Goal: Task Accomplishment & Management: Manage account settings

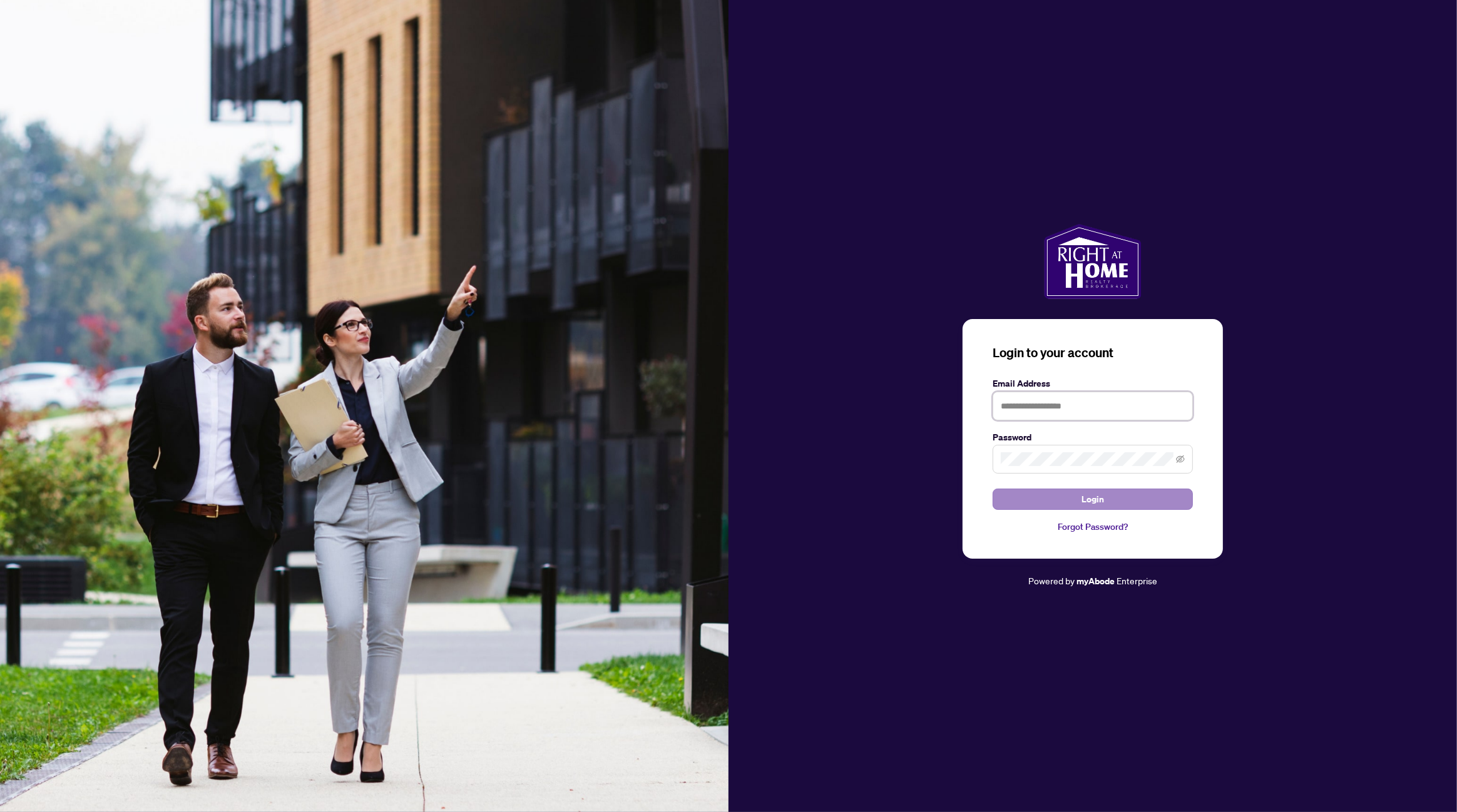
type input "**********"
click at [1097, 498] on span "Login" at bounding box center [1093, 499] width 23 height 20
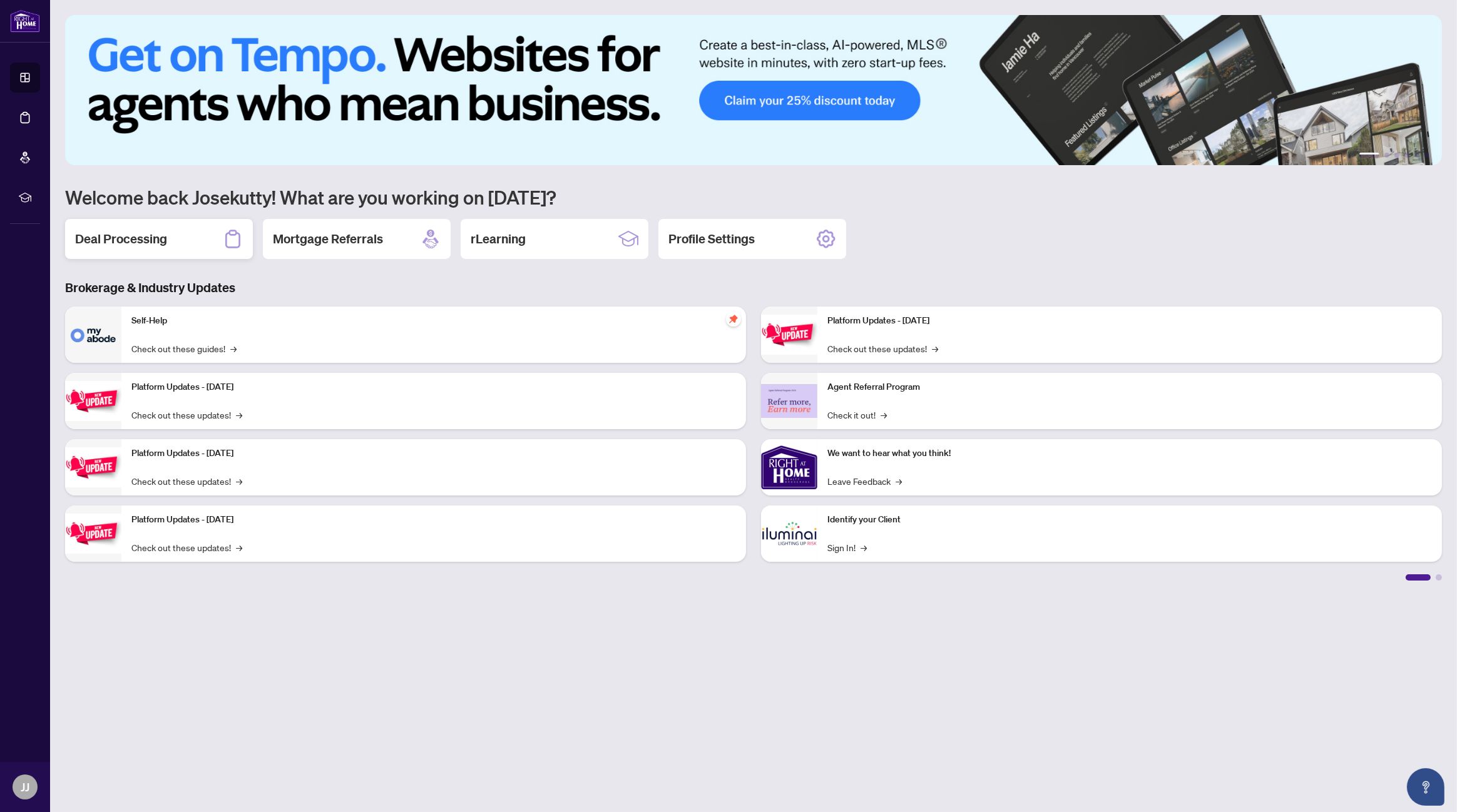
click at [146, 238] on h2 "Deal Processing" at bounding box center [121, 238] width 92 height 17
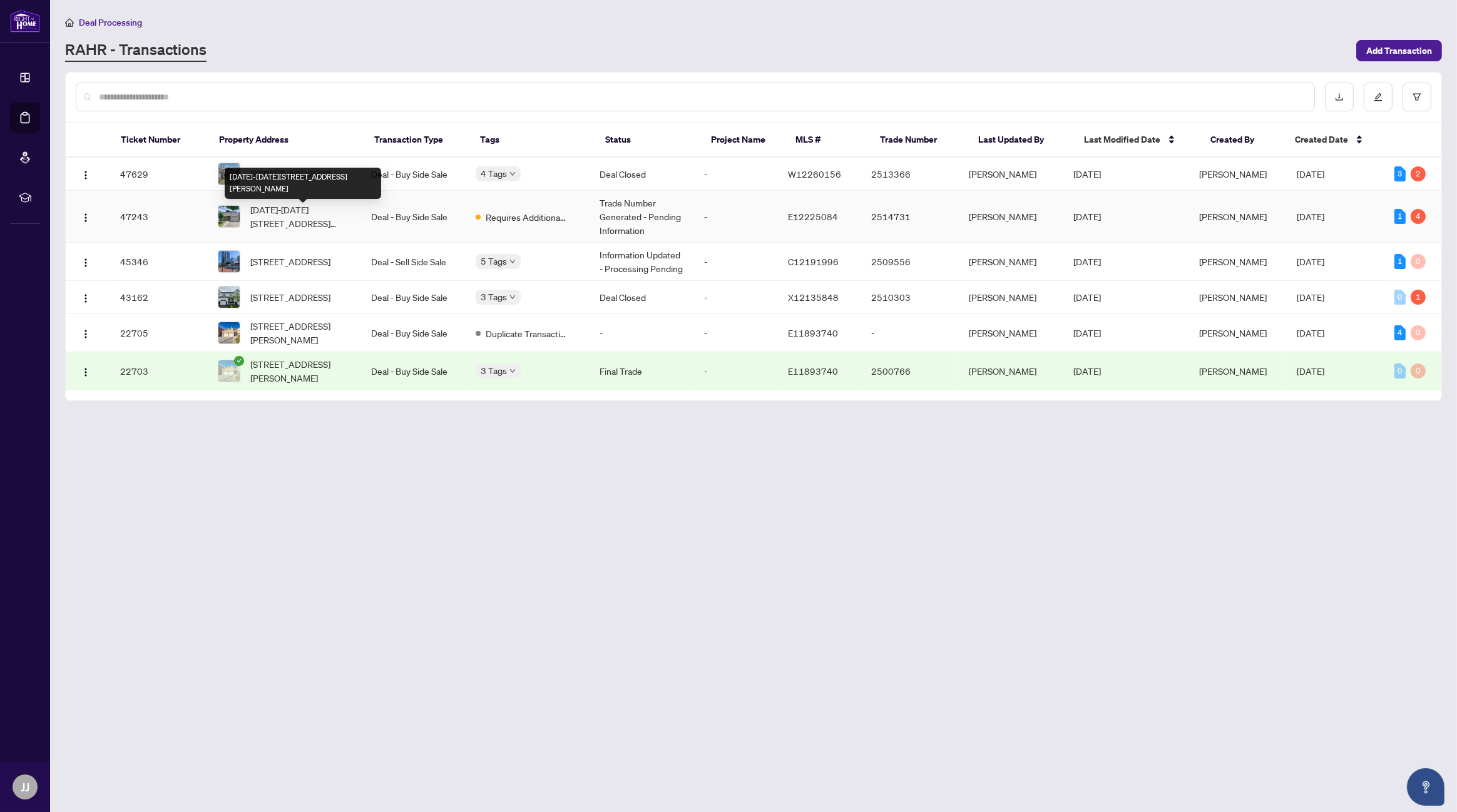
click at [294, 218] on span "[DATE]-[DATE][STREET_ADDRESS][PERSON_NAME]" at bounding box center [301, 216] width 101 height 28
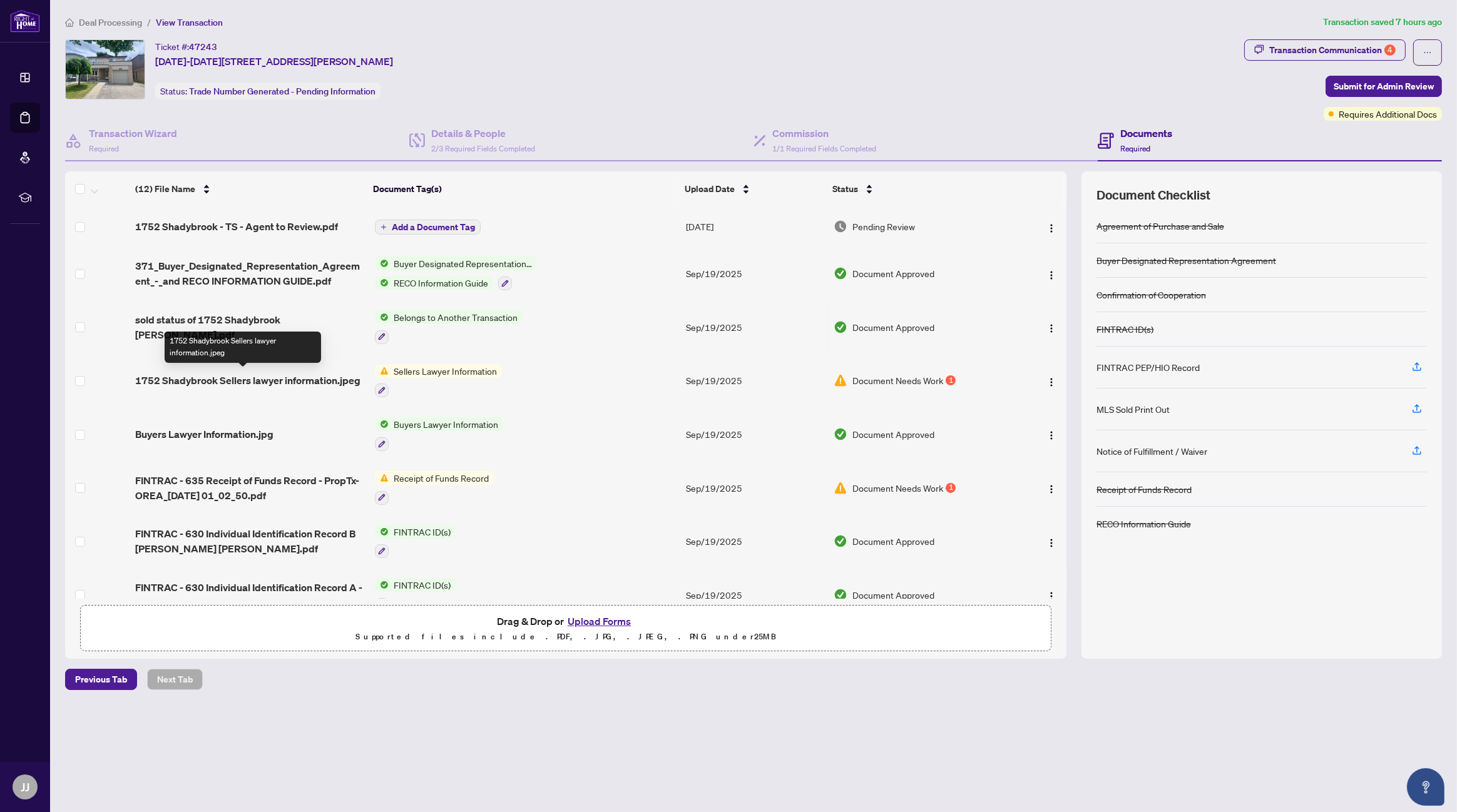
click at [300, 378] on span "1752 Shadybrook Sellers lawyer information.jpeg" at bounding box center [248, 381] width 225 height 15
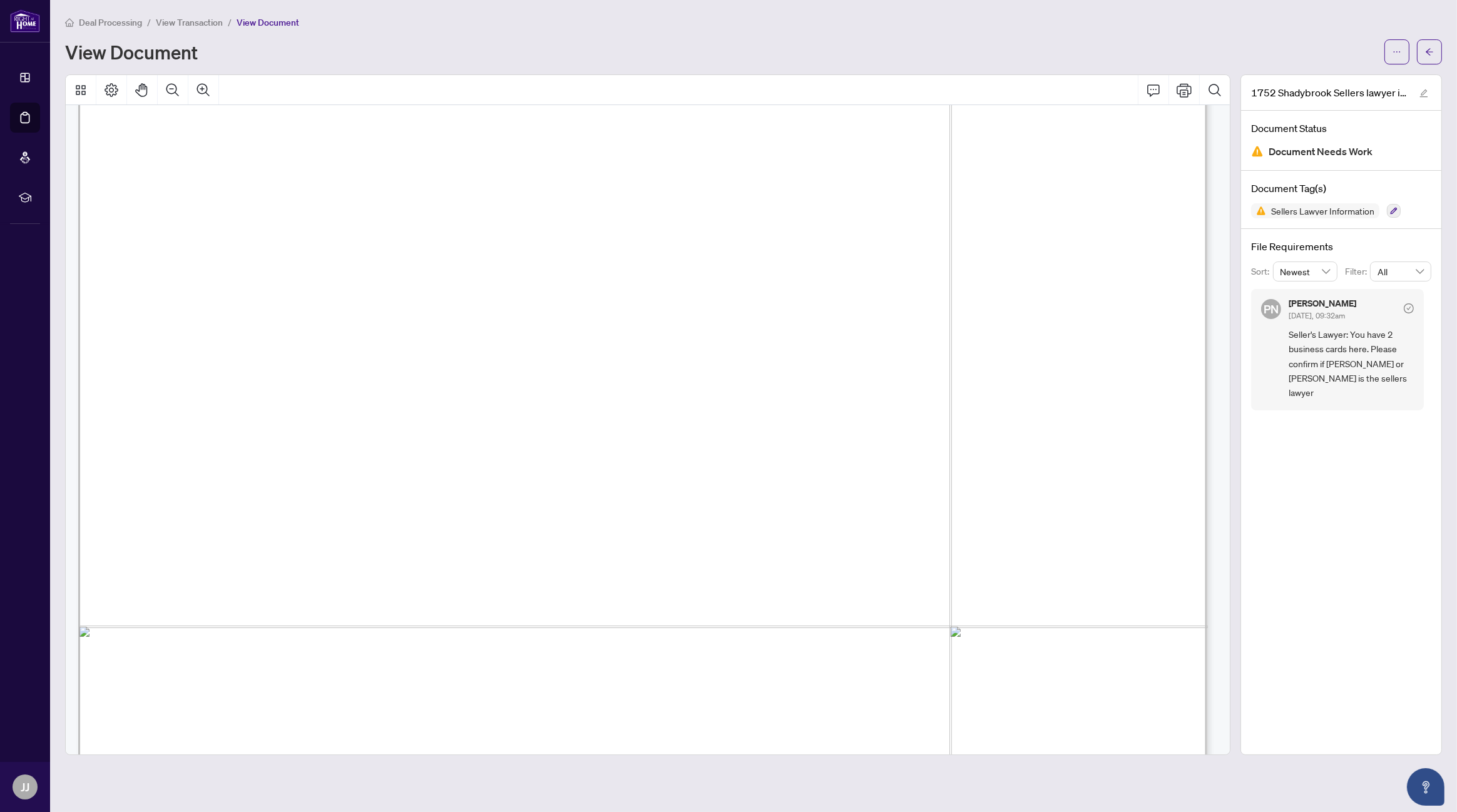
scroll to position [188, 0]
drag, startPoint x: 748, startPoint y: 258, endPoint x: 711, endPoint y: 300, distance: 56.0
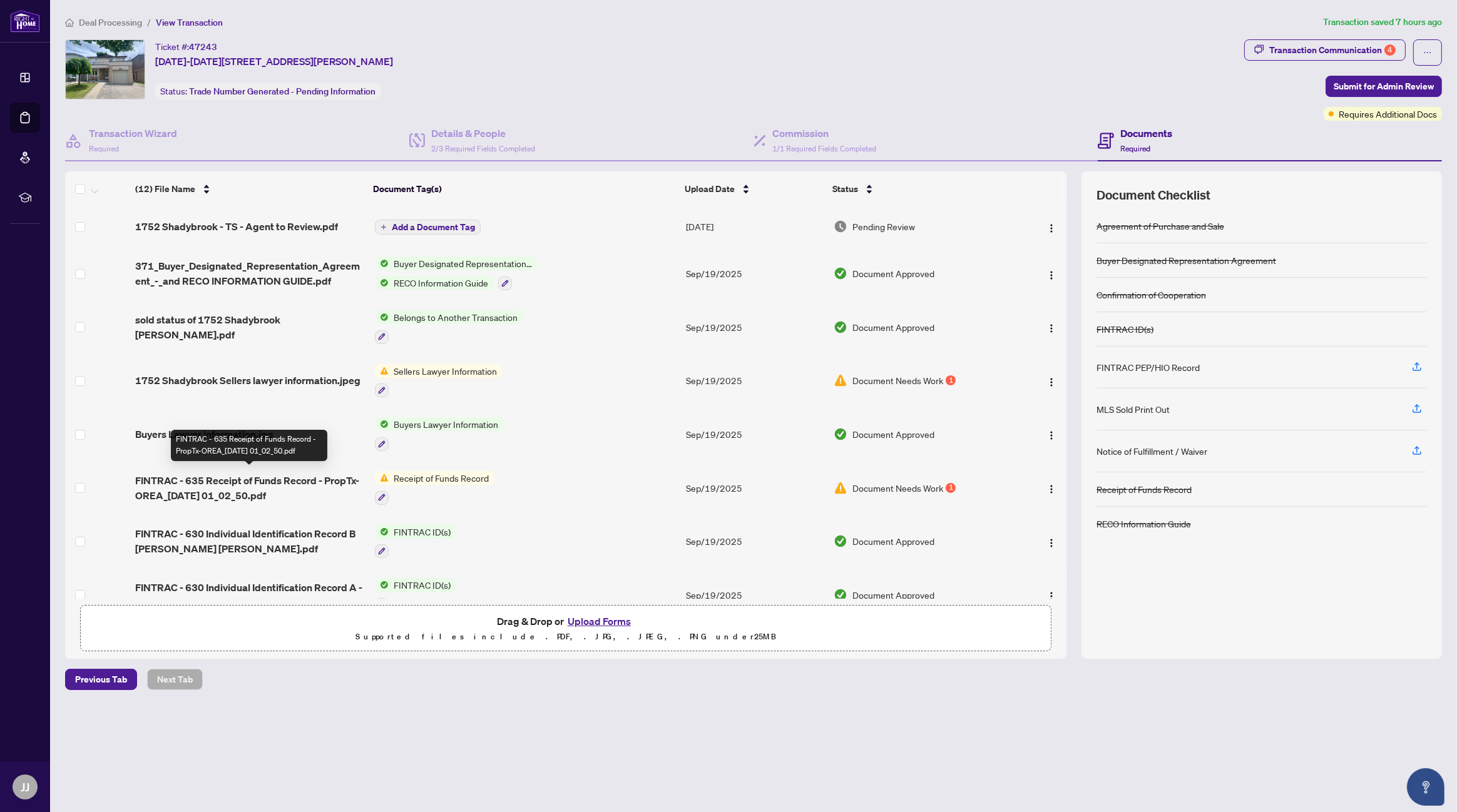
click at [261, 475] on span "FINTRAC - 635 Receipt of Funds Record - PropTx-OREA_[DATE] 01_02_50.pdf" at bounding box center [250, 488] width 229 height 30
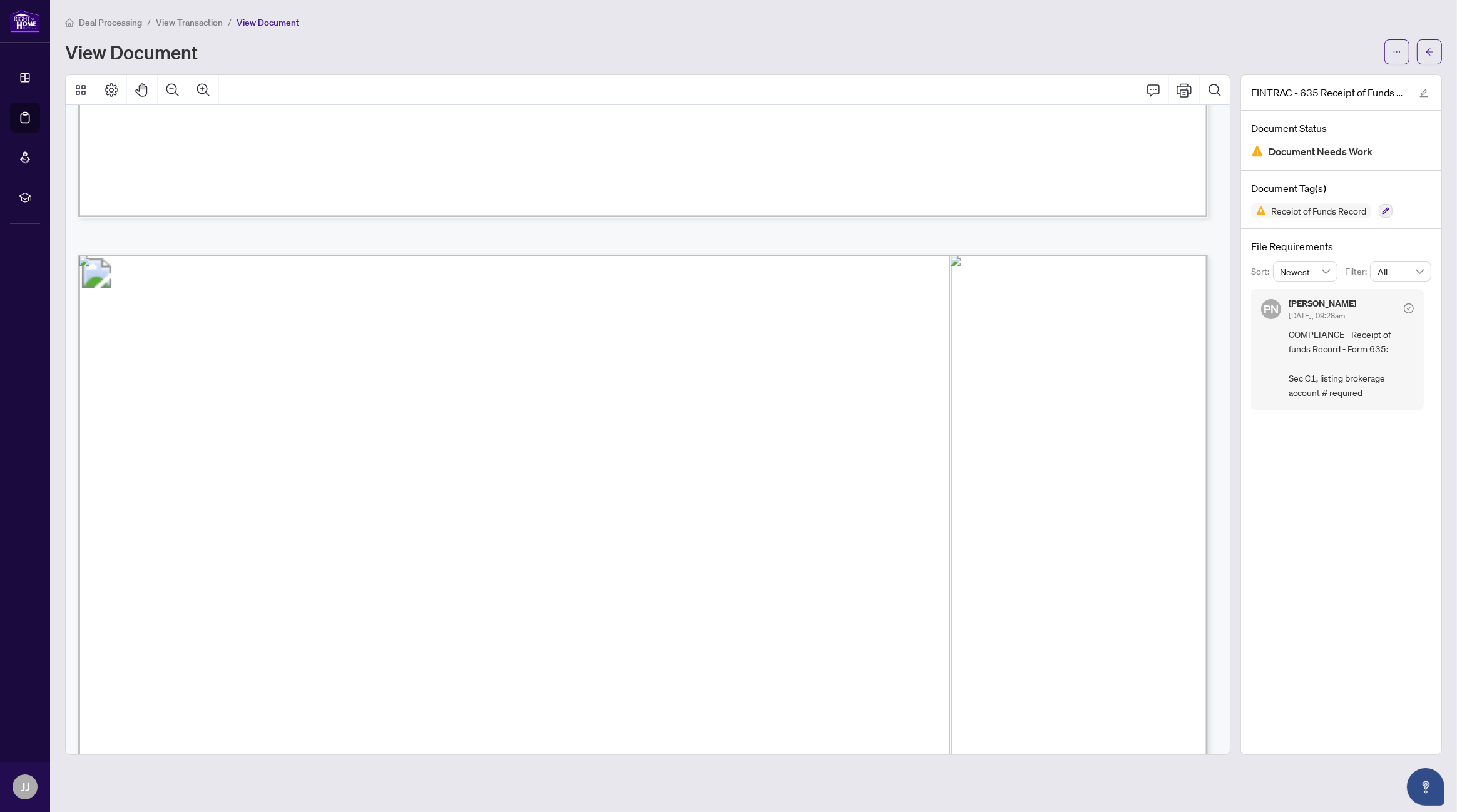
scroll to position [2816, 0]
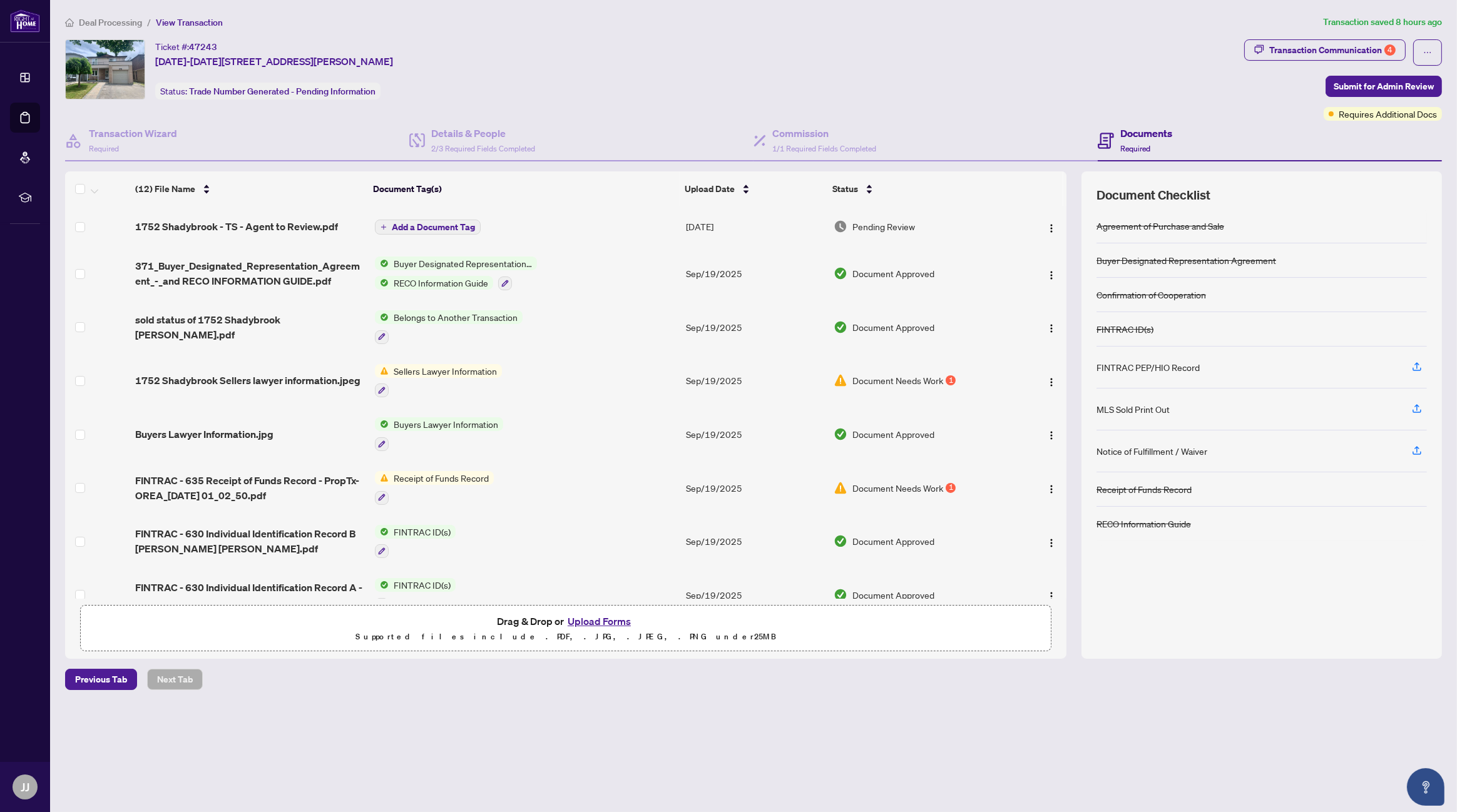
click at [883, 482] on span "Document Needs Work" at bounding box center [897, 488] width 91 height 14
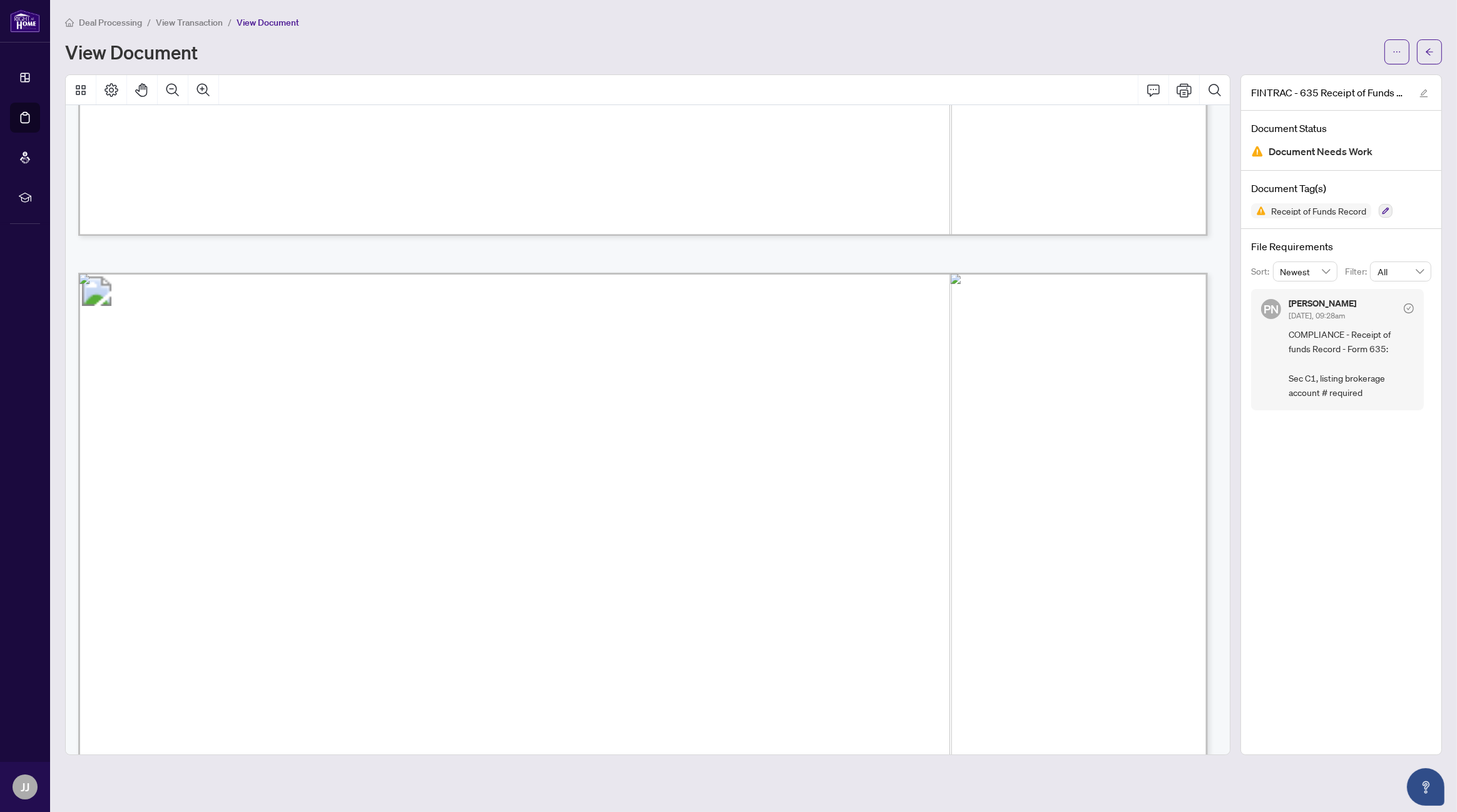
scroll to position [1502, 0]
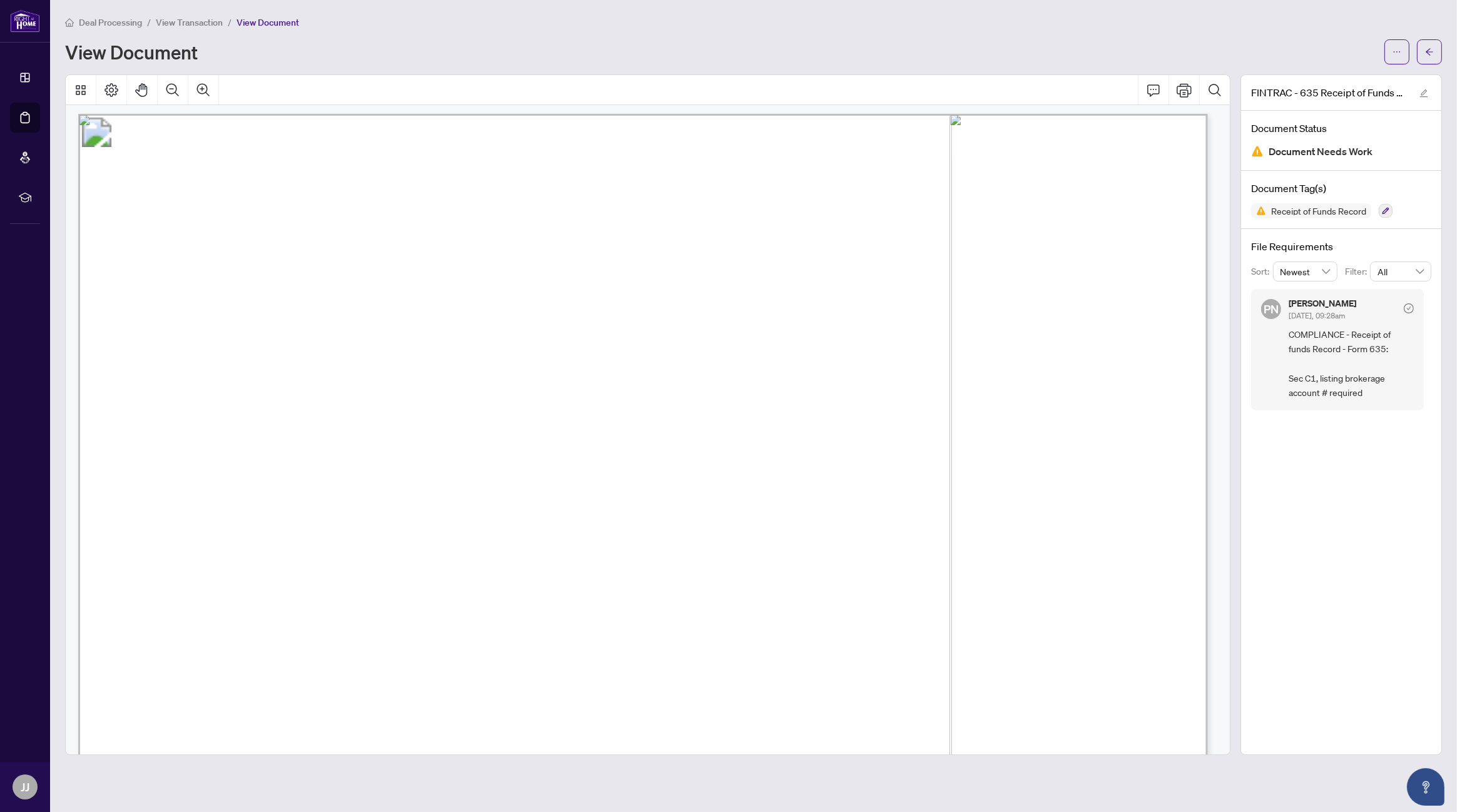
click at [536, 352] on span "transaction and that functions as an account for the Funds:" at bounding box center [344, 361] width 384 height 21
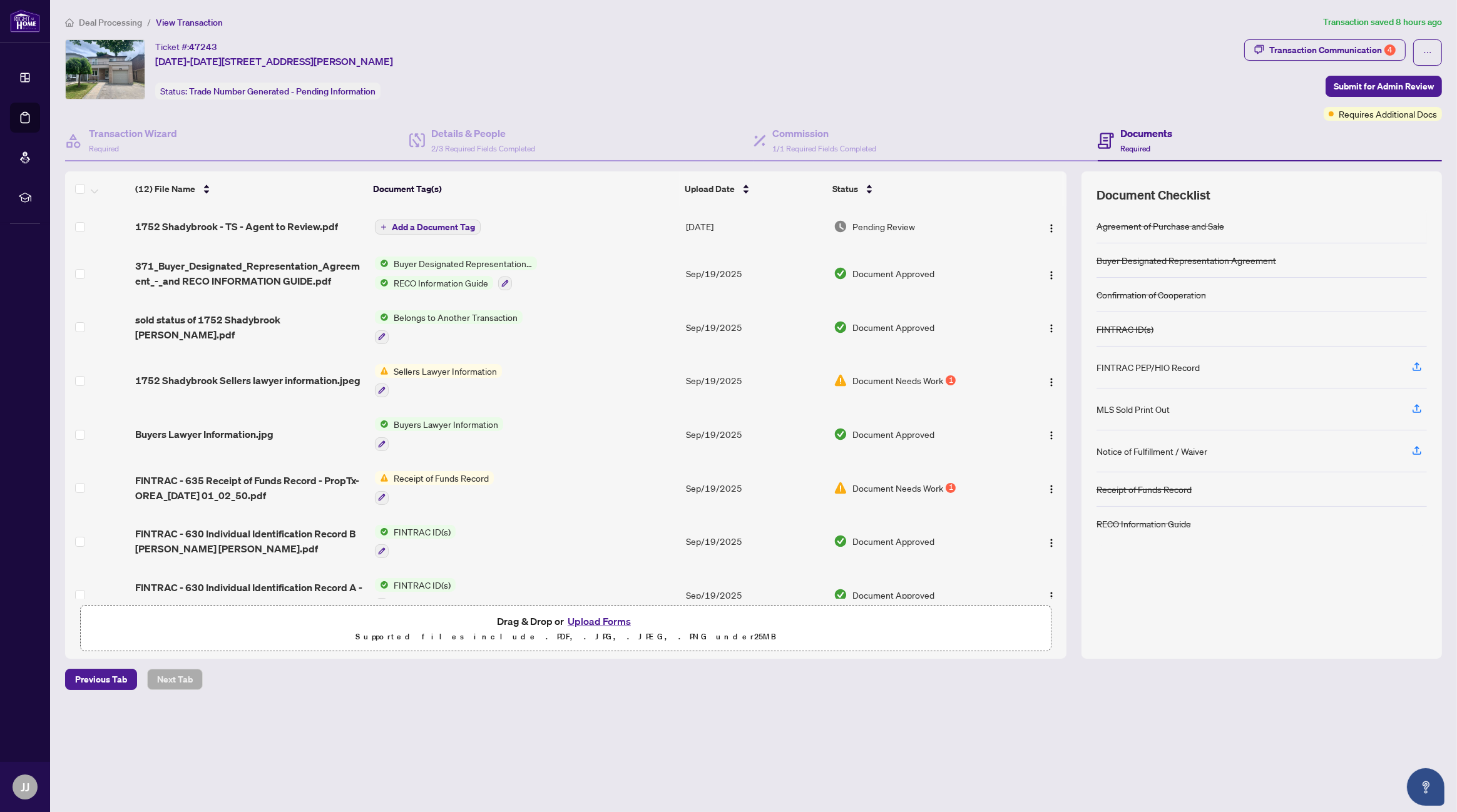
click at [611, 620] on button "Upload Forms" at bounding box center [599, 621] width 70 height 17
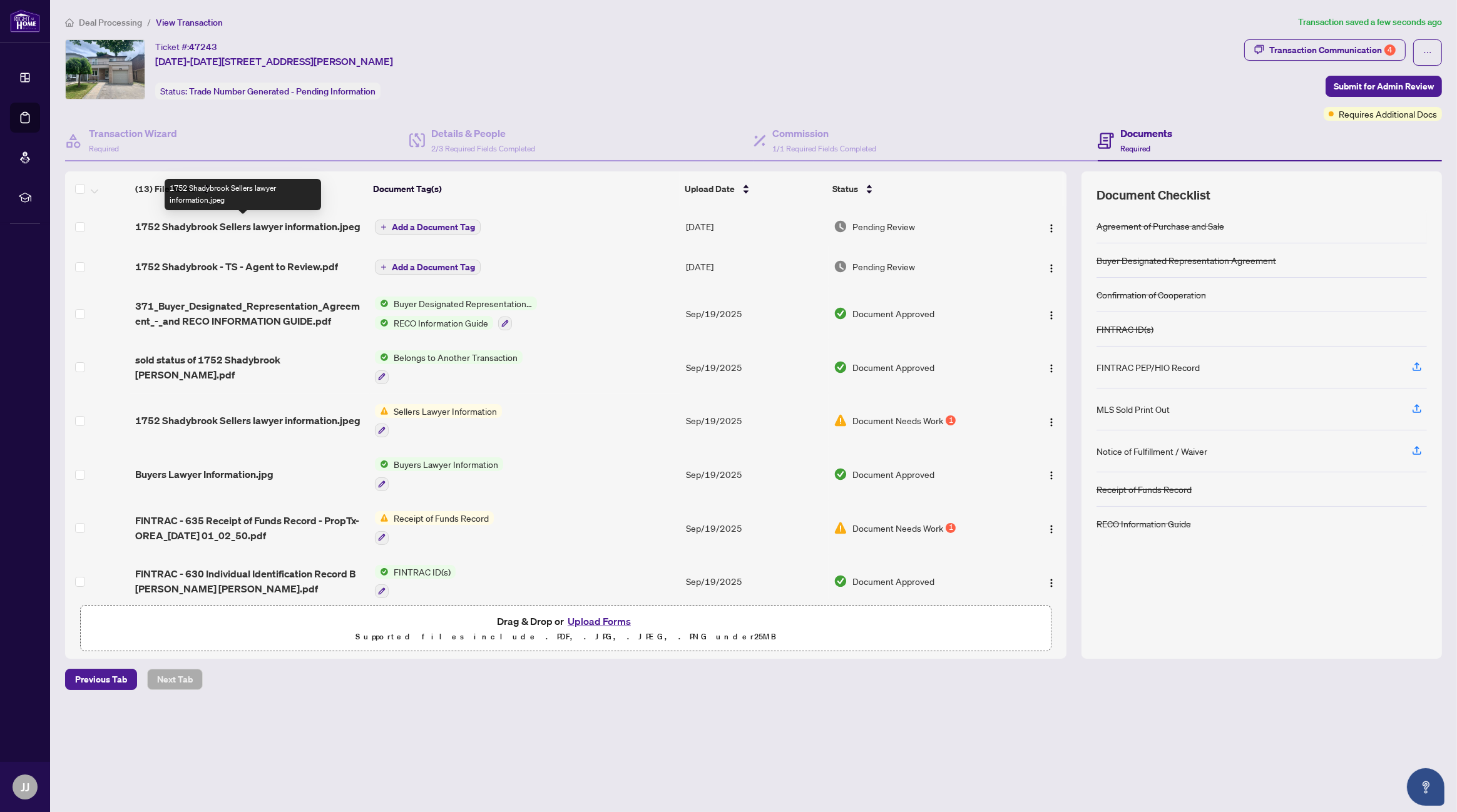
click at [301, 227] on span "1752 Shadybrook Sellers lawyer information.jpeg" at bounding box center [248, 227] width 225 height 15
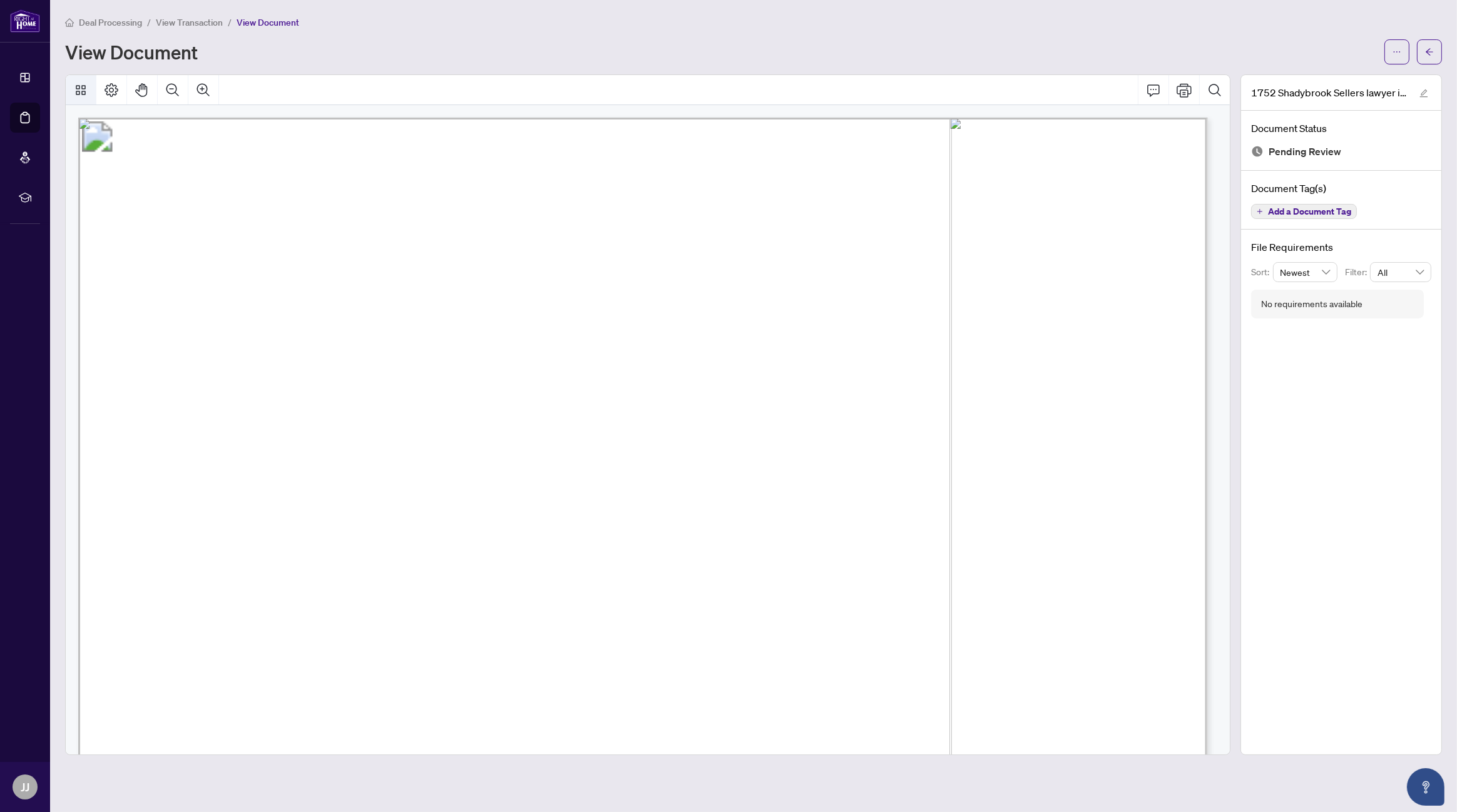
click at [86, 86] on icon "Thumbnails" at bounding box center [81, 91] width 15 height 15
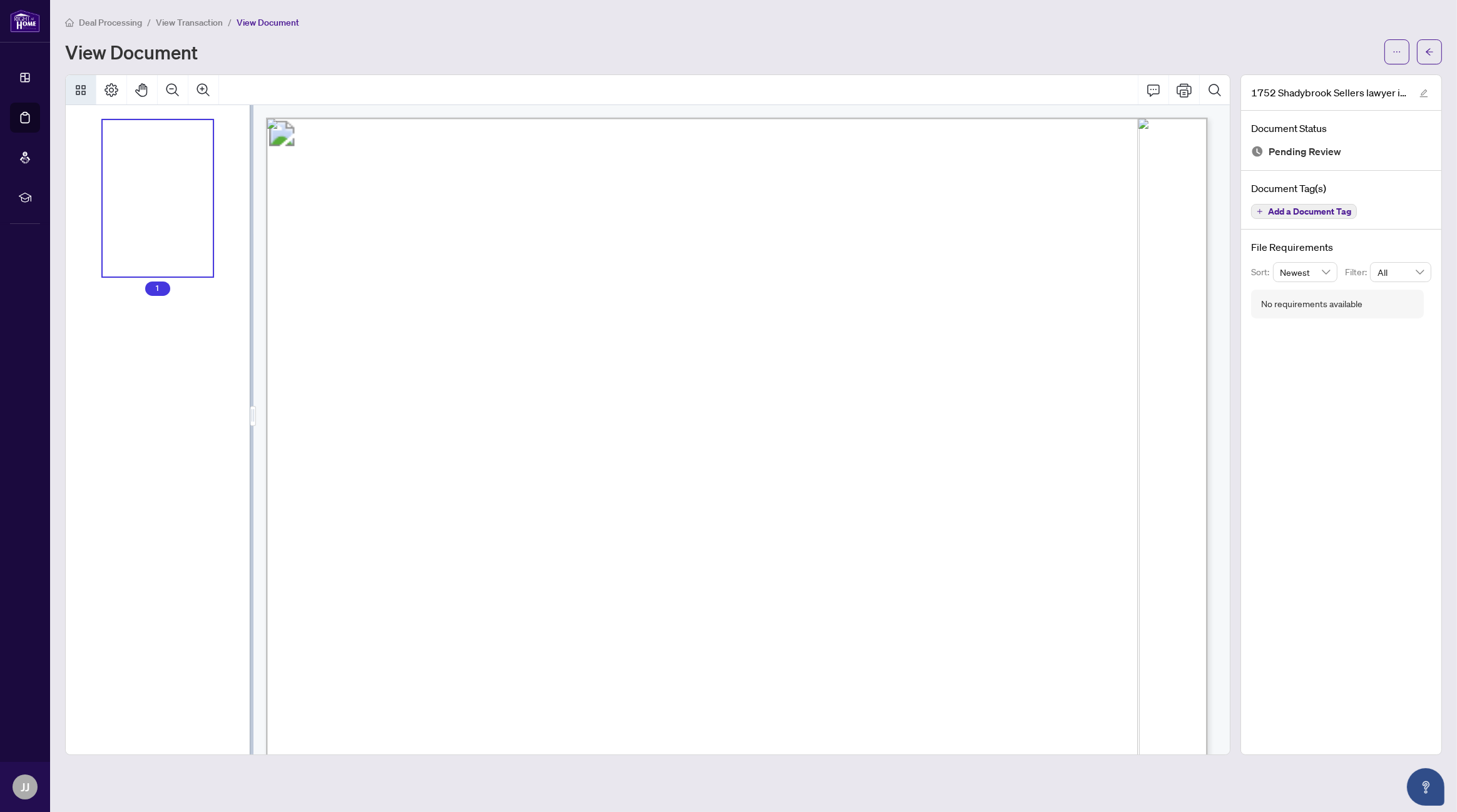
click at [185, 149] on div "Thumbnails" at bounding box center [158, 198] width 111 height 157
drag, startPoint x: 521, startPoint y: 199, endPoint x: 153, endPoint y: 413, distance: 425.7
click at [153, 413] on div "1" at bounding box center [158, 430] width 184 height 650
click at [971, 46] on div "View Document" at bounding box center [721, 52] width 1312 height 20
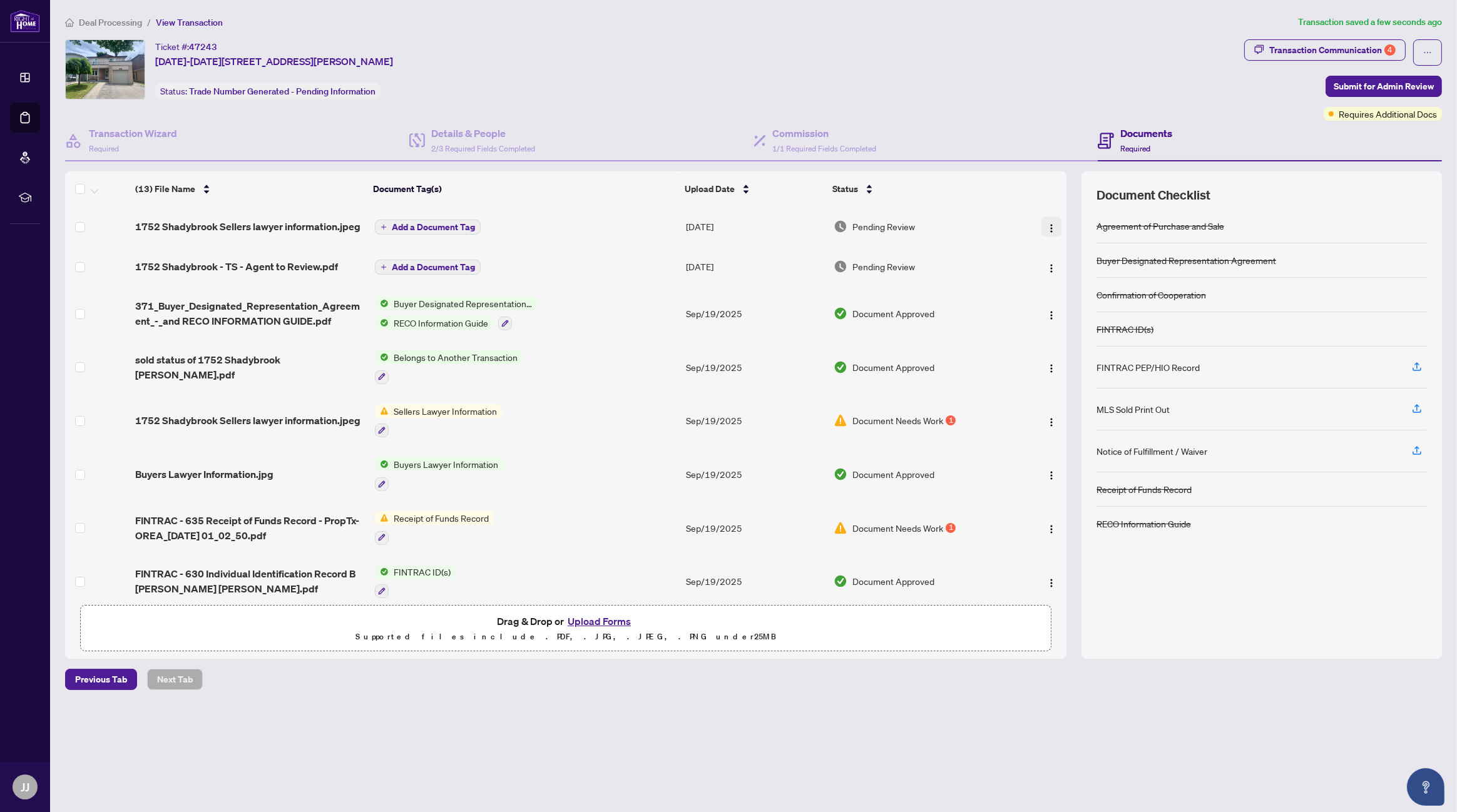
click at [1046, 225] on img "button" at bounding box center [1051, 228] width 10 height 10
click at [1061, 249] on span "View Document" at bounding box center [1108, 251] width 120 height 14
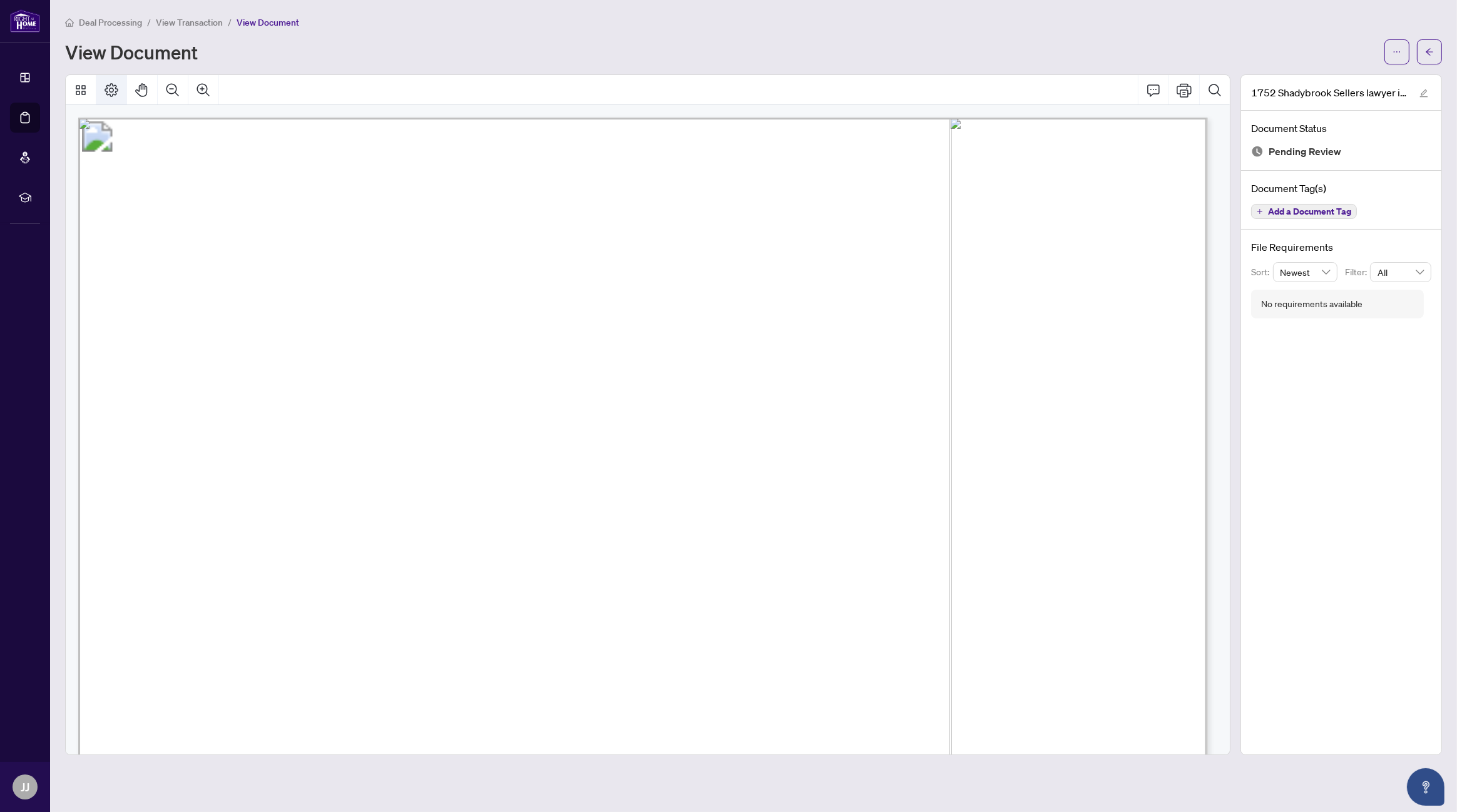
click at [112, 86] on icon "Page Layout" at bounding box center [111, 91] width 15 height 15
click at [112, 87] on icon "Page Layout" at bounding box center [111, 90] width 14 height 14
click at [218, 169] on icon "Rotate Right" at bounding box center [218, 172] width 10 height 10
click at [1311, 363] on div "1752 Shadybrook Sellers lawyer information.jpeg Document Status Pending Review …" at bounding box center [1342, 415] width 202 height 681
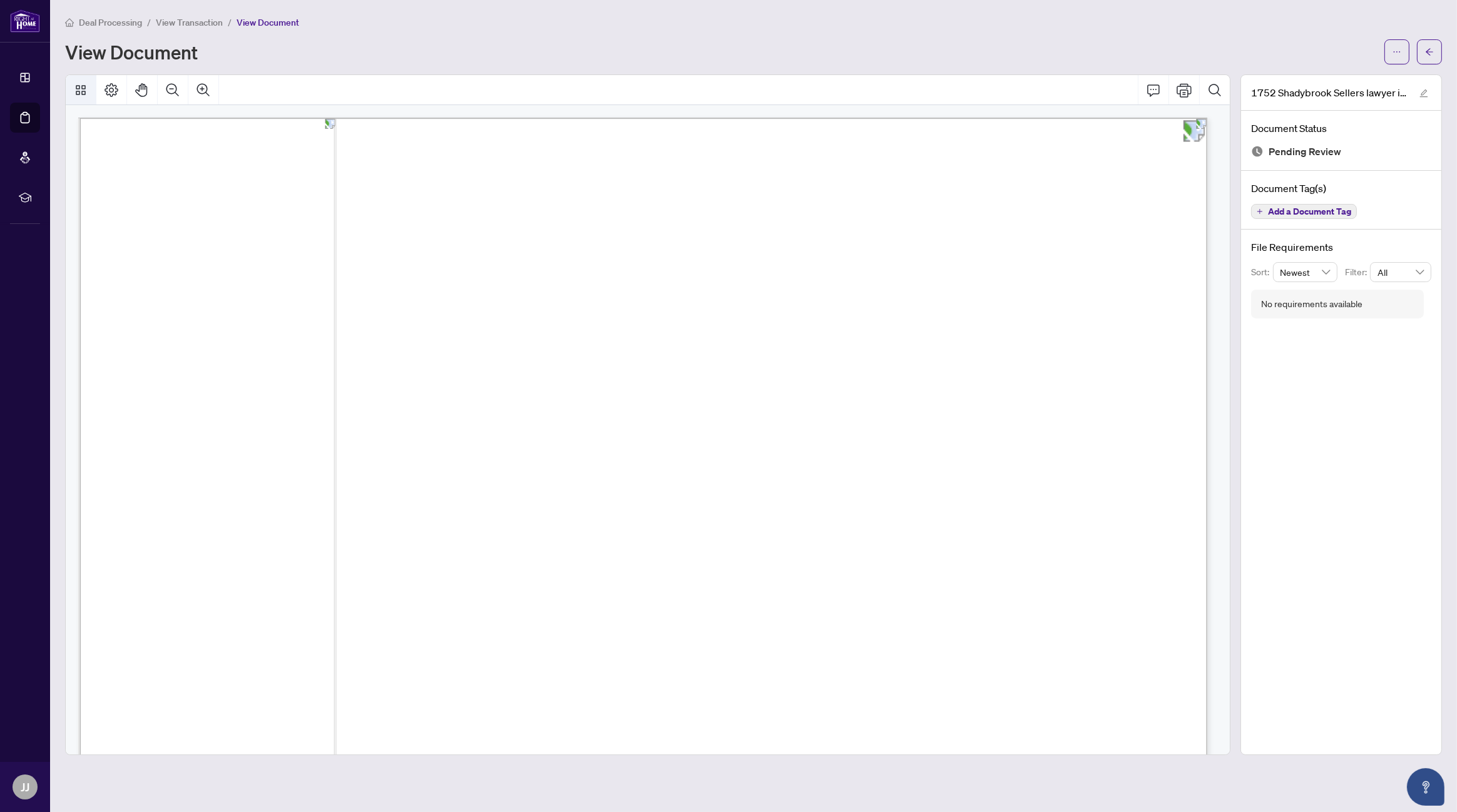
click at [83, 90] on icon "Thumbnails" at bounding box center [81, 90] width 10 height 10
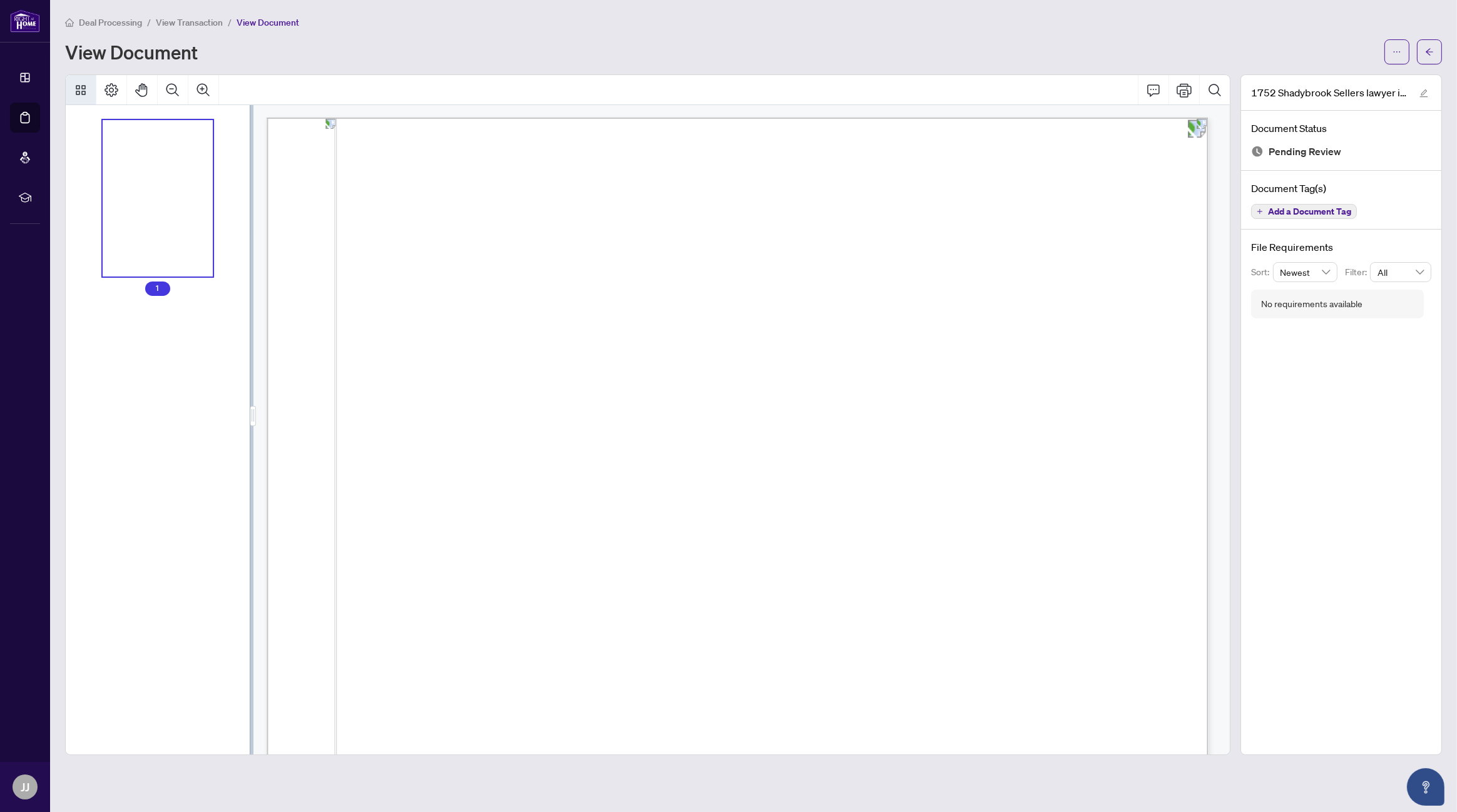
click at [84, 89] on icon "Thumbnails" at bounding box center [81, 91] width 15 height 15
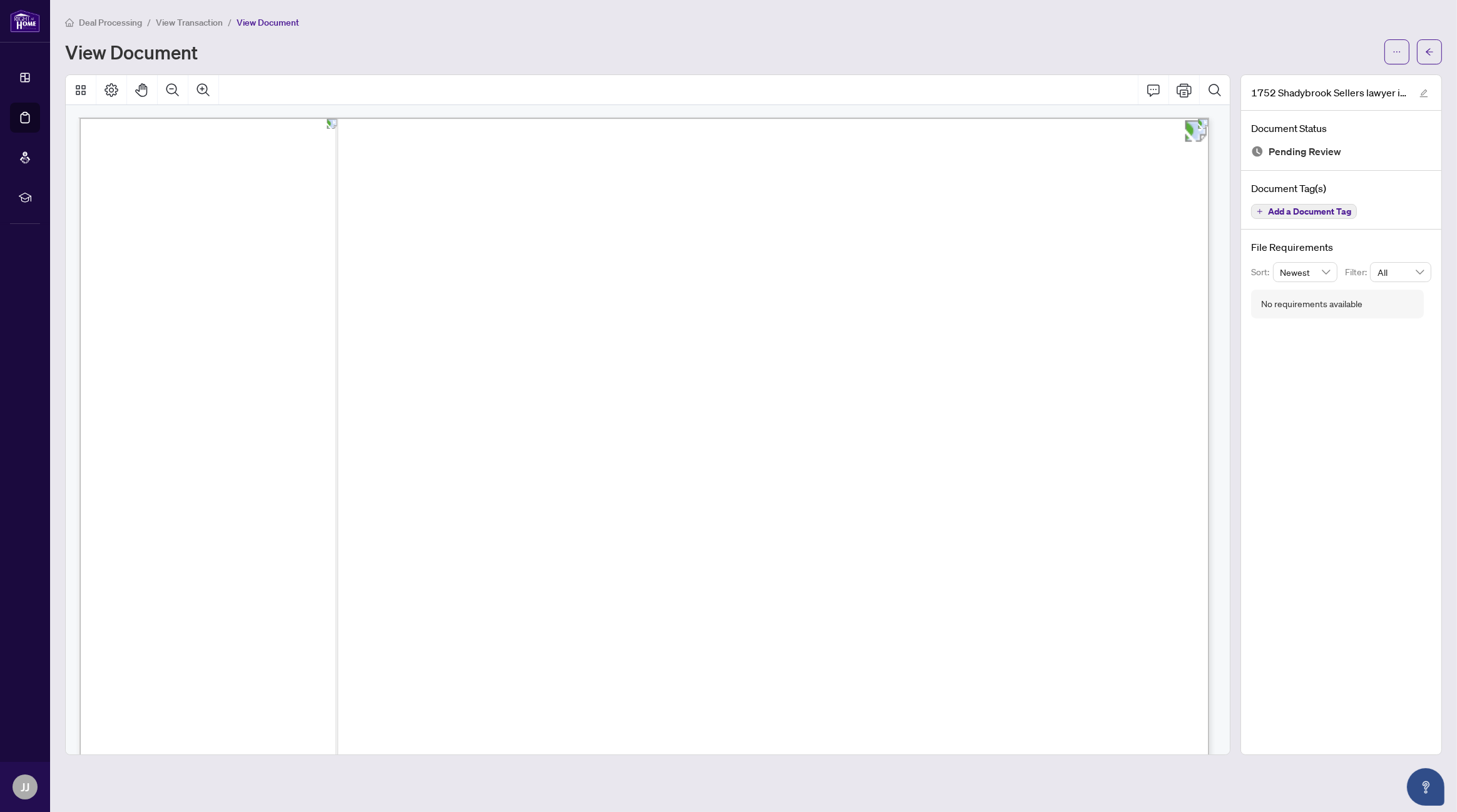
click at [541, 60] on div "View Document" at bounding box center [721, 52] width 1312 height 20
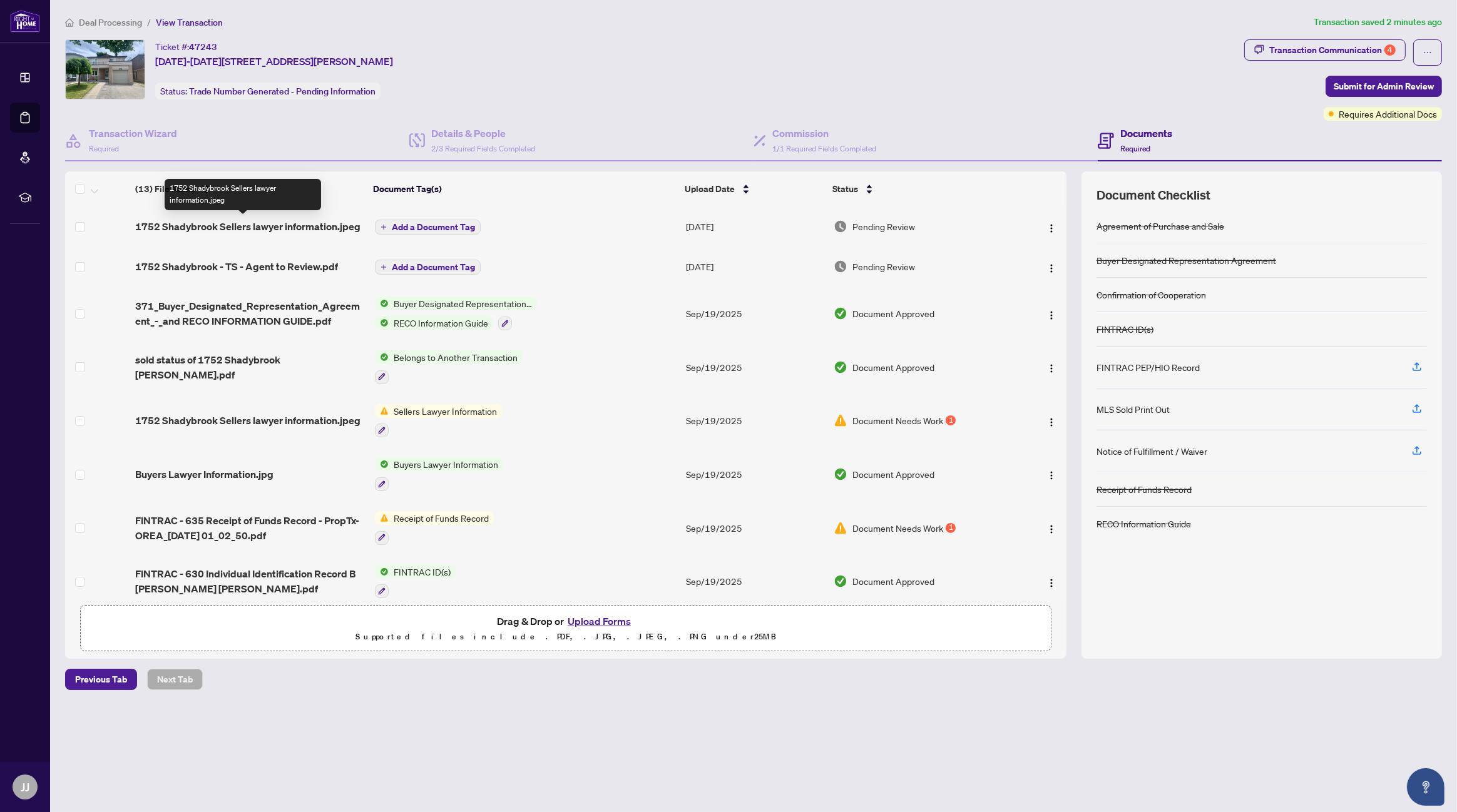
click at [306, 227] on span "1752 Shadybrook Sellers lawyer information.jpeg" at bounding box center [248, 227] width 225 height 15
click at [611, 616] on button "Upload Forms" at bounding box center [599, 621] width 70 height 17
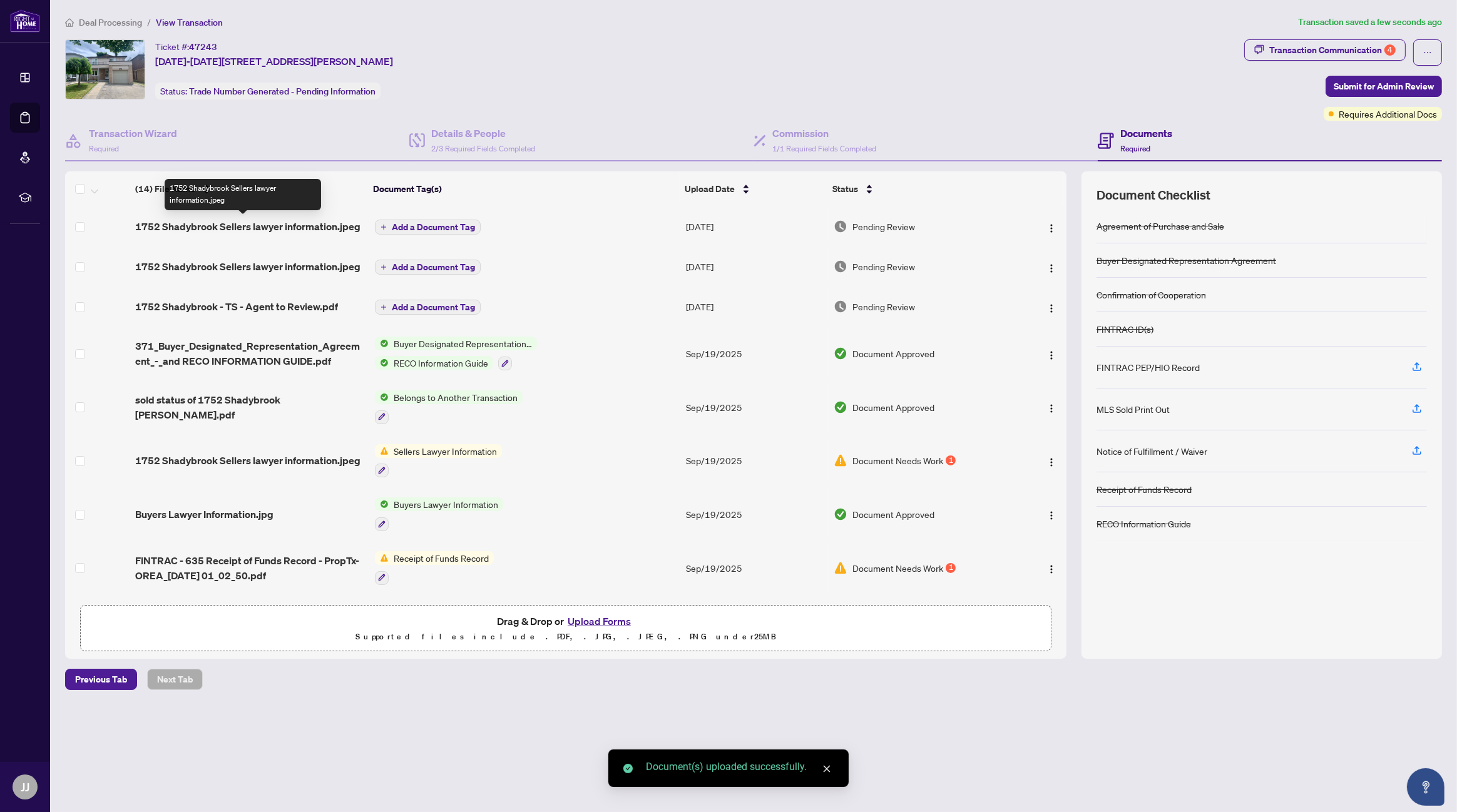
click at [268, 229] on span "1752 Shadybrook Sellers lawyer information.jpeg" at bounding box center [248, 227] width 225 height 15
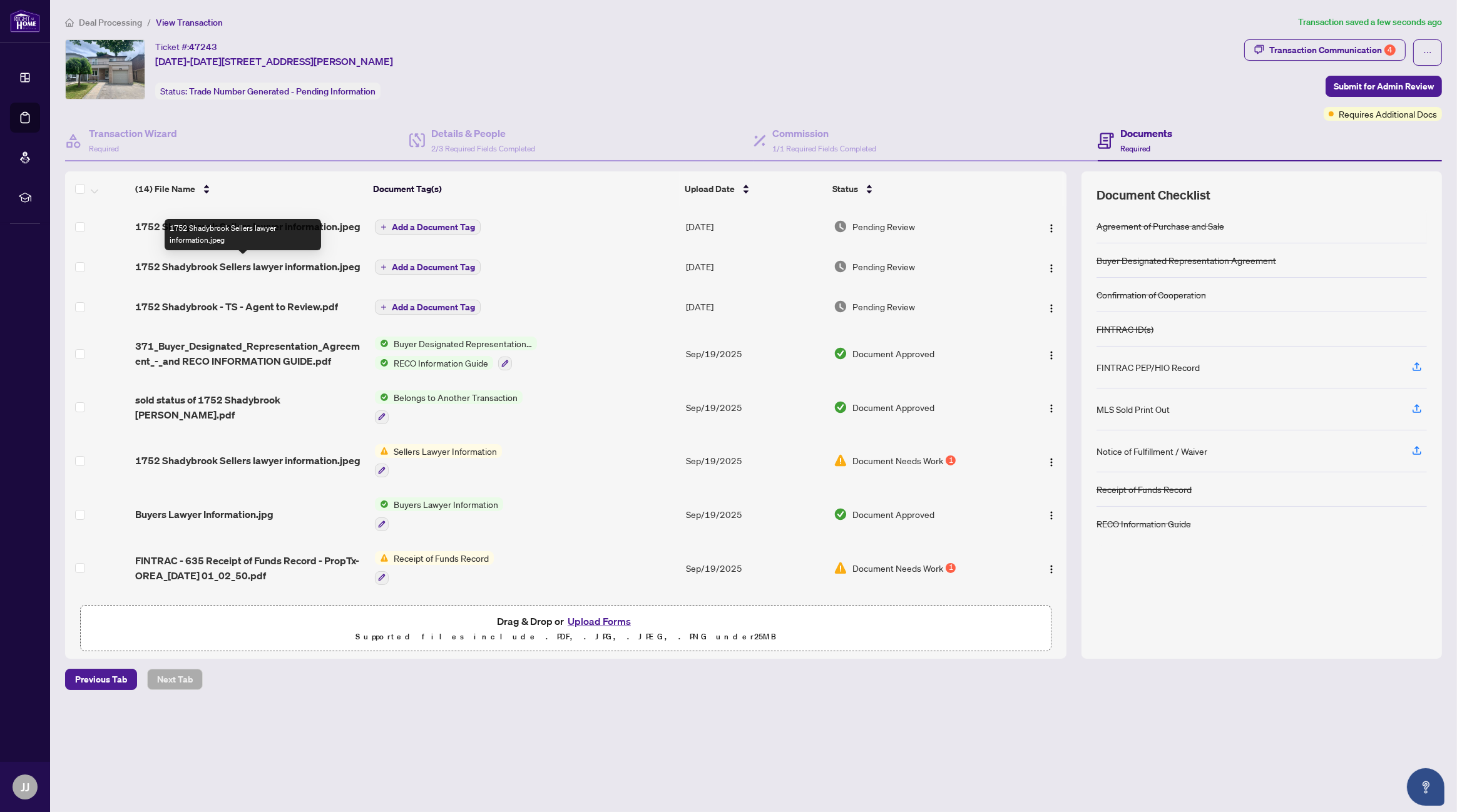
click at [282, 265] on span "1752 Shadybrook Sellers lawyer information.jpeg" at bounding box center [248, 267] width 225 height 15
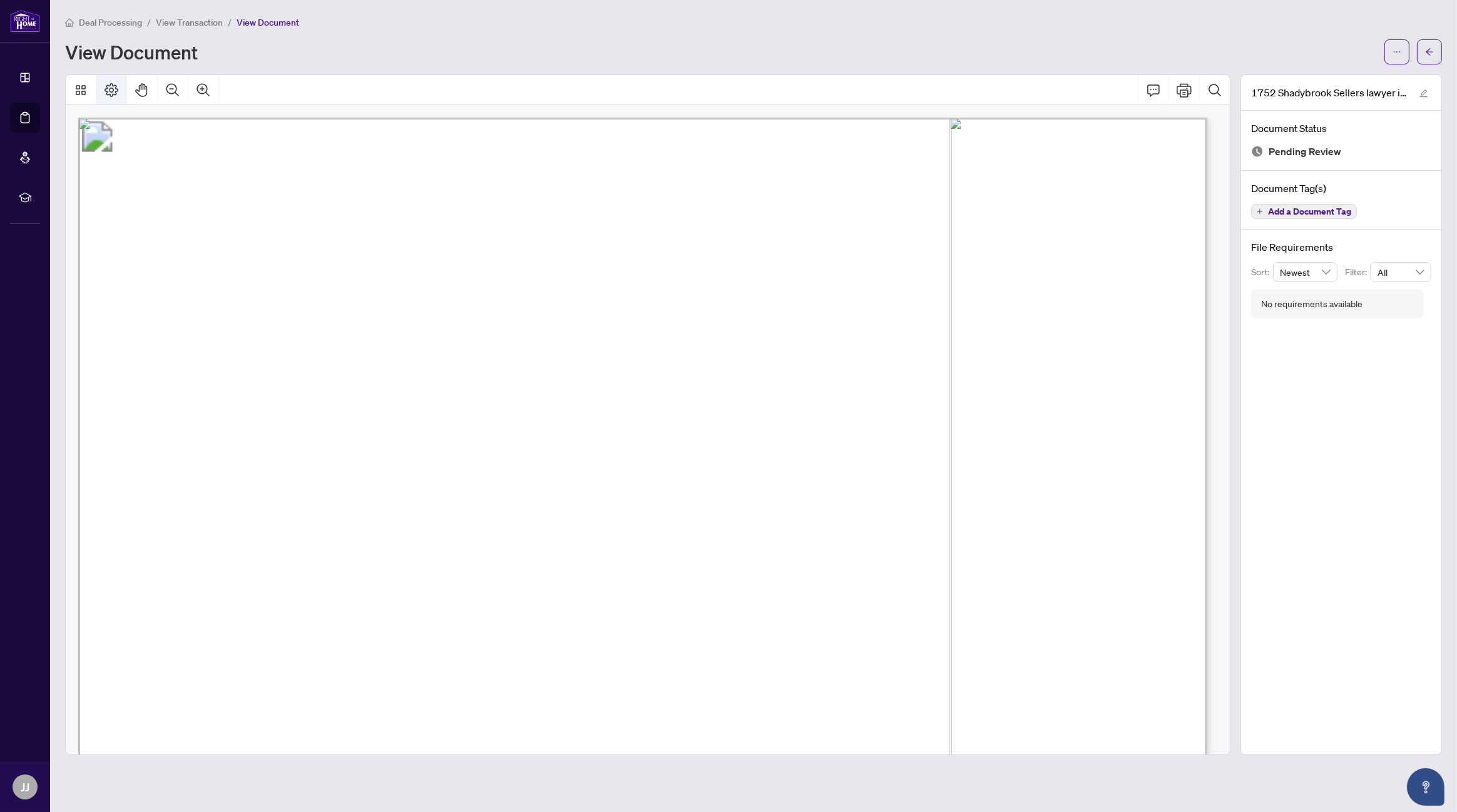
click at [109, 87] on icon "Page Layout" at bounding box center [111, 91] width 15 height 15
click at [220, 169] on icon "Rotate Right" at bounding box center [218, 172] width 10 height 10
click at [1423, 95] on icon "edit" at bounding box center [1424, 93] width 9 height 9
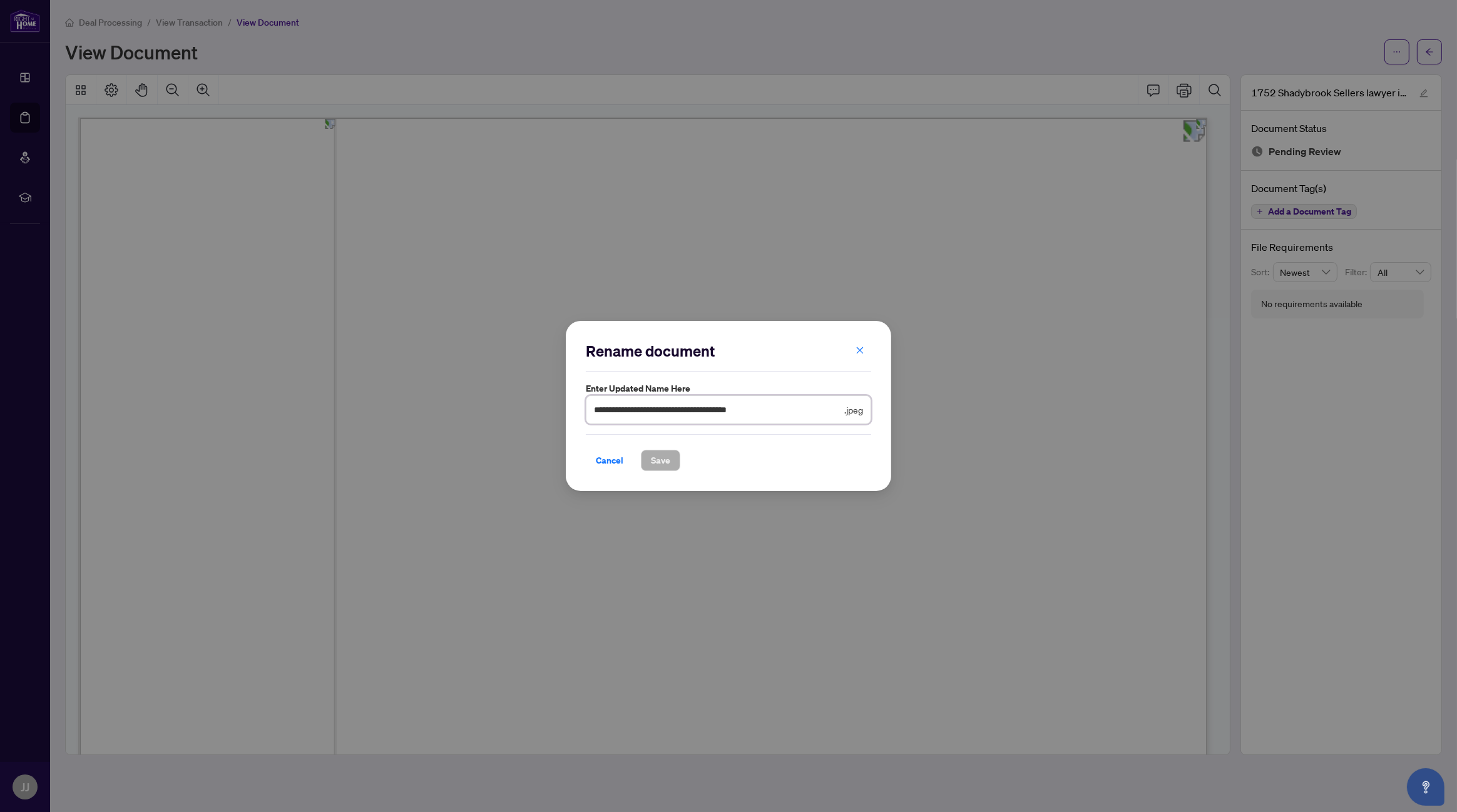
click at [782, 408] on input "**********" at bounding box center [717, 410] width 248 height 14
type input "**********"
click at [655, 455] on span "Save" at bounding box center [661, 460] width 19 height 20
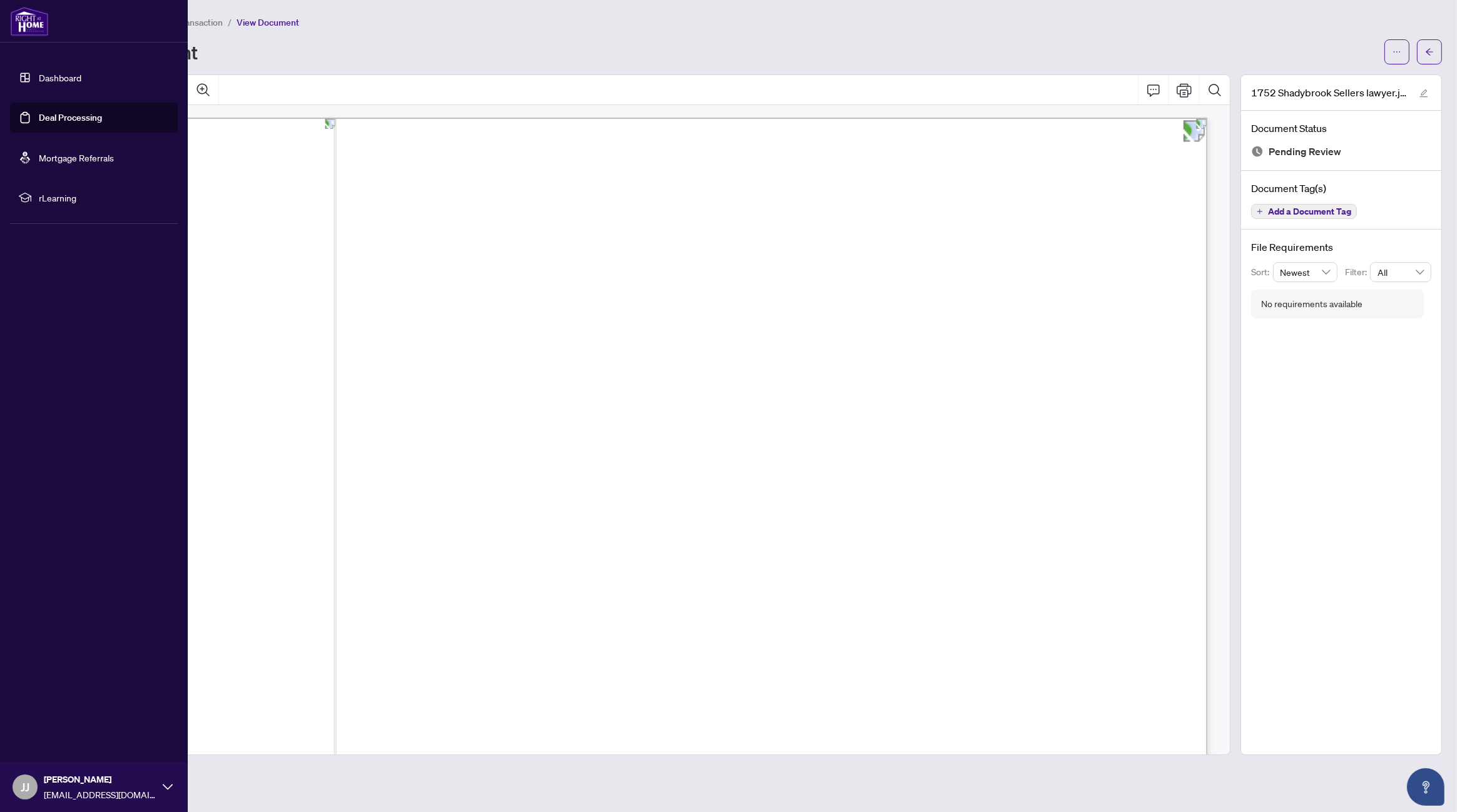
click at [48, 75] on link "Dashboard" at bounding box center [60, 77] width 43 height 11
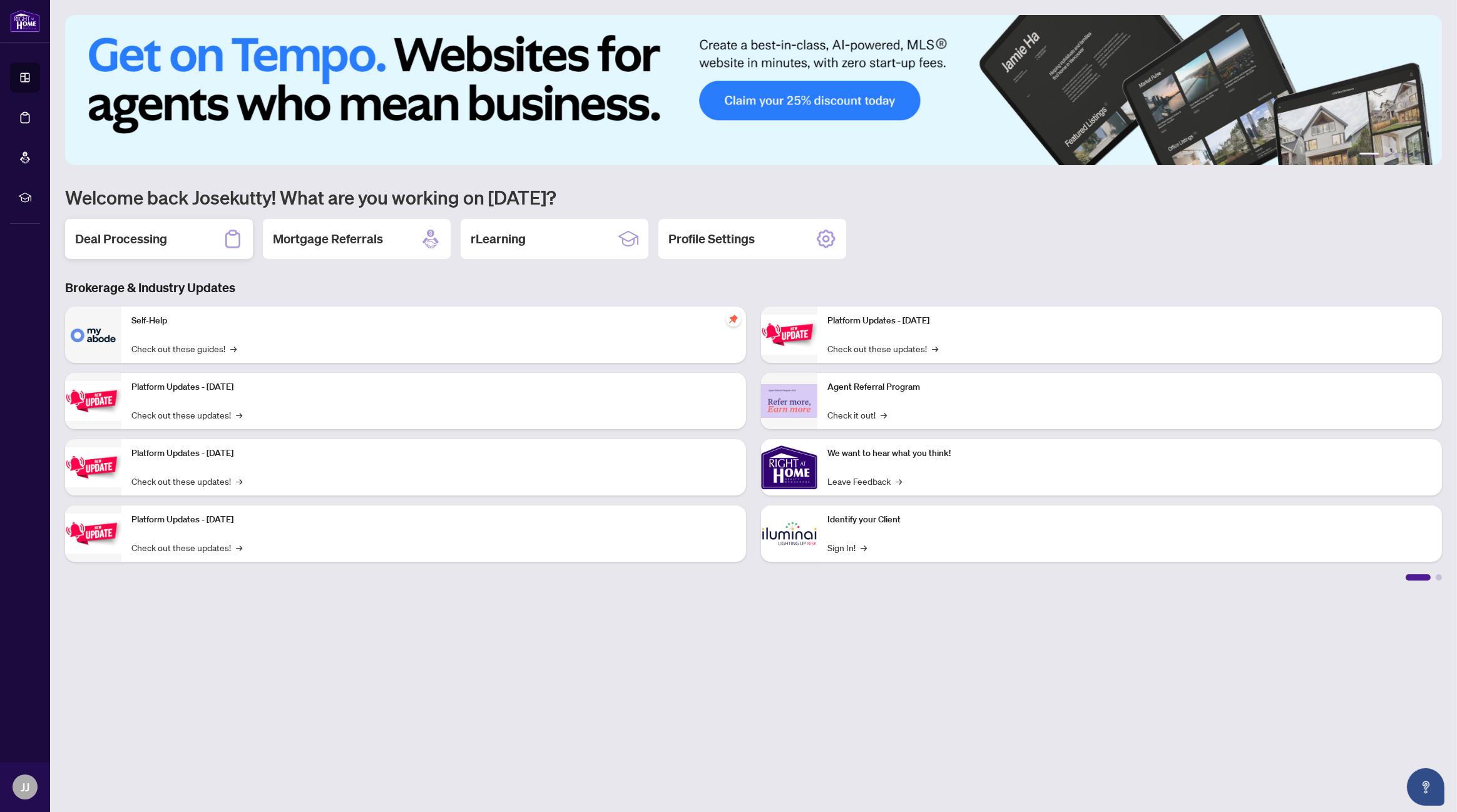
click at [105, 236] on h2 "Deal Processing" at bounding box center [121, 238] width 92 height 17
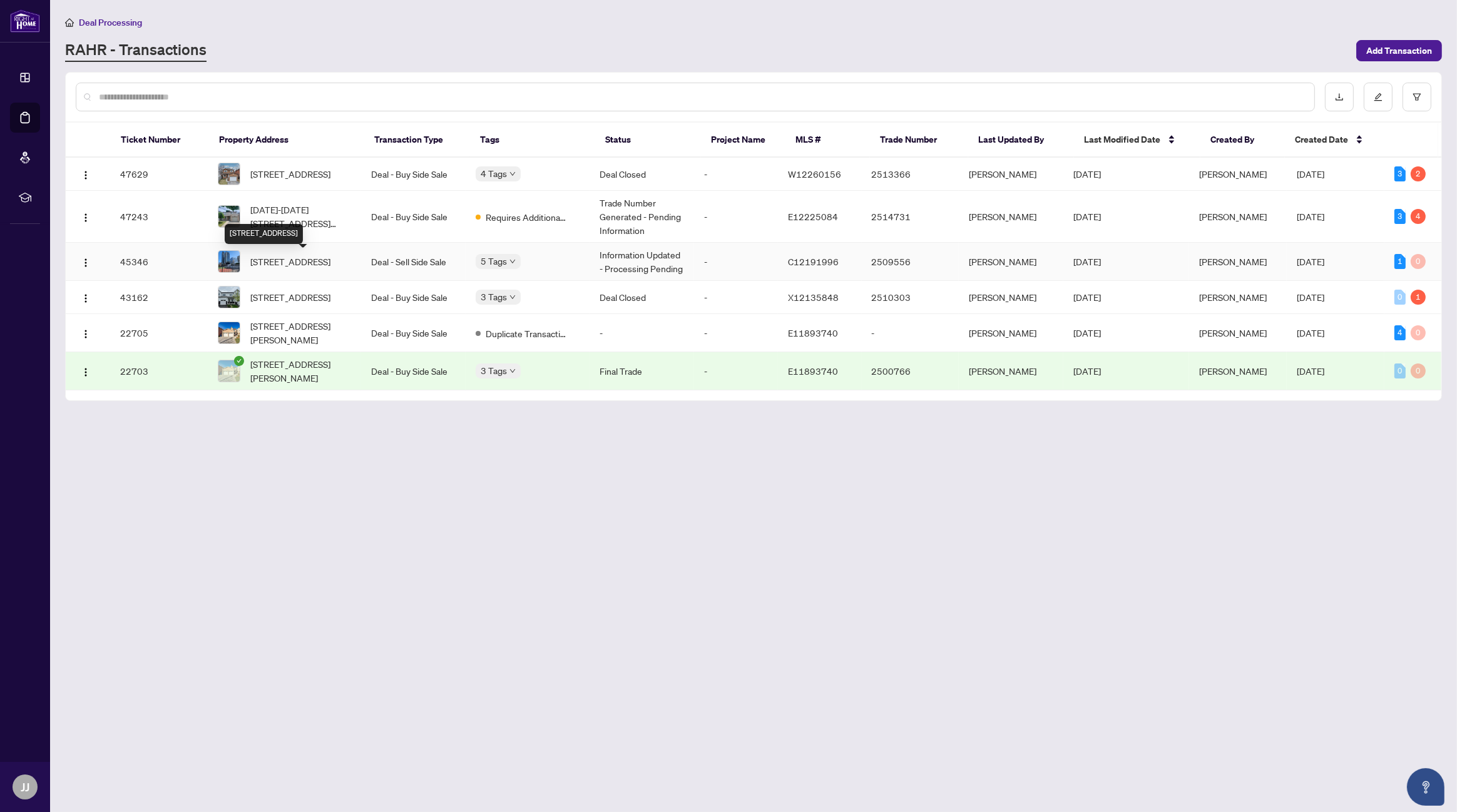
click at [300, 224] on div "[STREET_ADDRESS]" at bounding box center [263, 234] width 78 height 20
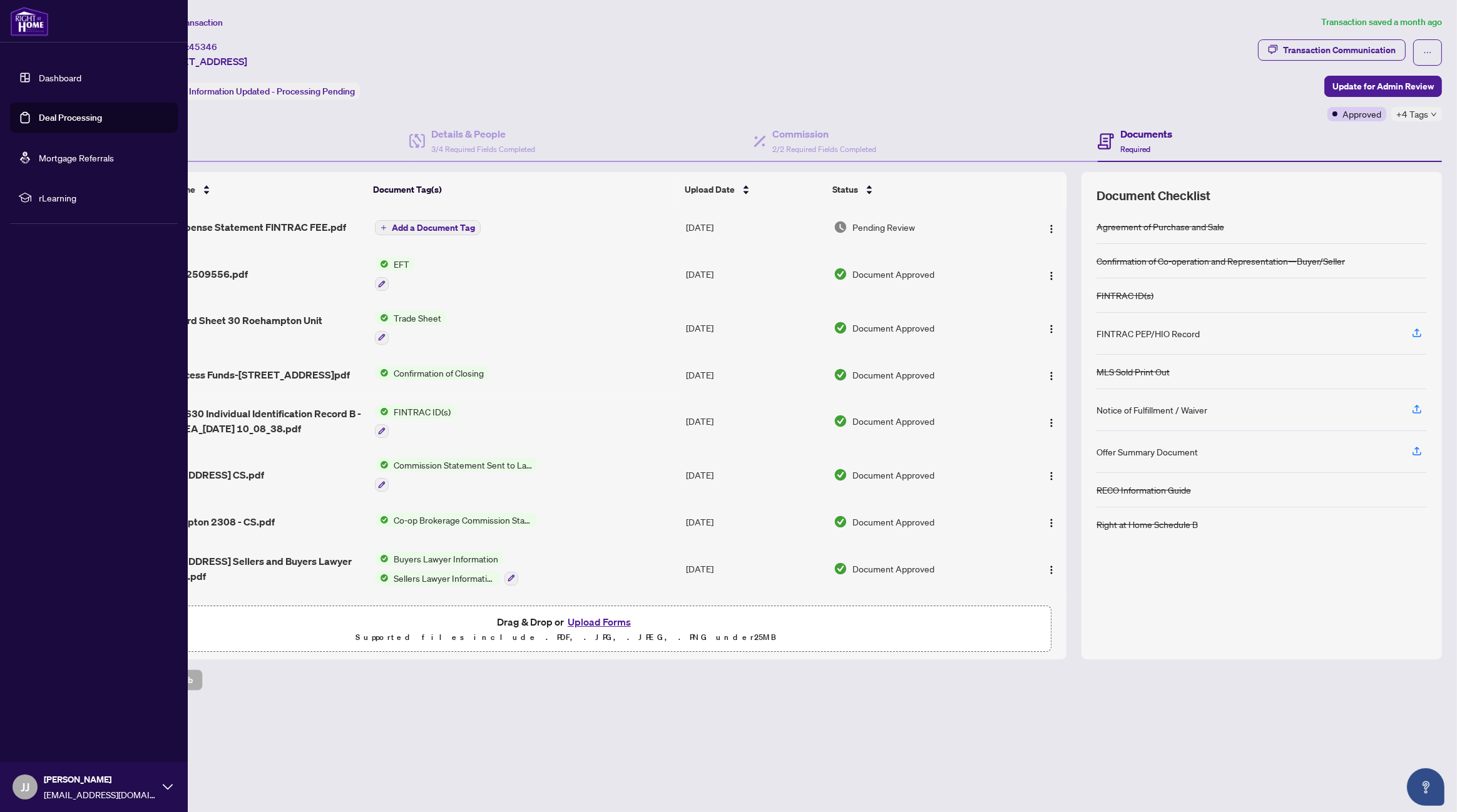
click at [43, 72] on link "Dashboard" at bounding box center [60, 77] width 43 height 11
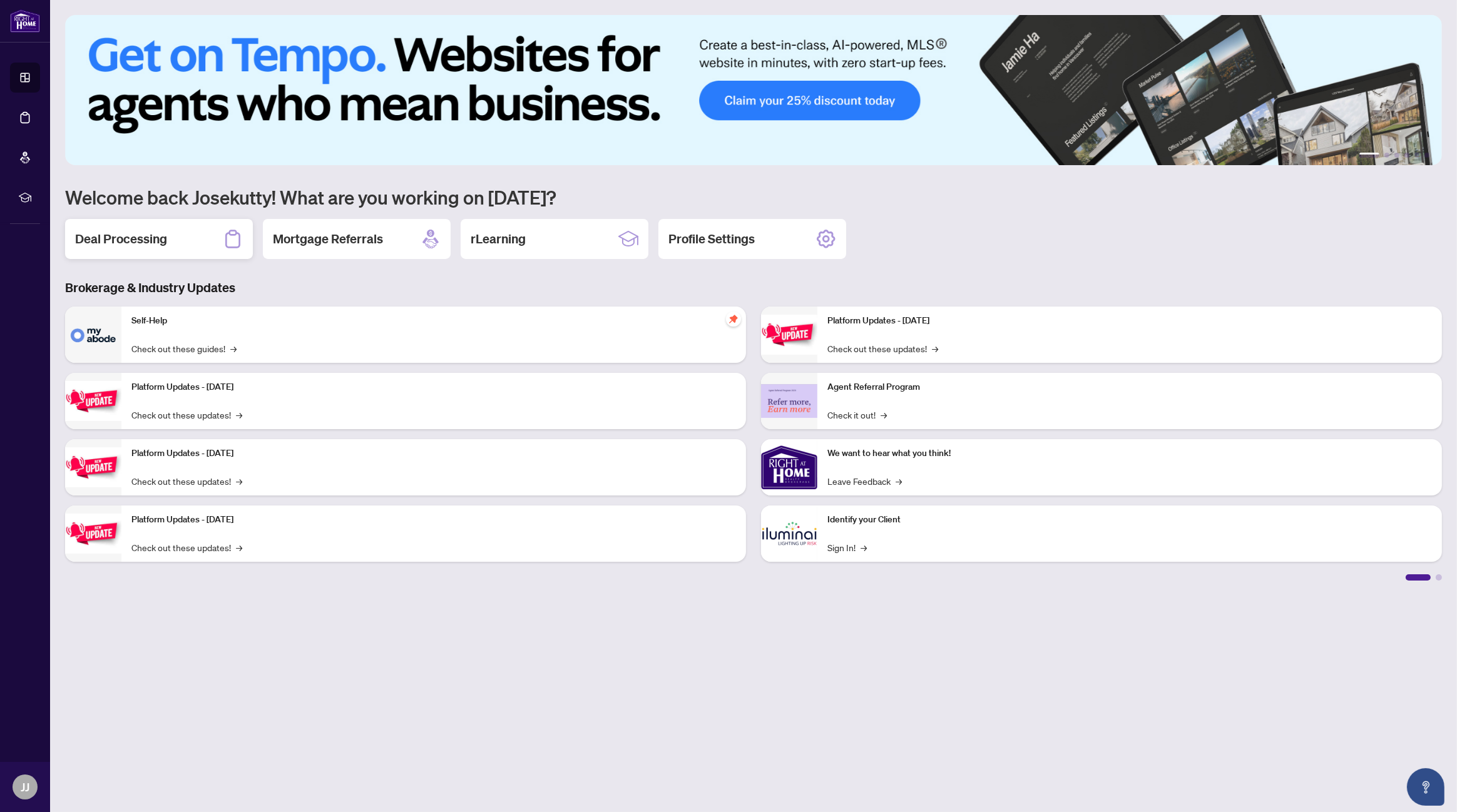
click at [136, 237] on h2 "Deal Processing" at bounding box center [121, 238] width 92 height 17
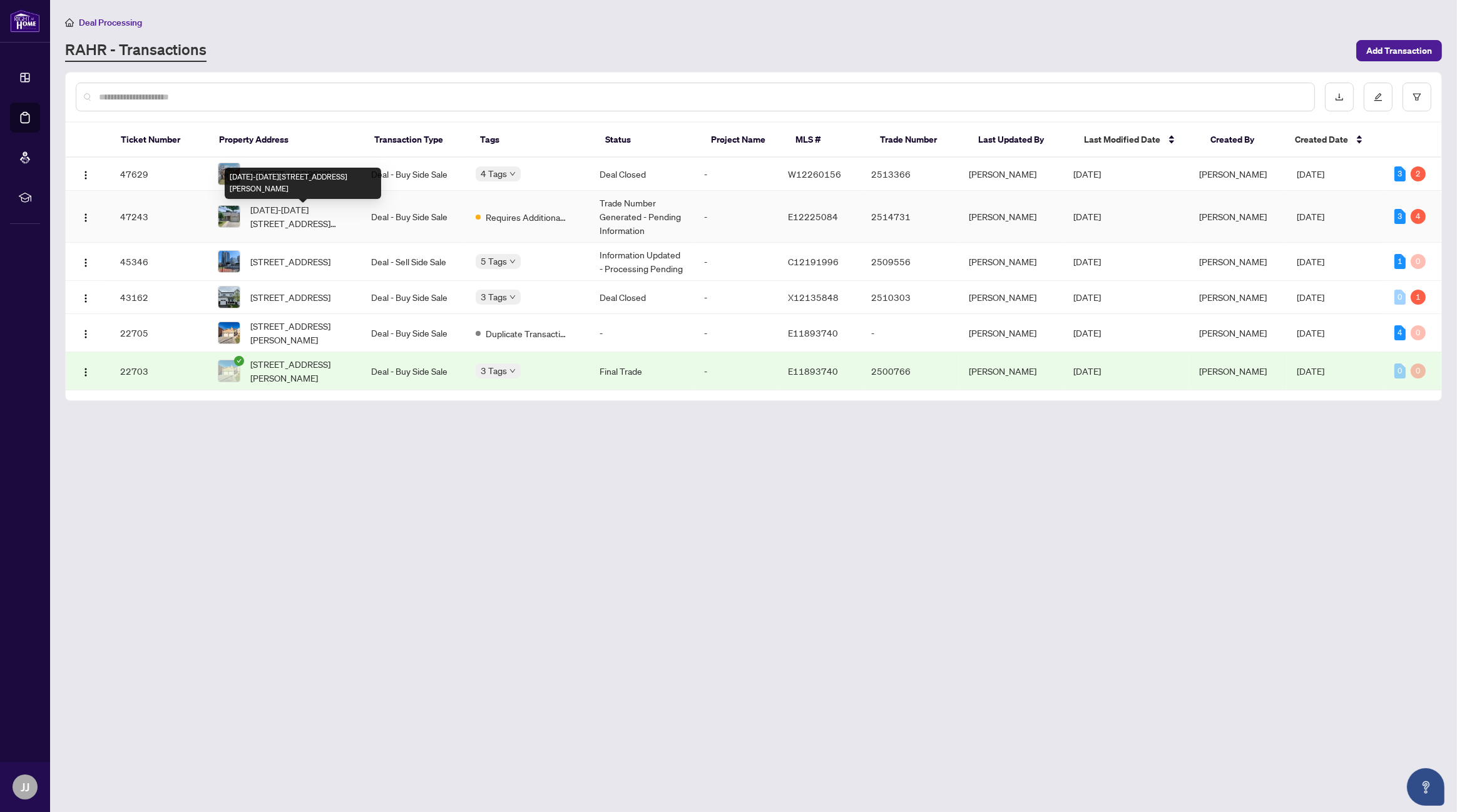
click at [290, 216] on span "[DATE]-[DATE][STREET_ADDRESS][PERSON_NAME]" at bounding box center [301, 216] width 101 height 28
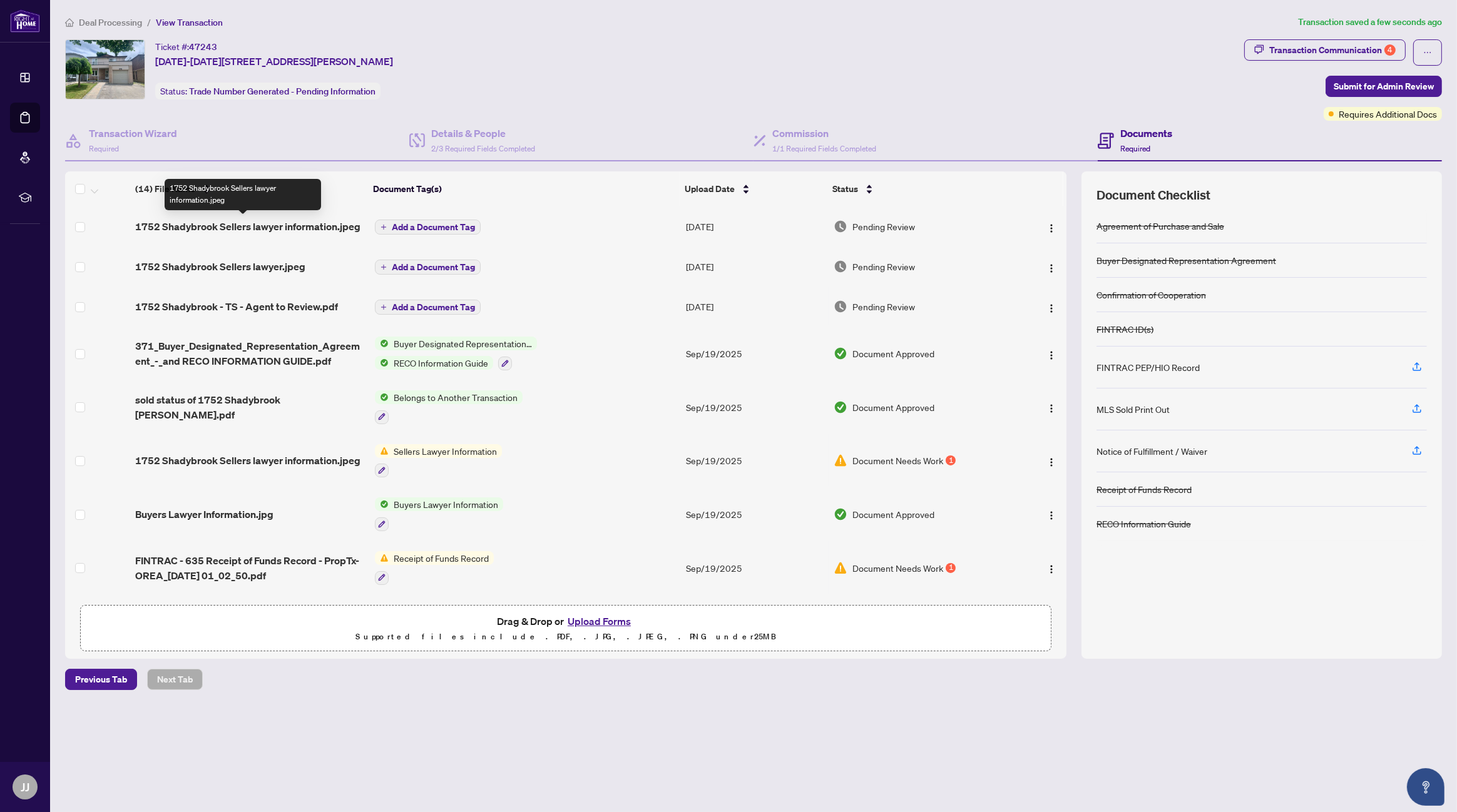
click at [294, 223] on span "1752 Shadybrook Sellers lawyer information.jpeg" at bounding box center [248, 227] width 225 height 15
click at [276, 261] on span "1752 Shadybrook Sellers lawyer.jpeg" at bounding box center [220, 267] width 170 height 15
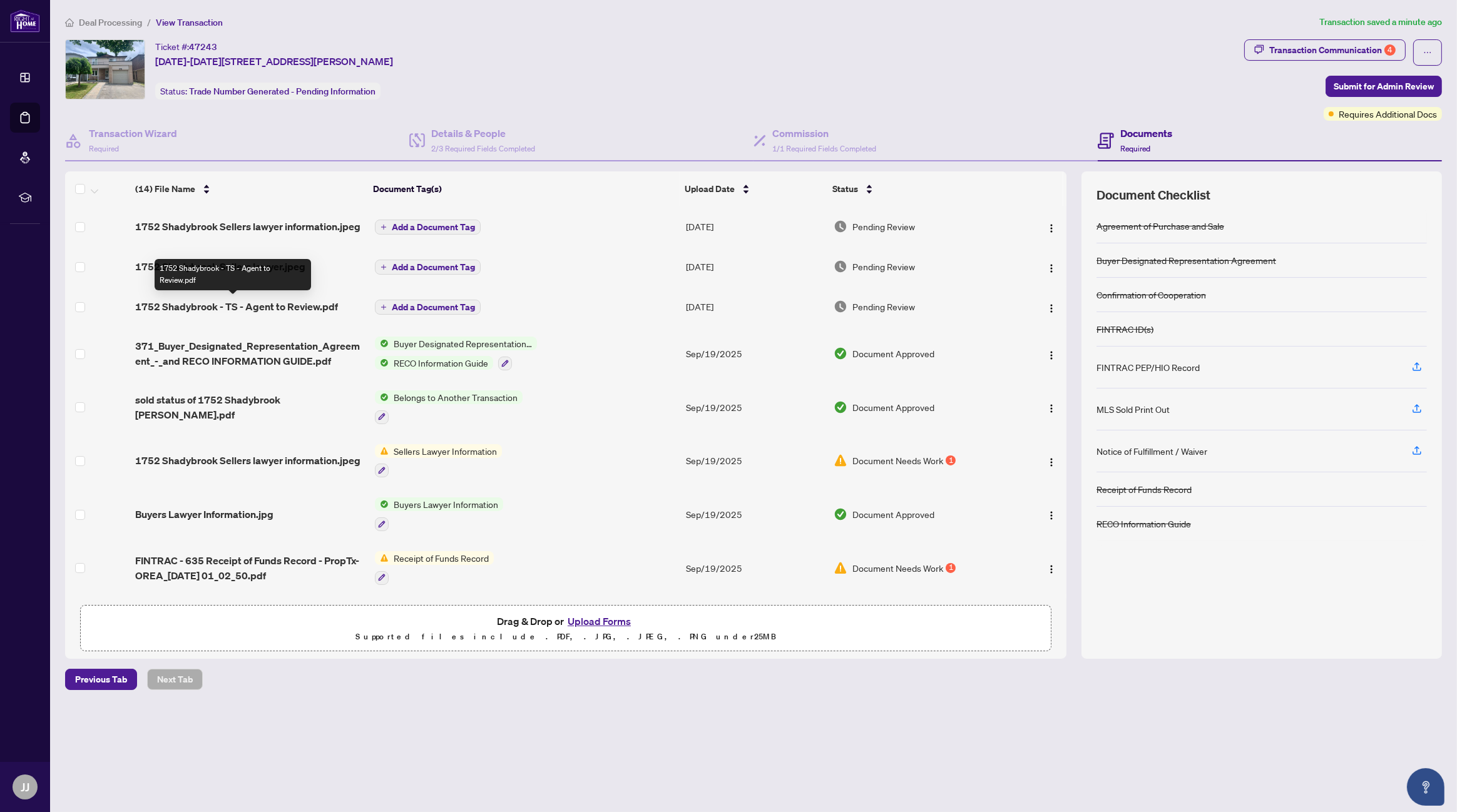
click at [283, 306] on span "1752 Shadybrook - TS - Agent to Review.pdf" at bounding box center [236, 307] width 203 height 15
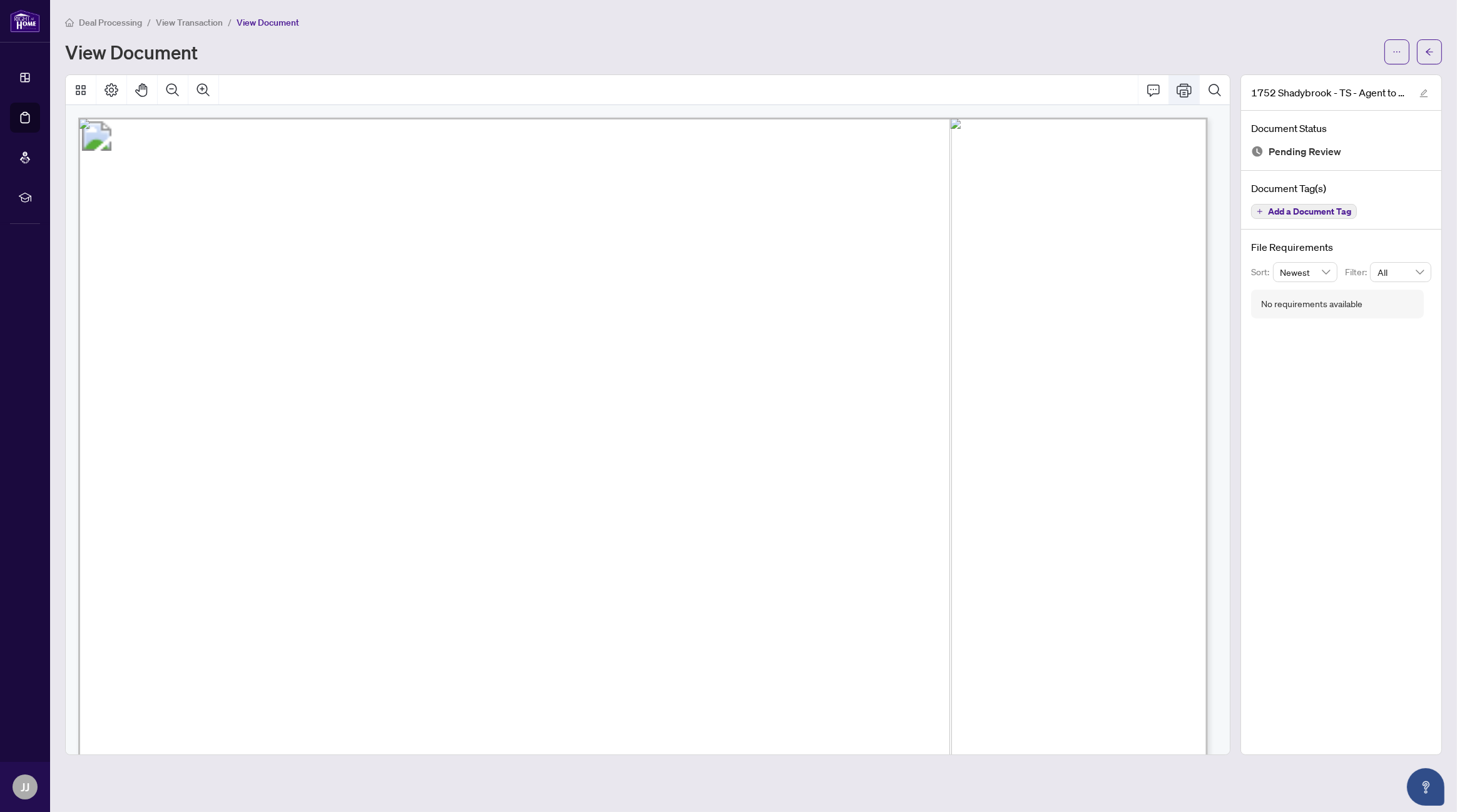
click at [1184, 91] on icon "Print" at bounding box center [1185, 90] width 15 height 14
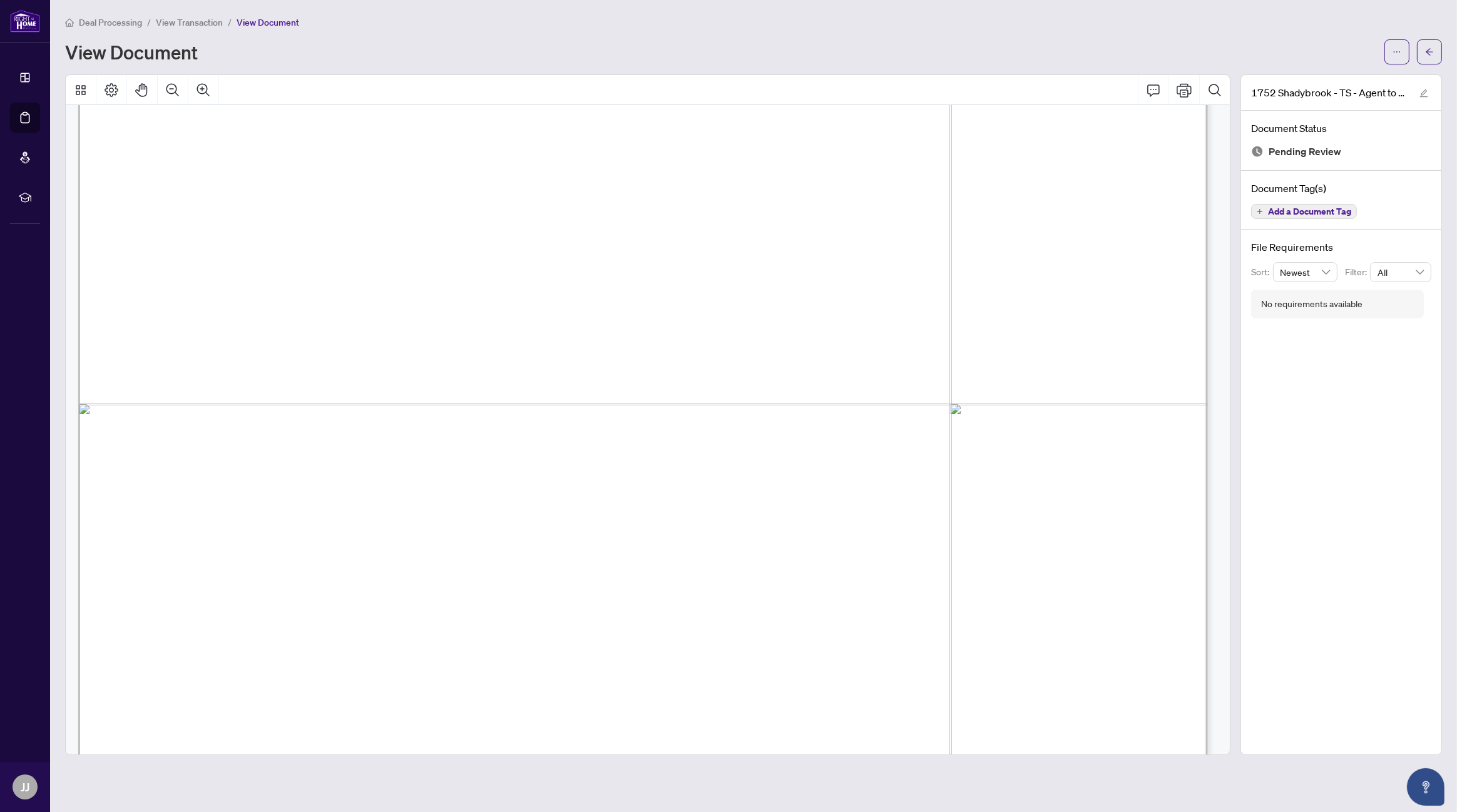
scroll to position [836, 0]
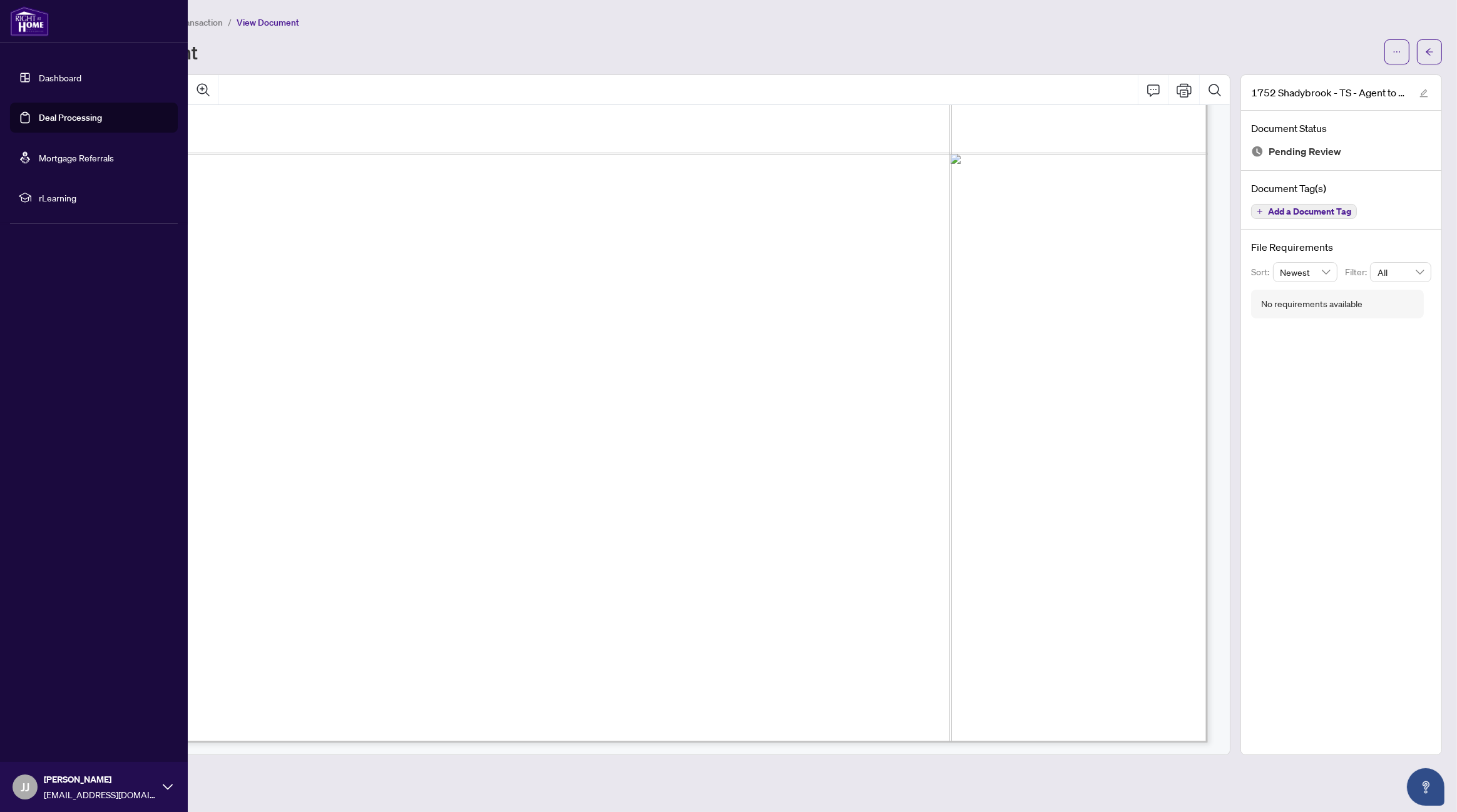
click at [63, 80] on link "Dashboard" at bounding box center [60, 77] width 43 height 11
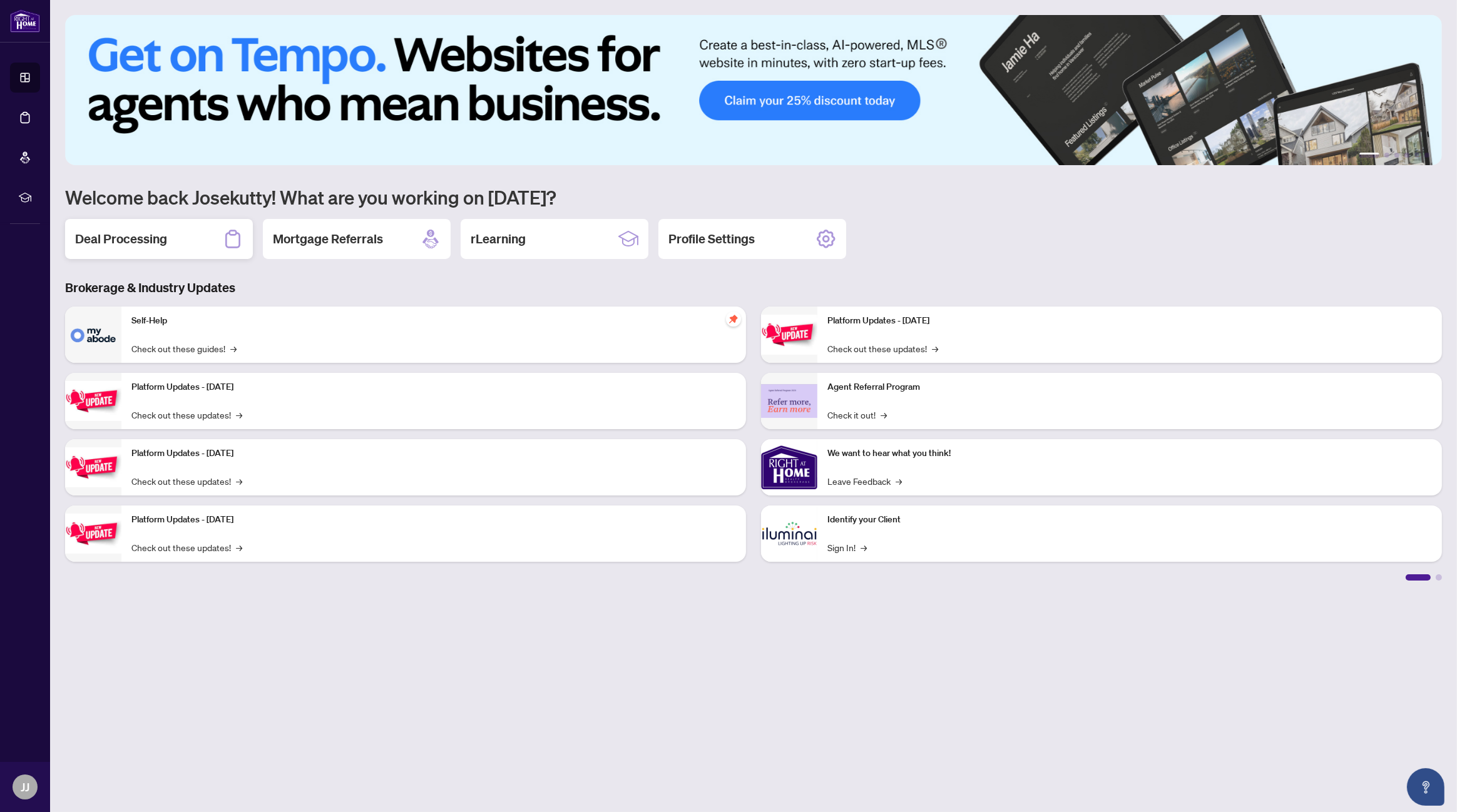
click at [144, 242] on h2 "Deal Processing" at bounding box center [121, 238] width 92 height 17
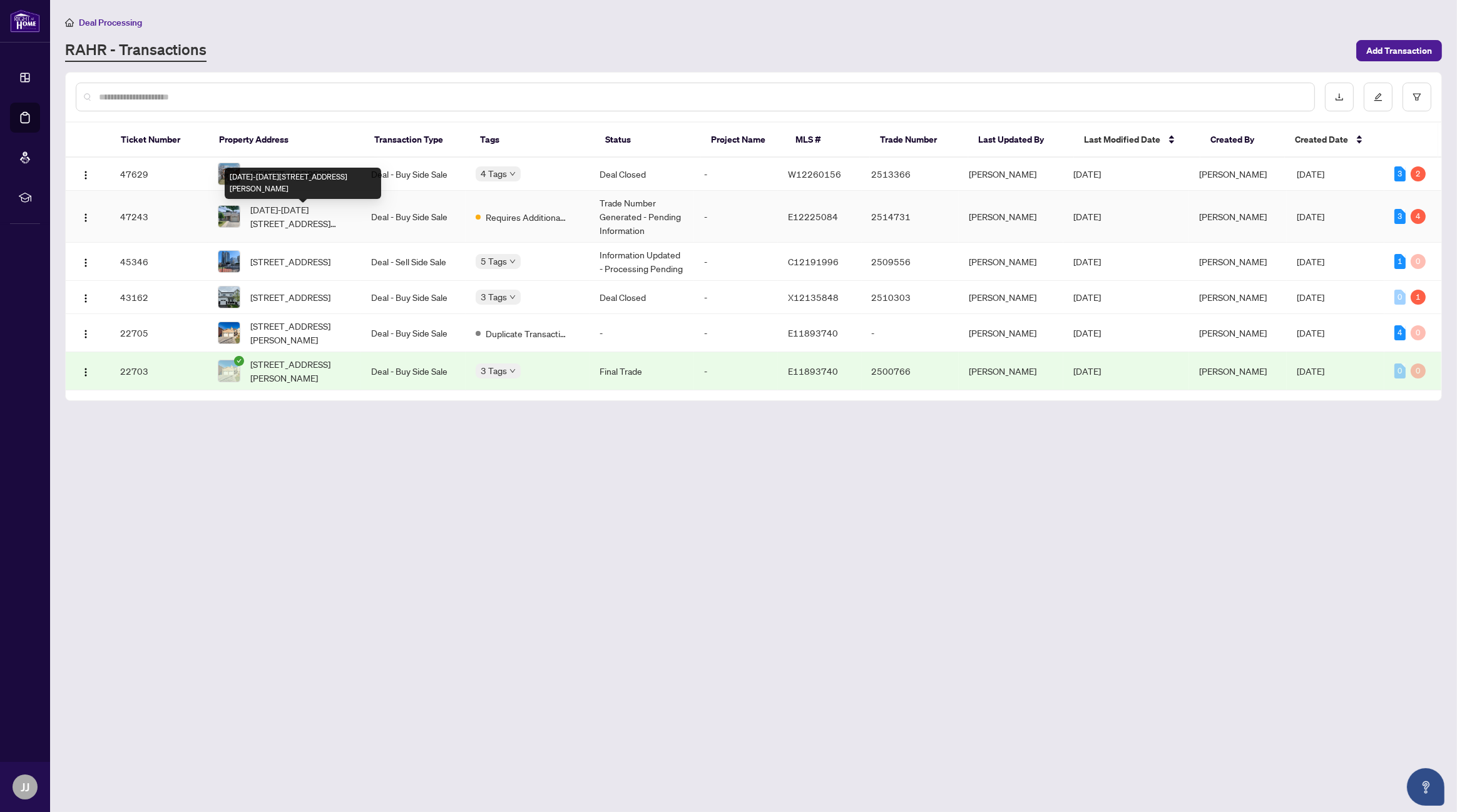
click at [288, 220] on span "[DATE]-[DATE][STREET_ADDRESS][PERSON_NAME]" at bounding box center [301, 216] width 101 height 28
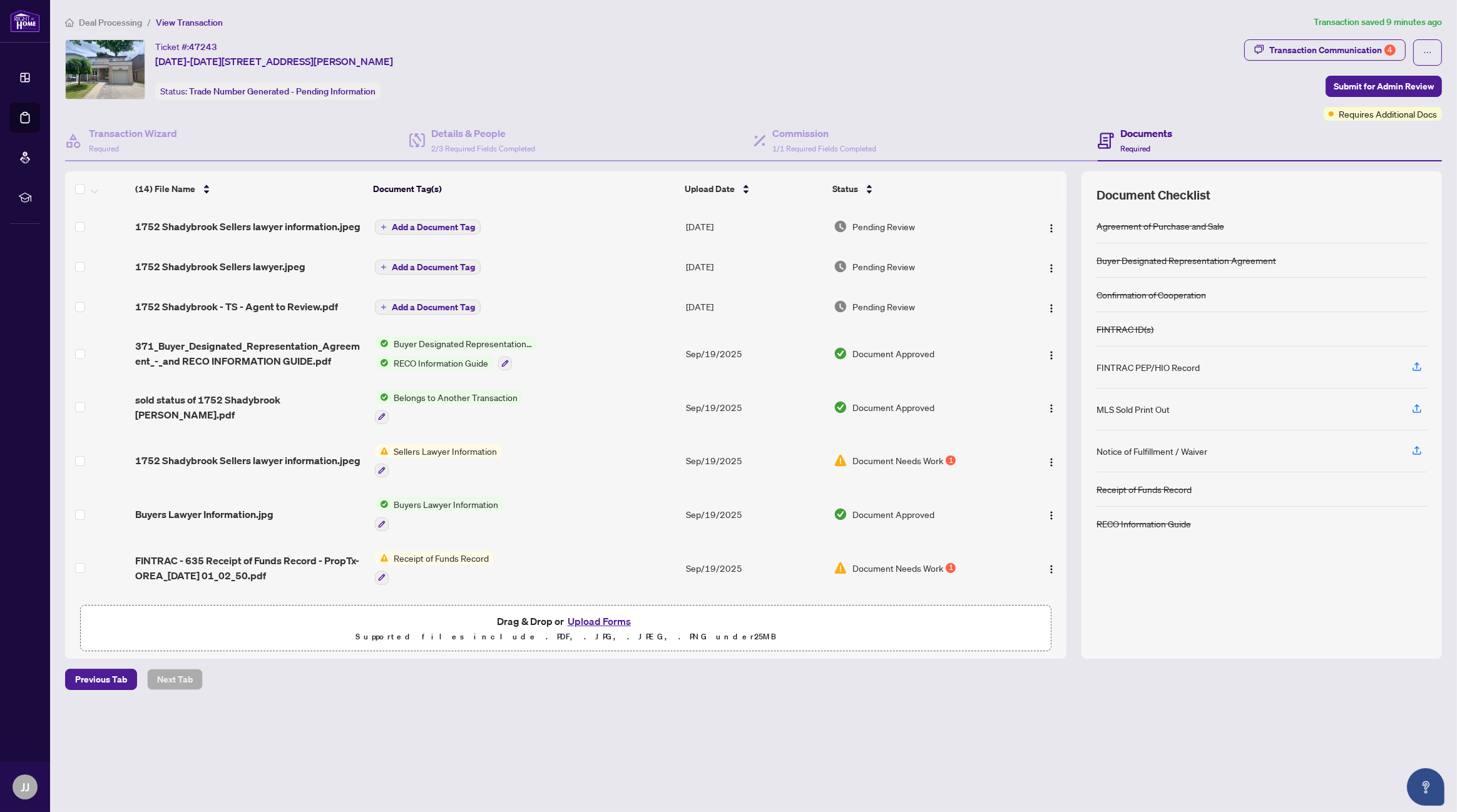
click at [600, 620] on button "Upload Forms" at bounding box center [599, 621] width 70 height 17
click at [606, 617] on button "Upload Forms" at bounding box center [599, 621] width 70 height 17
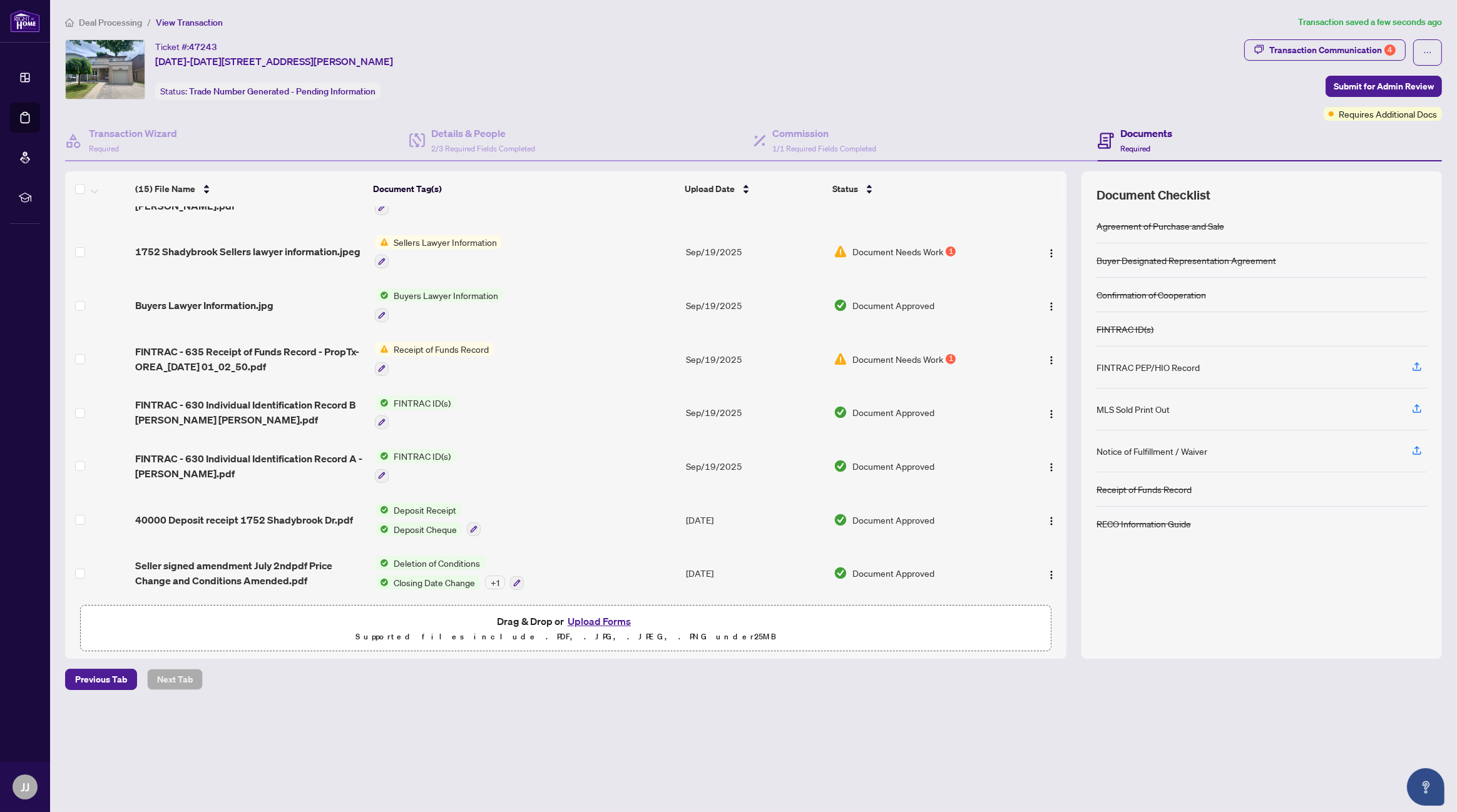
scroll to position [250, 0]
click at [418, 342] on span "Receipt of Funds Record" at bounding box center [441, 348] width 105 height 14
click at [417, 404] on span "Receipt of Funds Record" at bounding box center [429, 406] width 105 height 14
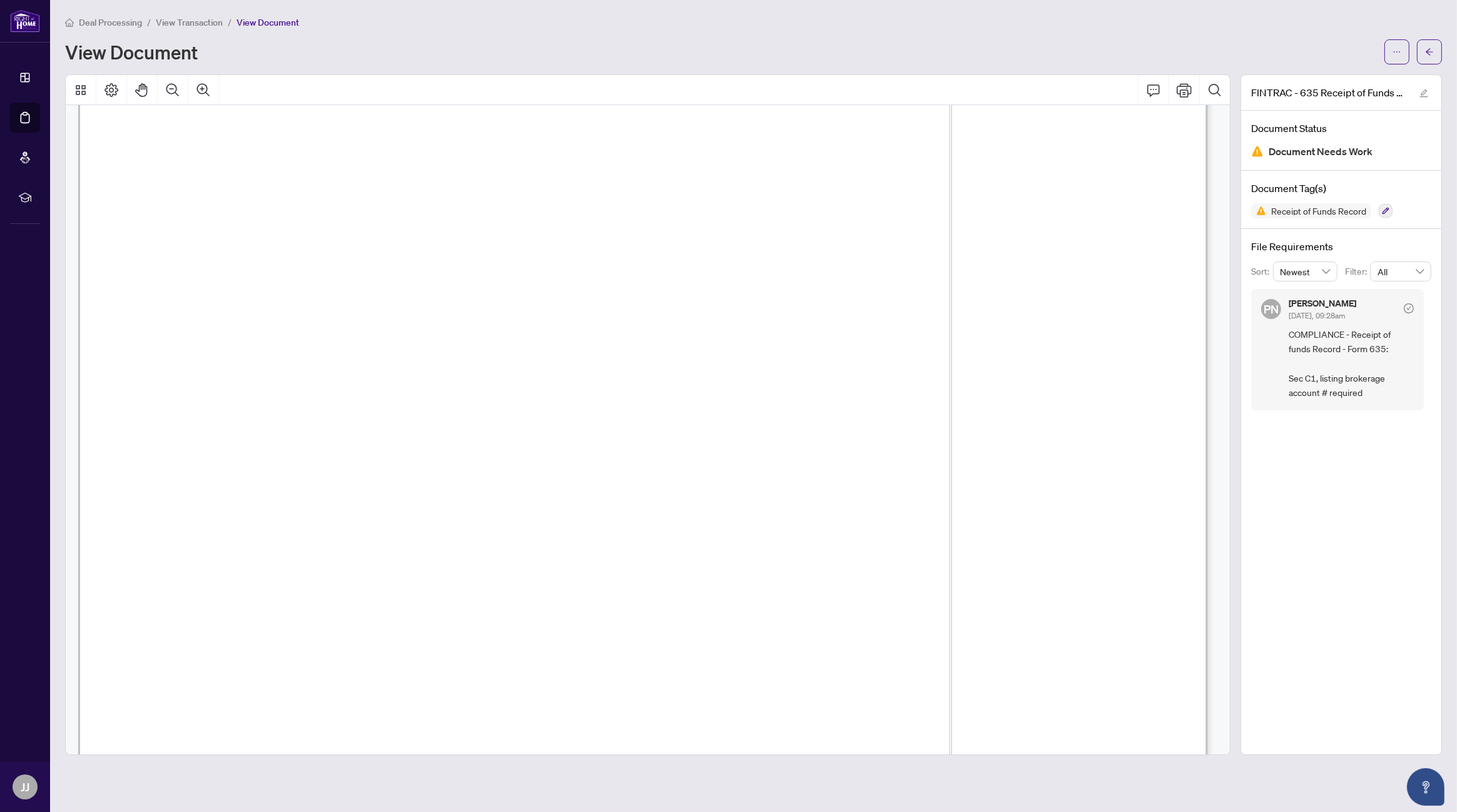
scroll to position [1753, 0]
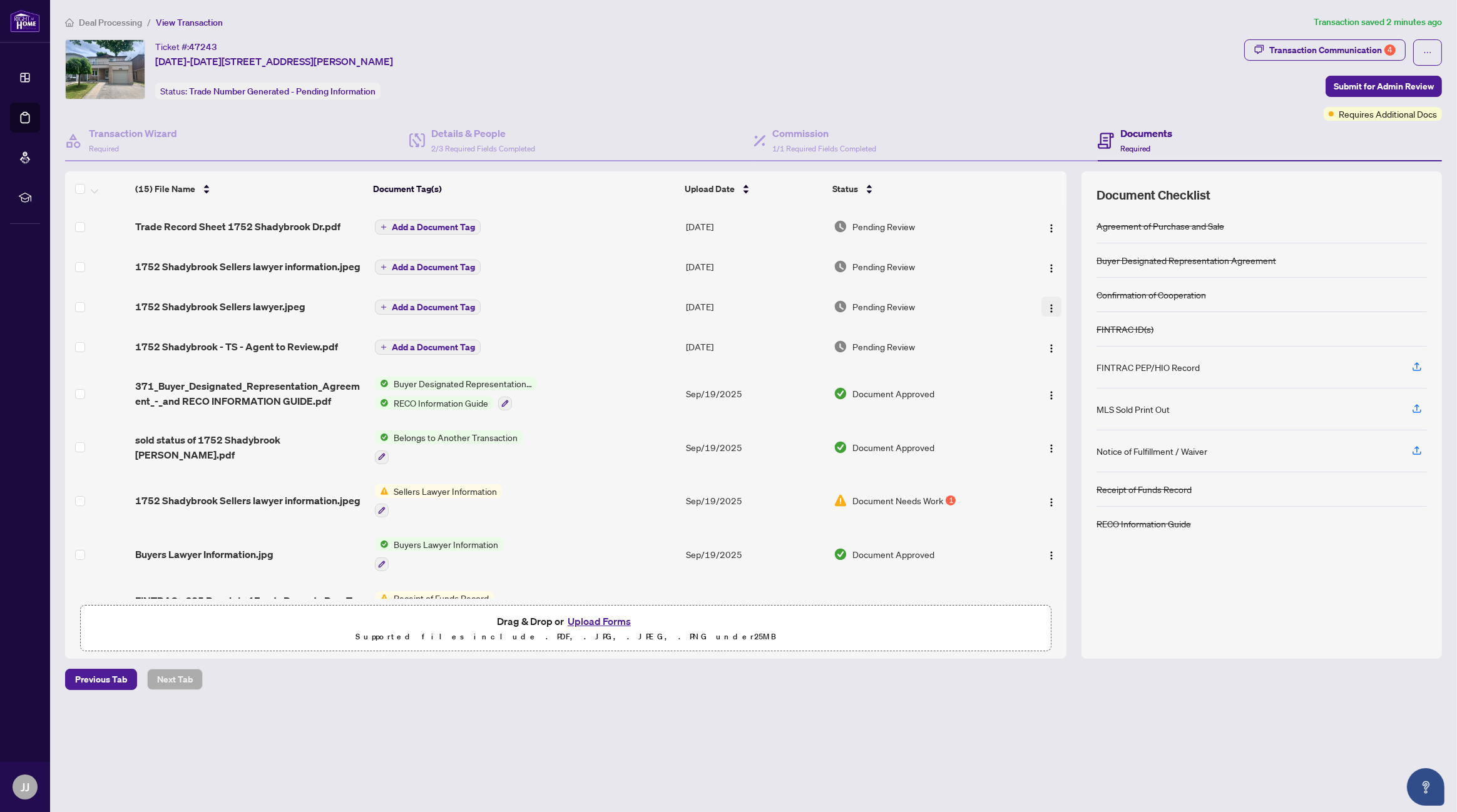
click at [1047, 306] on img "button" at bounding box center [1051, 308] width 10 height 10
click at [1066, 449] on span "Archive" at bounding box center [1108, 451] width 120 height 14
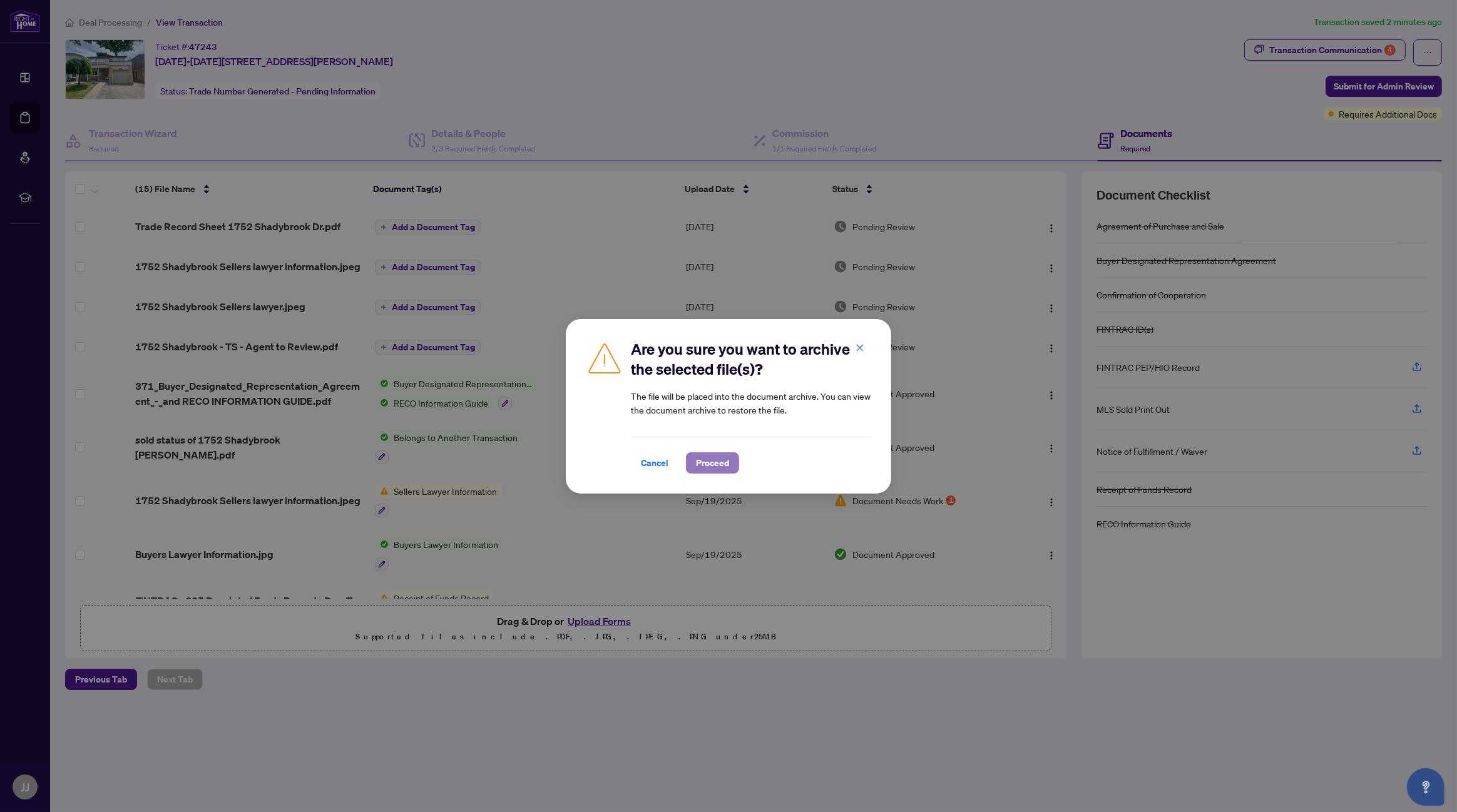
click at [714, 461] on span "Proceed" at bounding box center [713, 463] width 33 height 20
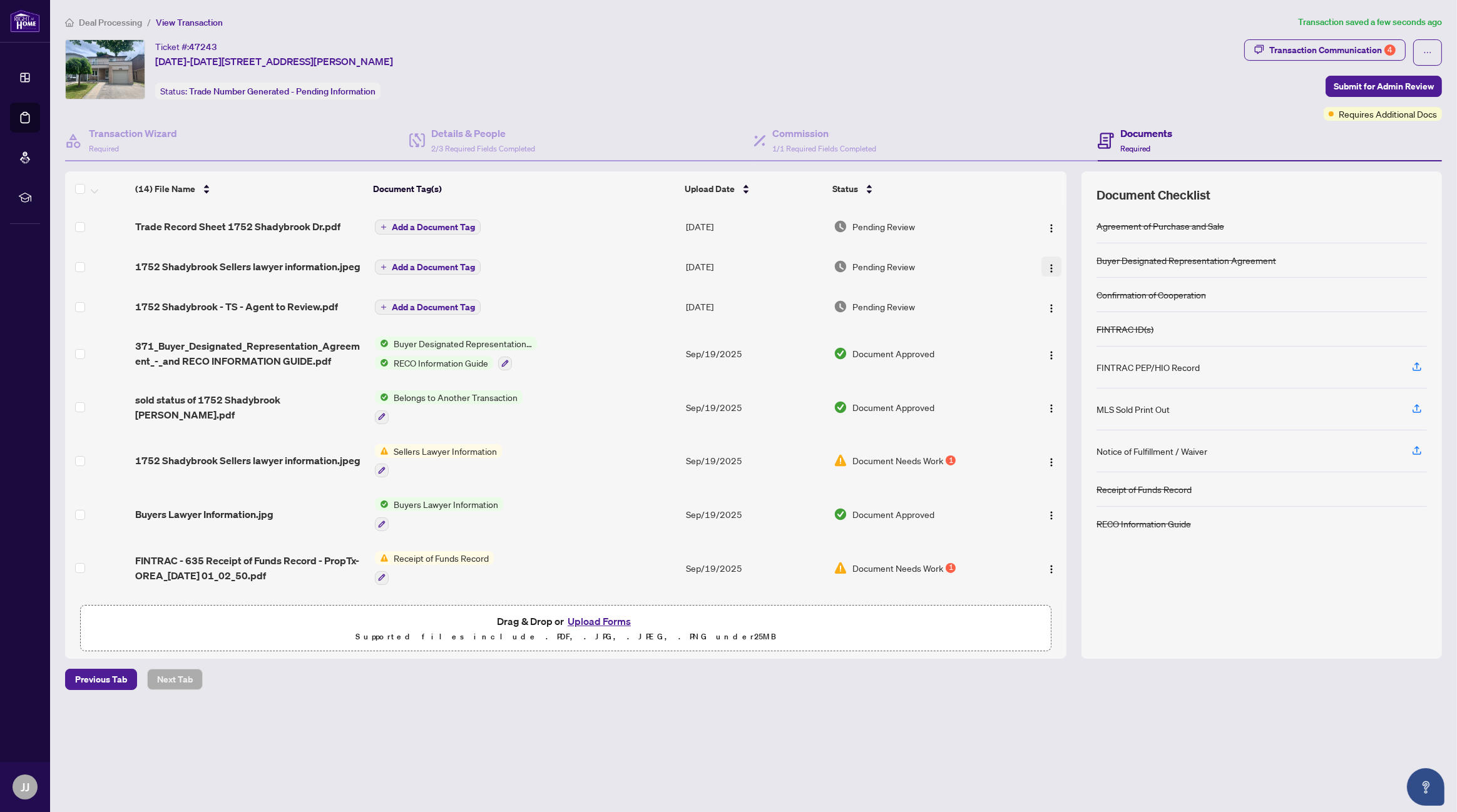
click at [1047, 267] on img "button" at bounding box center [1051, 268] width 10 height 10
click at [1064, 411] on span "Archive" at bounding box center [1108, 410] width 120 height 14
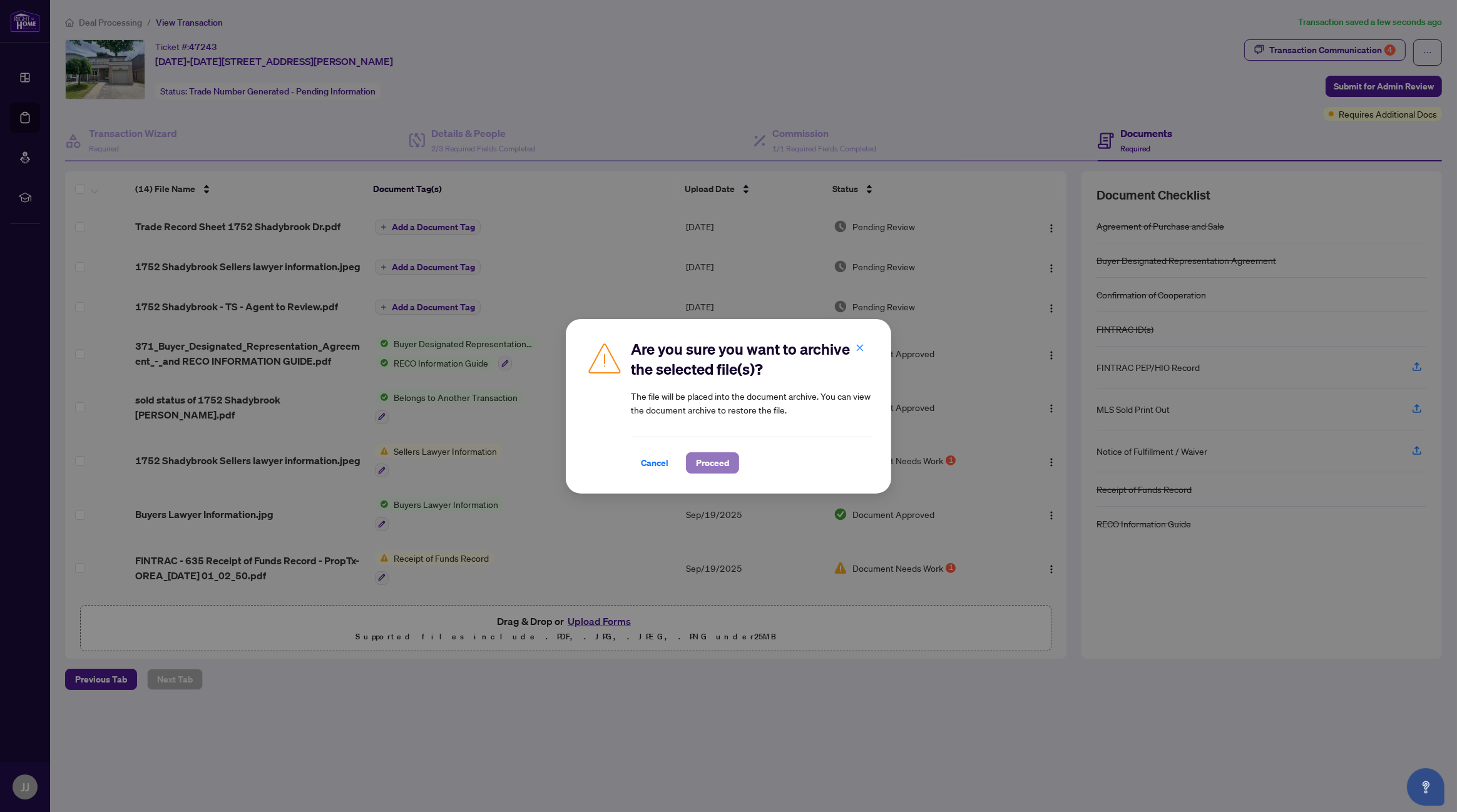
click at [713, 460] on span "Proceed" at bounding box center [713, 463] width 33 height 20
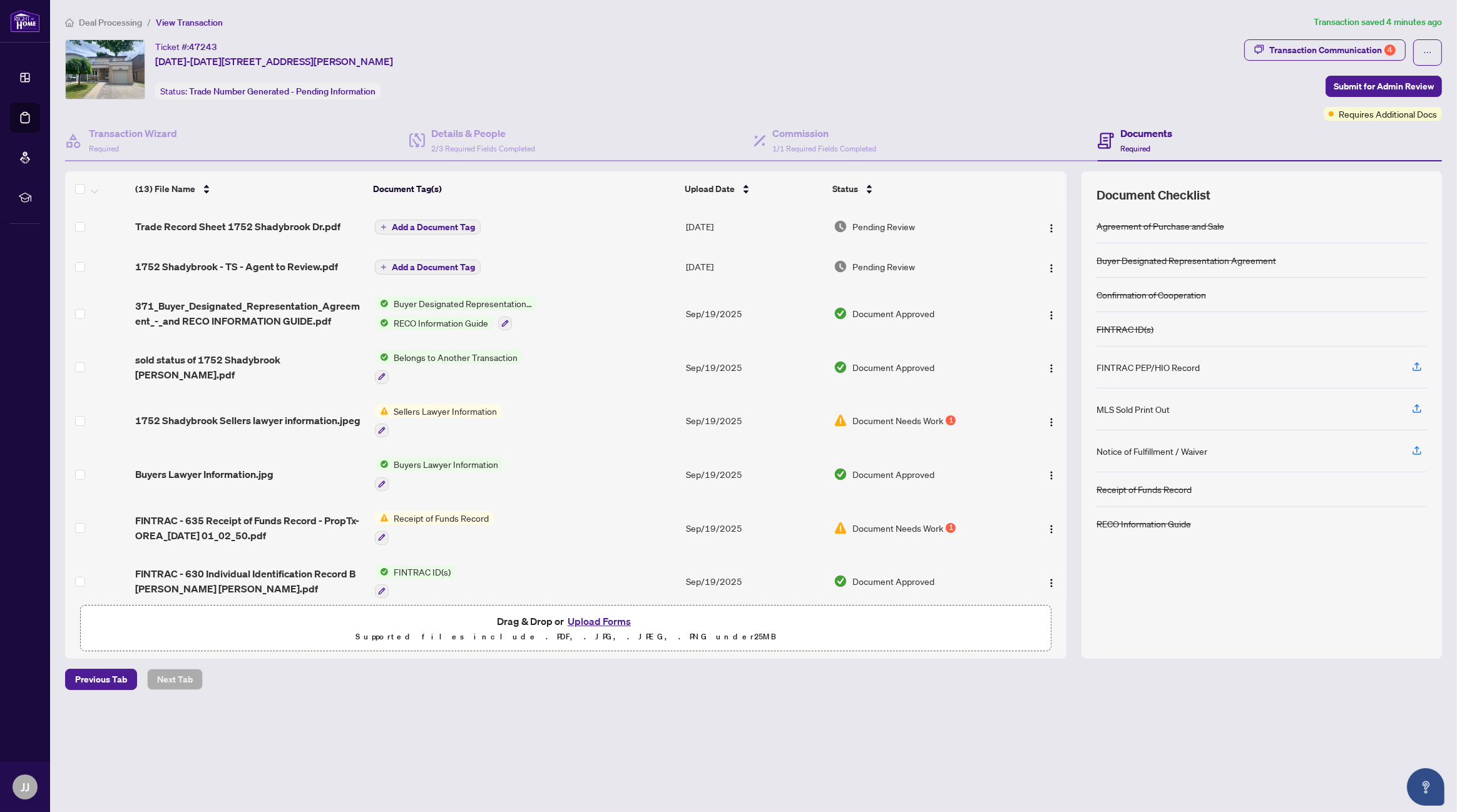
click at [595, 620] on button "Upload Forms" at bounding box center [599, 621] width 70 height 17
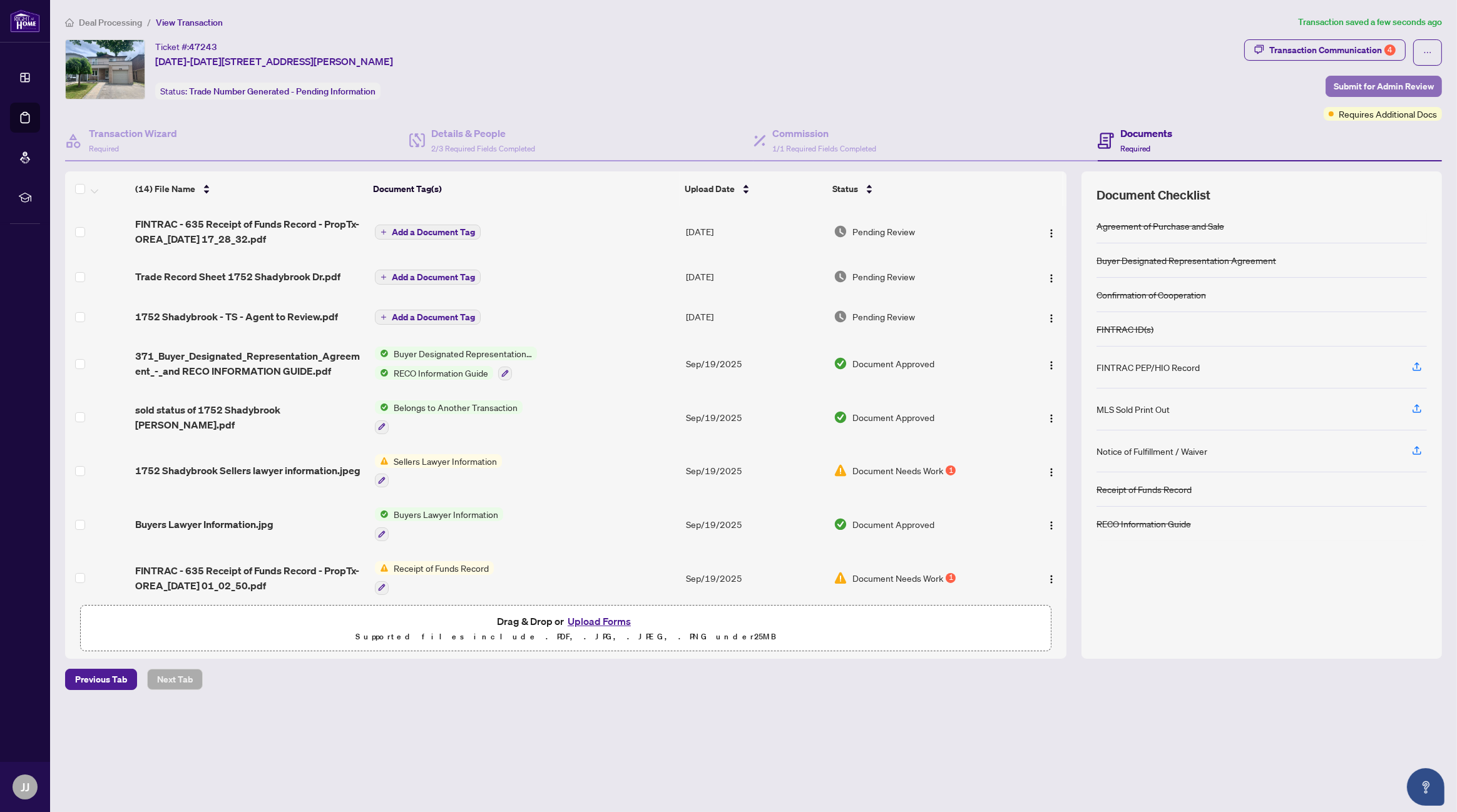
click at [1404, 87] on span "Submit for Admin Review" at bounding box center [1384, 86] width 100 height 20
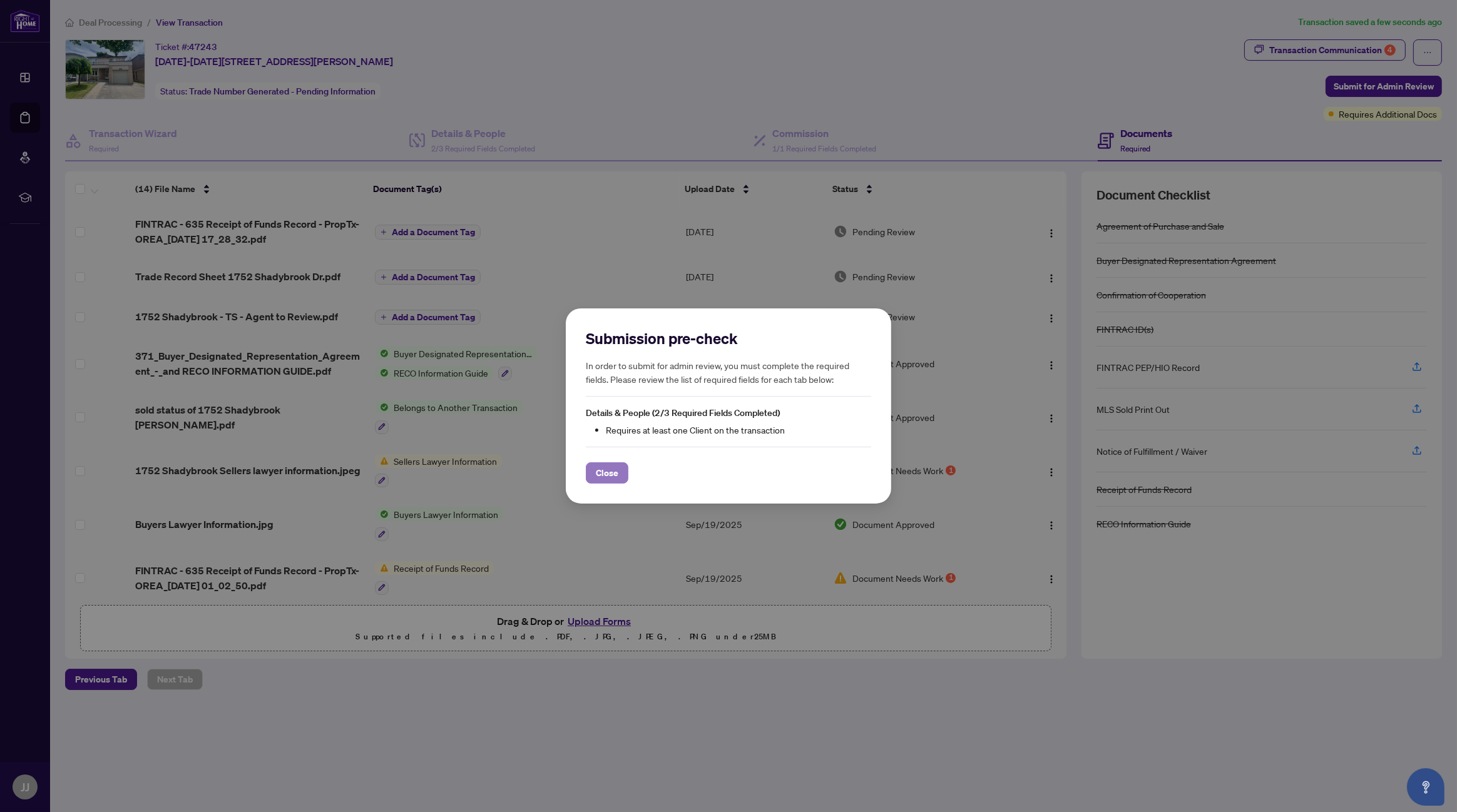
click at [613, 475] on span "Close" at bounding box center [607, 473] width 23 height 20
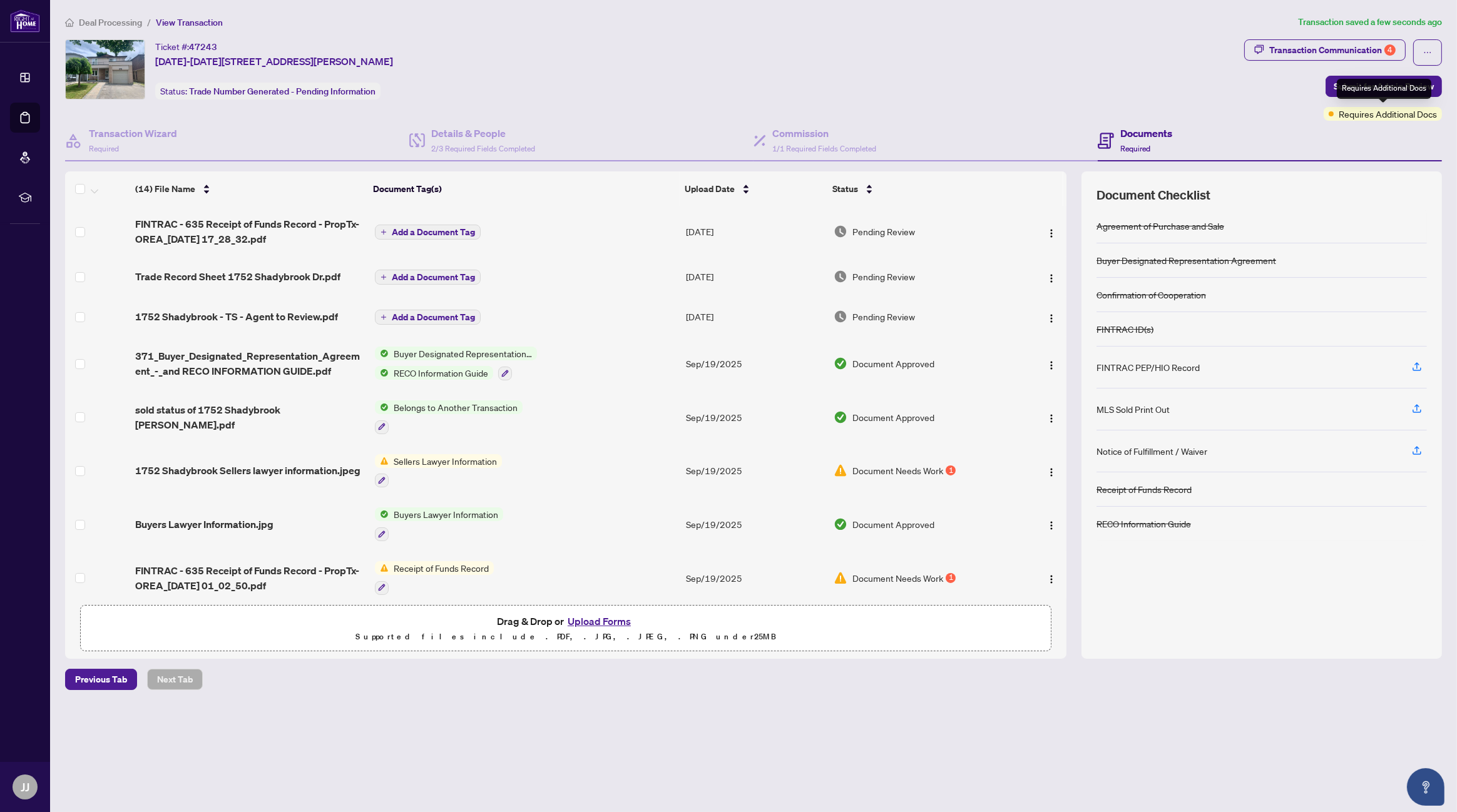
click at [1402, 91] on div "Requires Additional Docs" at bounding box center [1384, 88] width 95 height 20
drag, startPoint x: 1119, startPoint y: 746, endPoint x: 1120, endPoint y: 735, distance: 11.0
click at [1119, 746] on main "Deal Processing / View Transaction Transaction saved a few seconds ago Ticket #…" at bounding box center [753, 406] width 1407 height 812
click at [605, 619] on button "Upload Forms" at bounding box center [599, 621] width 70 height 17
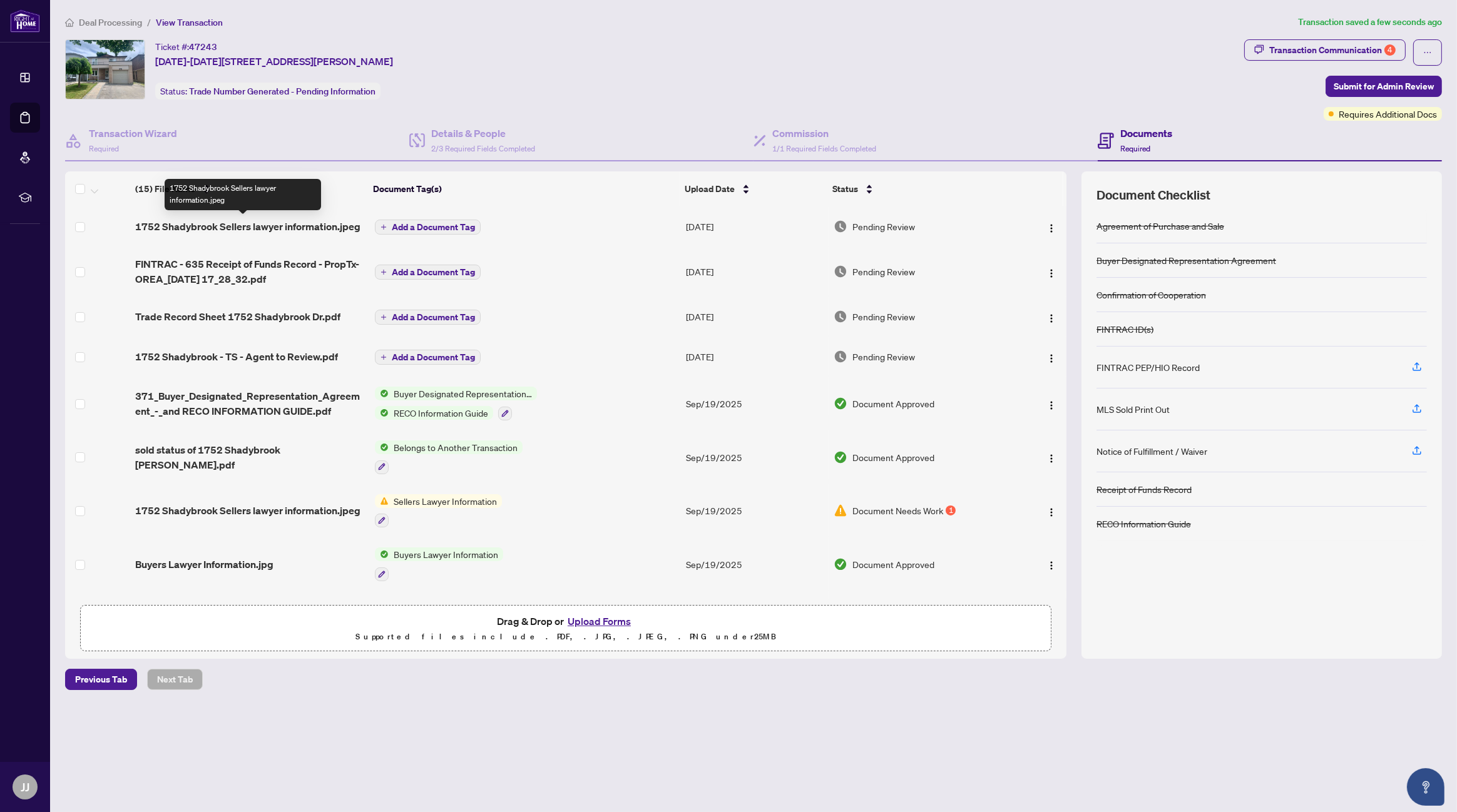
click at [299, 225] on span "1752 Shadybrook Sellers lawyer information.jpeg" at bounding box center [248, 227] width 225 height 15
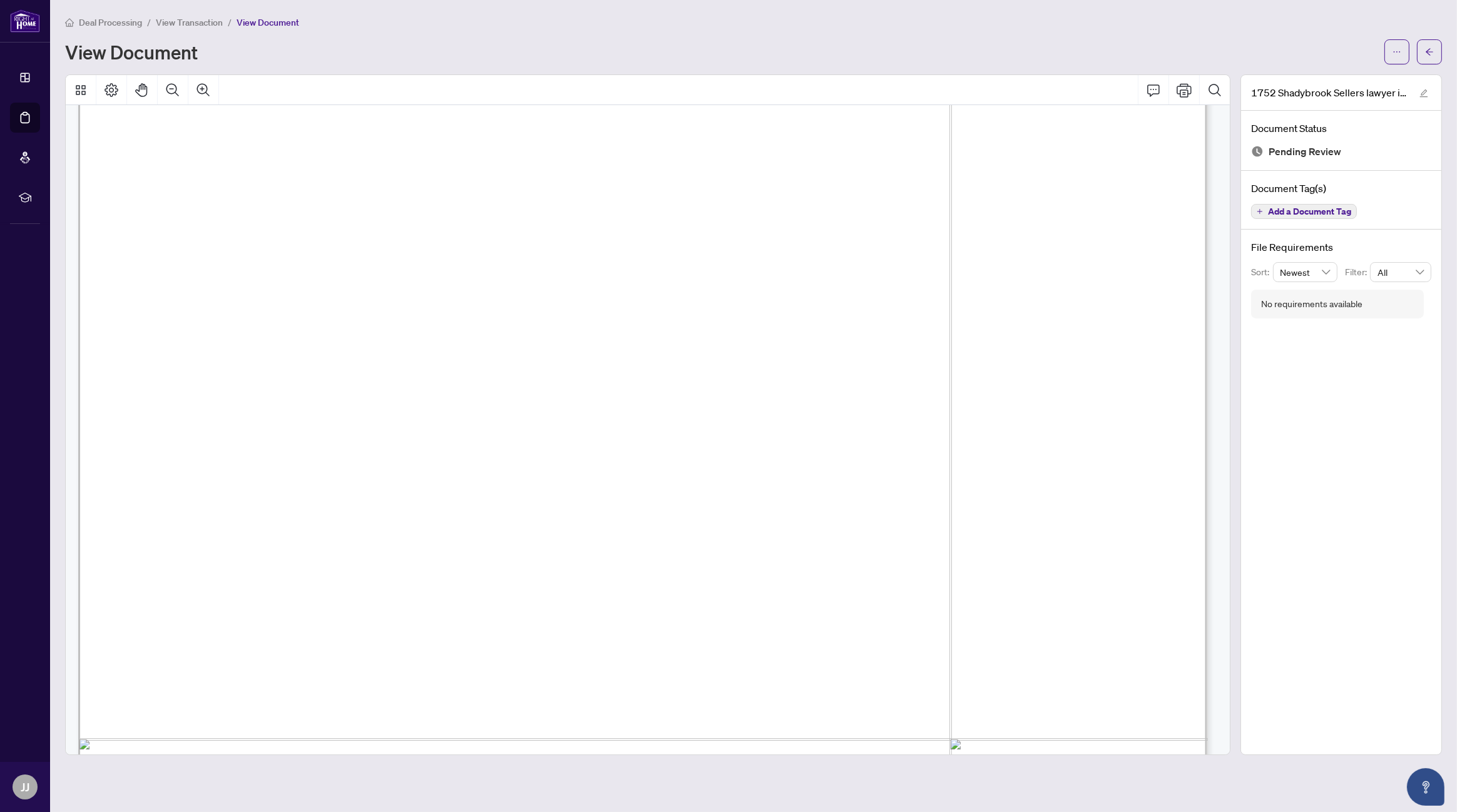
scroll to position [125, 0]
click at [109, 86] on icon "Page Layout" at bounding box center [111, 91] width 15 height 15
click at [222, 169] on icon "Rotate Right" at bounding box center [218, 172] width 10 height 10
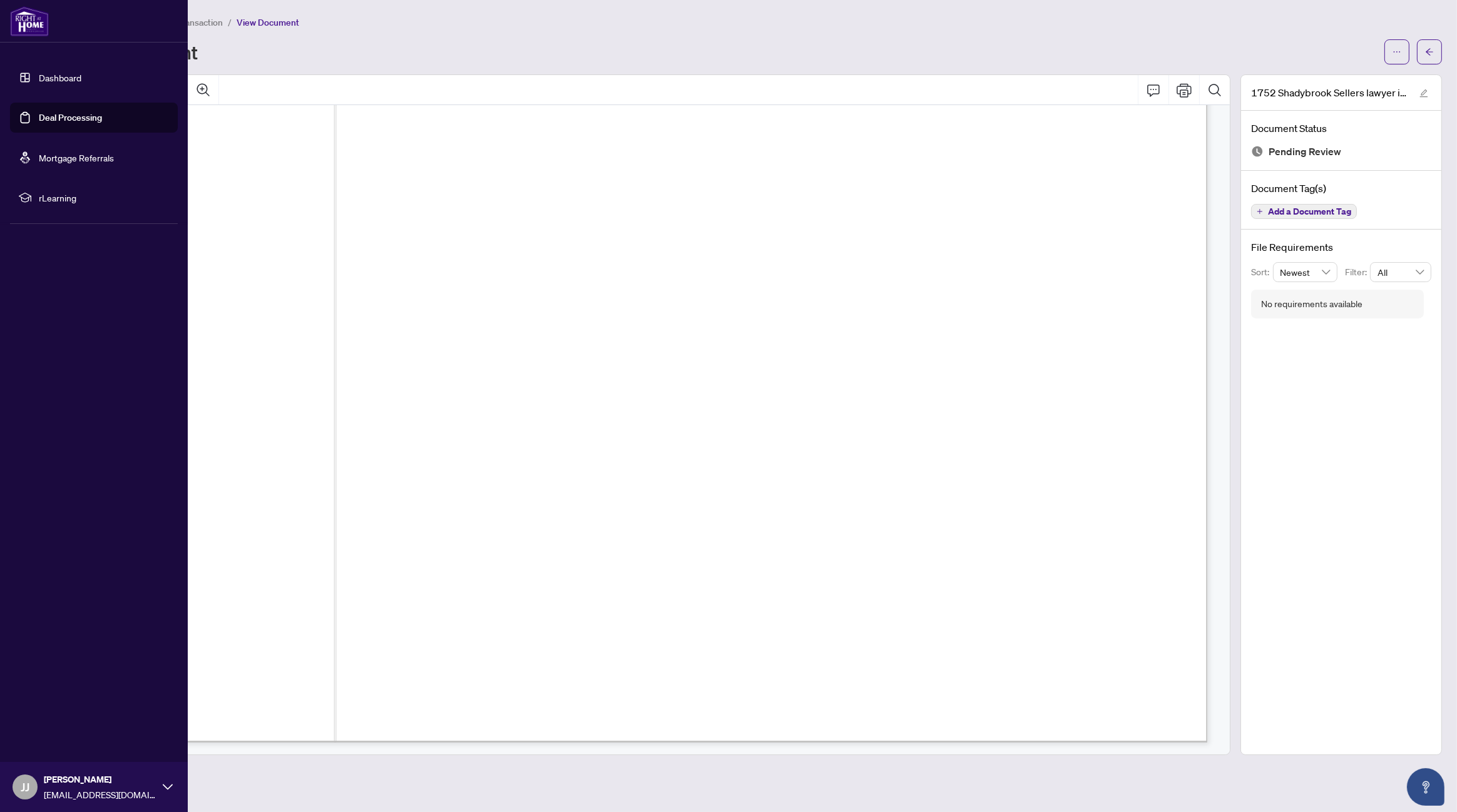
click at [62, 78] on link "Dashboard" at bounding box center [60, 77] width 43 height 11
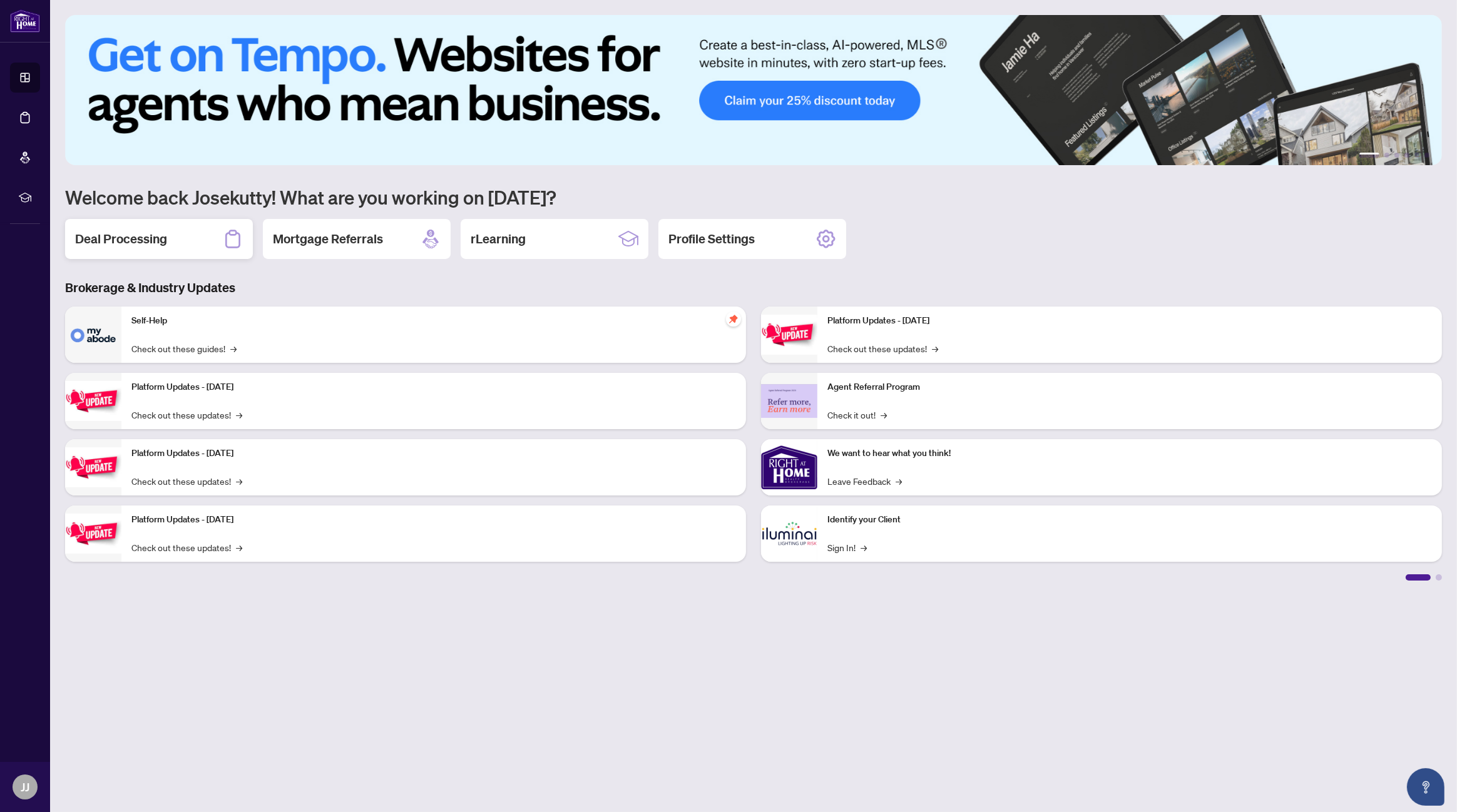
click at [125, 241] on h2 "Deal Processing" at bounding box center [121, 238] width 92 height 17
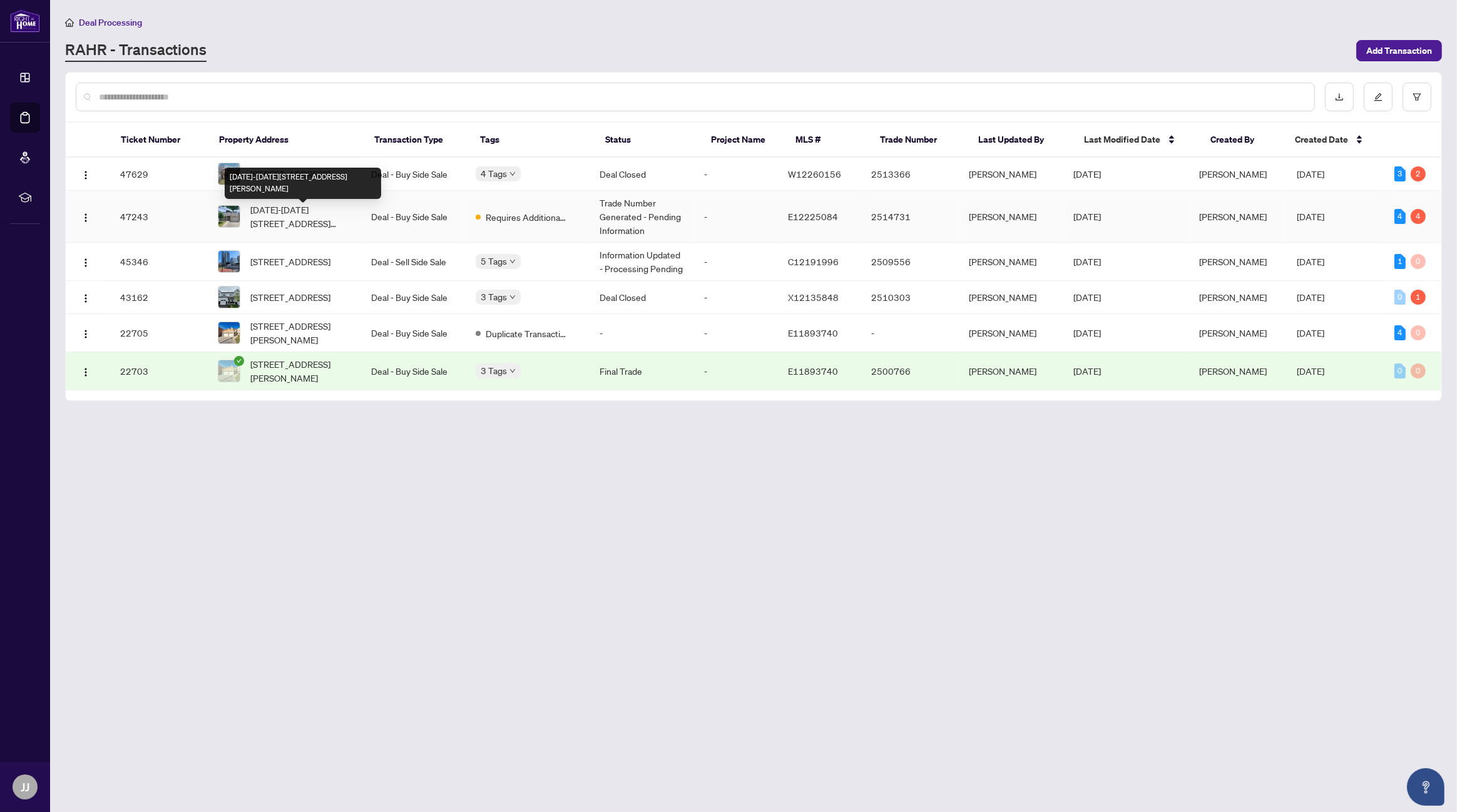
click at [282, 211] on span "[DATE]-[DATE][STREET_ADDRESS][PERSON_NAME]" at bounding box center [301, 216] width 101 height 28
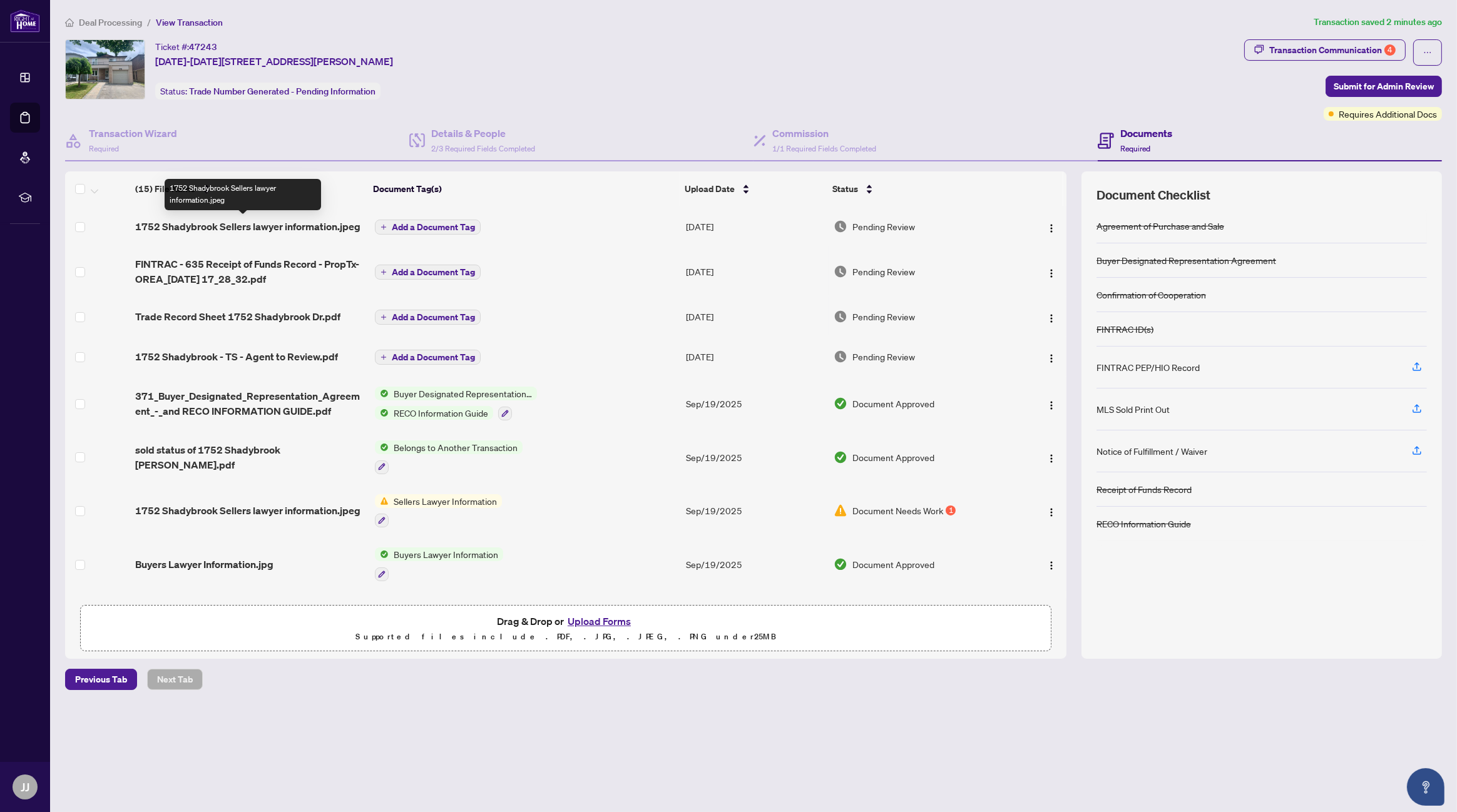
click at [319, 227] on span "1752 Shadybrook Sellers lawyer information.jpeg" at bounding box center [248, 227] width 225 height 15
click at [1047, 232] on button "button" at bounding box center [1051, 226] width 20 height 20
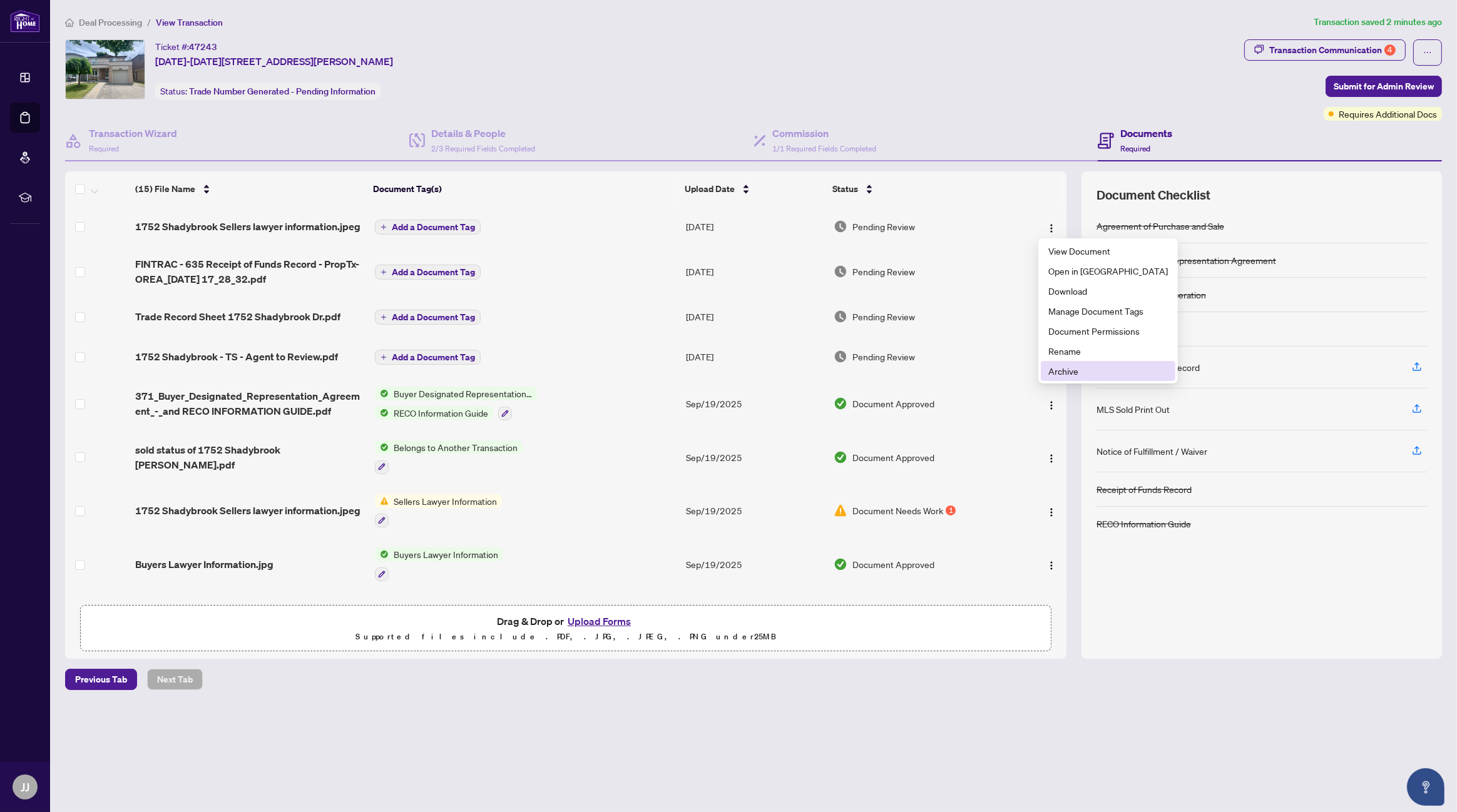
click at [1066, 372] on span "Archive" at bounding box center [1108, 371] width 120 height 14
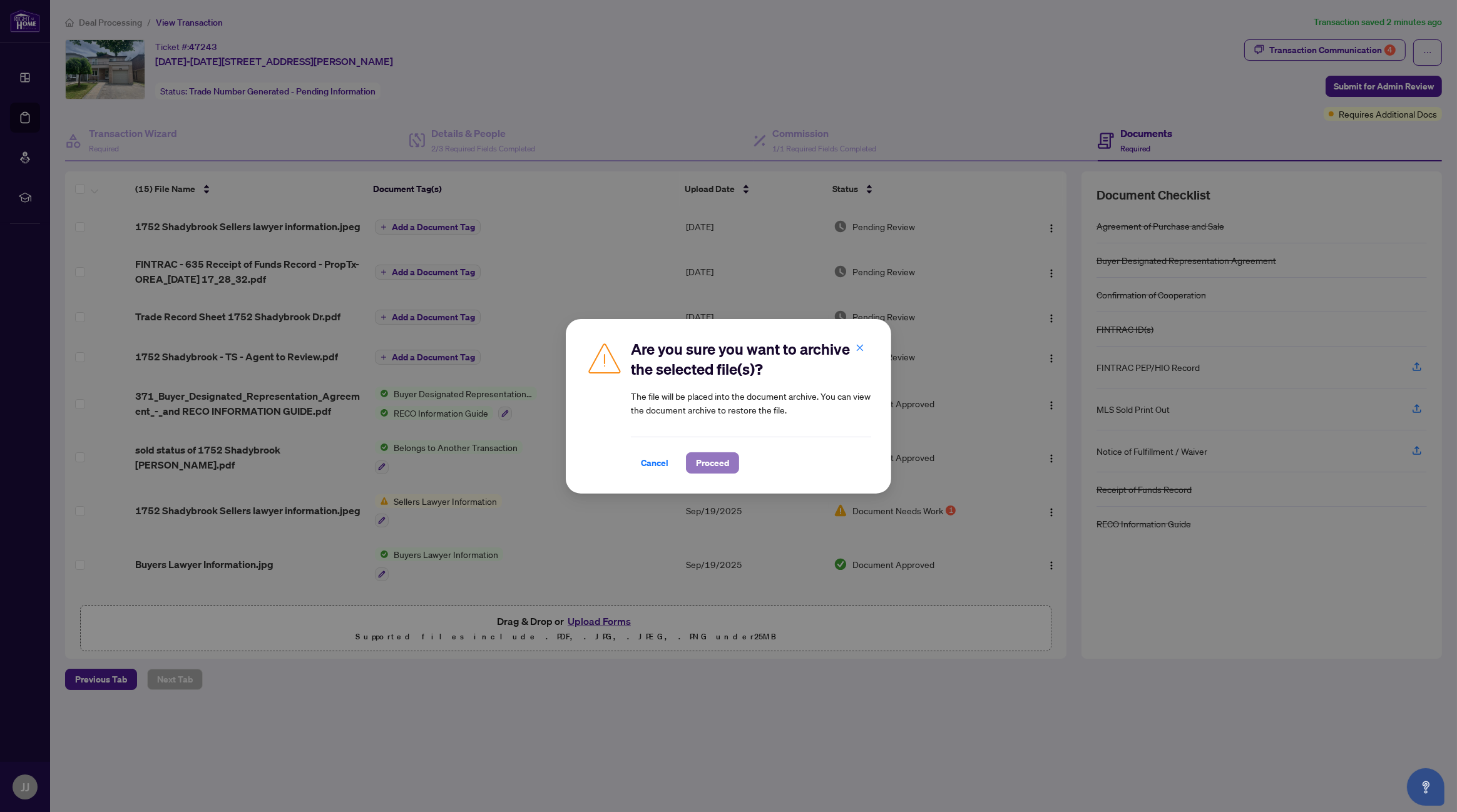
click at [708, 464] on span "Proceed" at bounding box center [713, 463] width 33 height 20
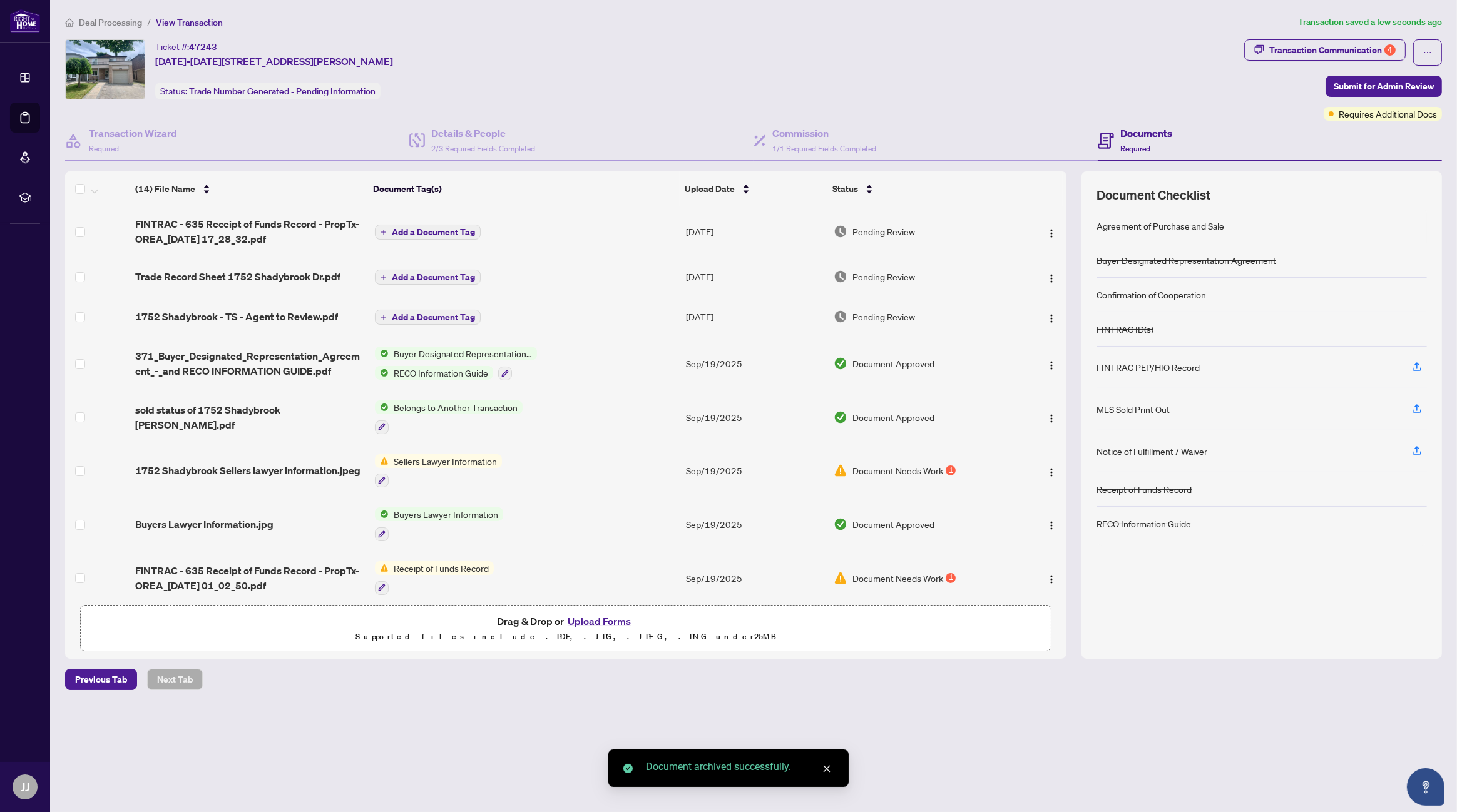
click at [621, 617] on button "Upload Forms" at bounding box center [599, 621] width 70 height 17
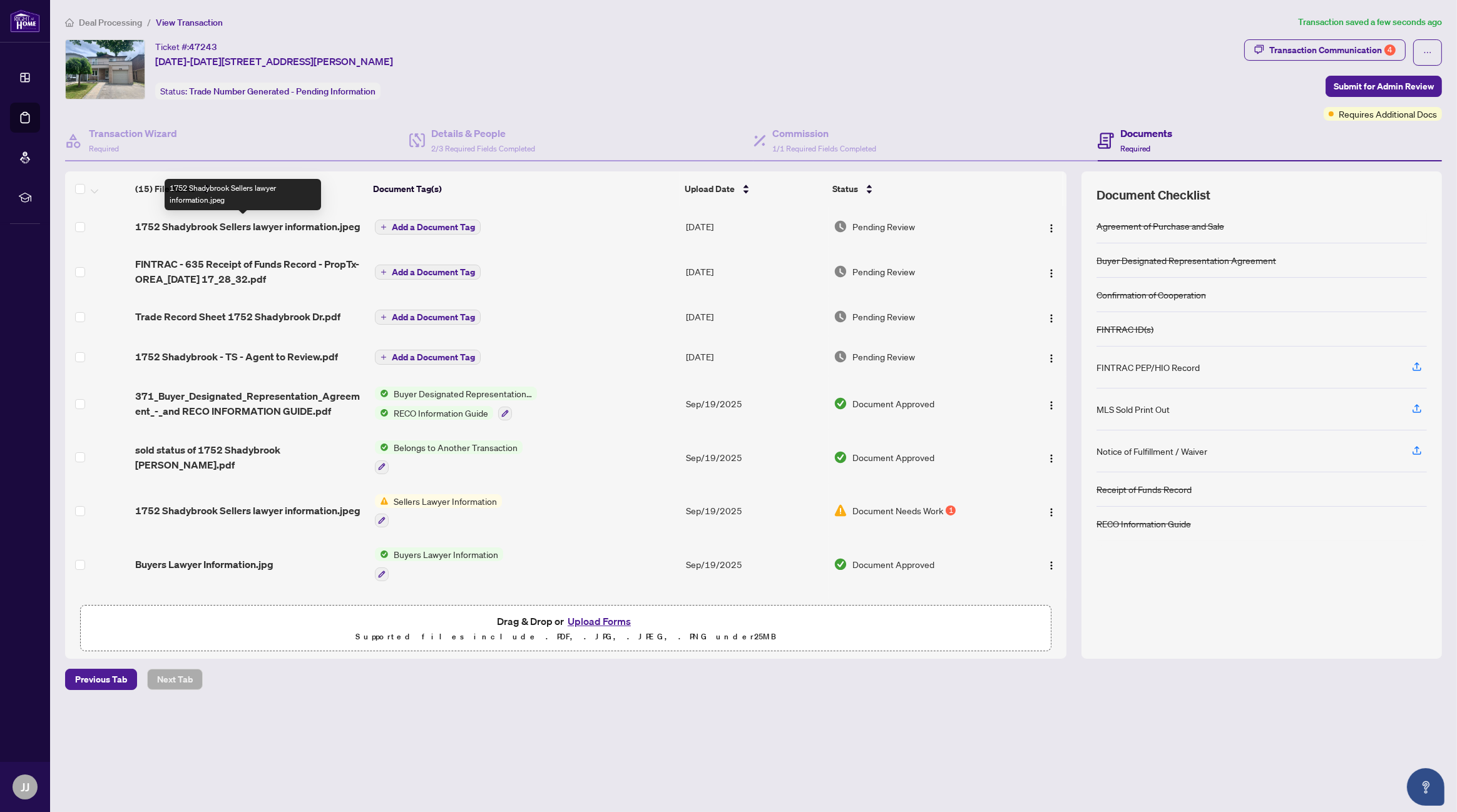
click at [282, 224] on span "1752 Shadybrook Sellers lawyer information.jpeg" at bounding box center [248, 227] width 225 height 15
drag, startPoint x: 0, startPoint y: 1, endPoint x: 816, endPoint y: 741, distance: 1101.6
click at [816, 741] on main "Deal Processing / View Transaction Transaction saved a few seconds ago Ticket #…" at bounding box center [753, 406] width 1407 height 812
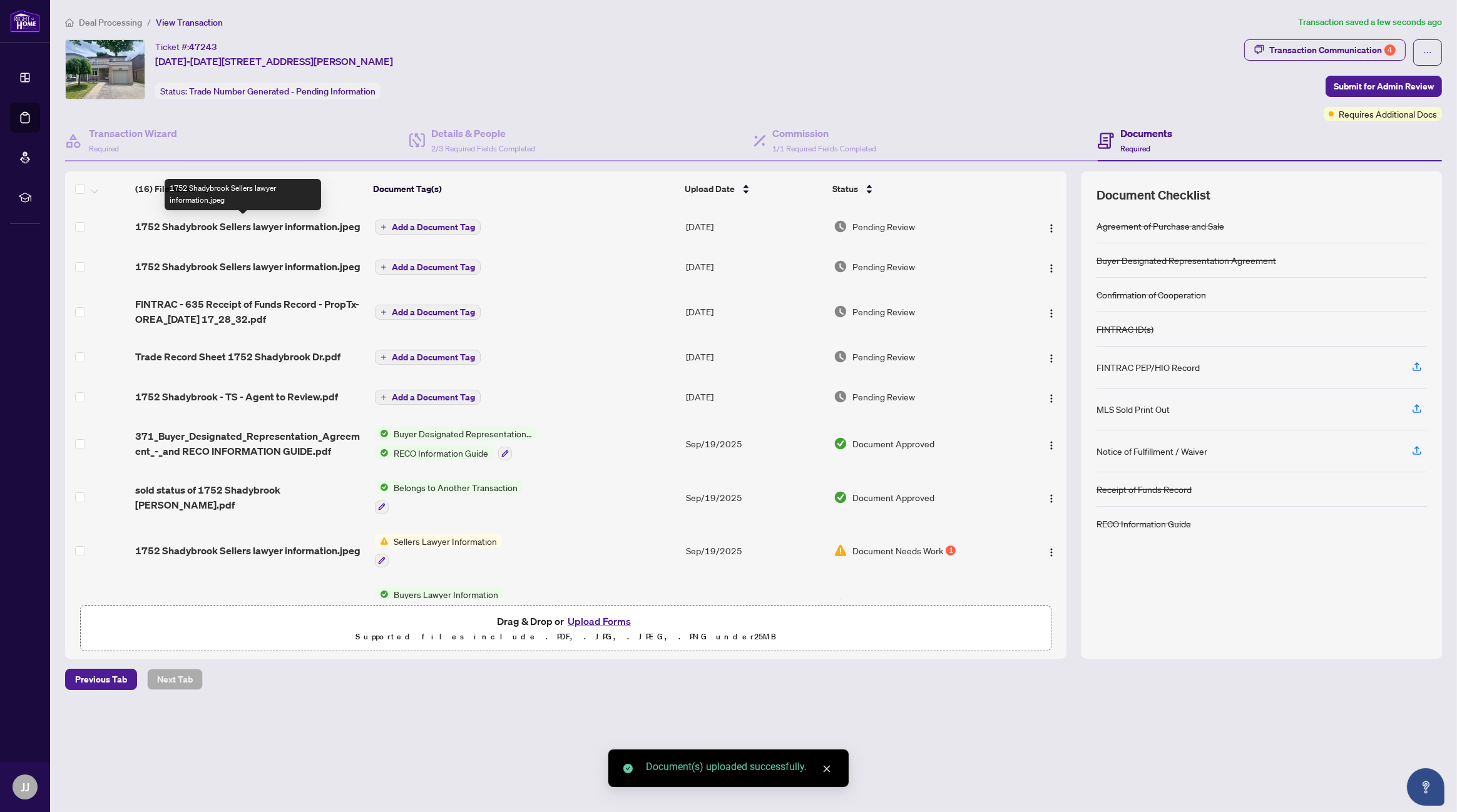
click at [306, 225] on span "1752 Shadybrook Sellers lawyer information.jpeg" at bounding box center [248, 227] width 225 height 15
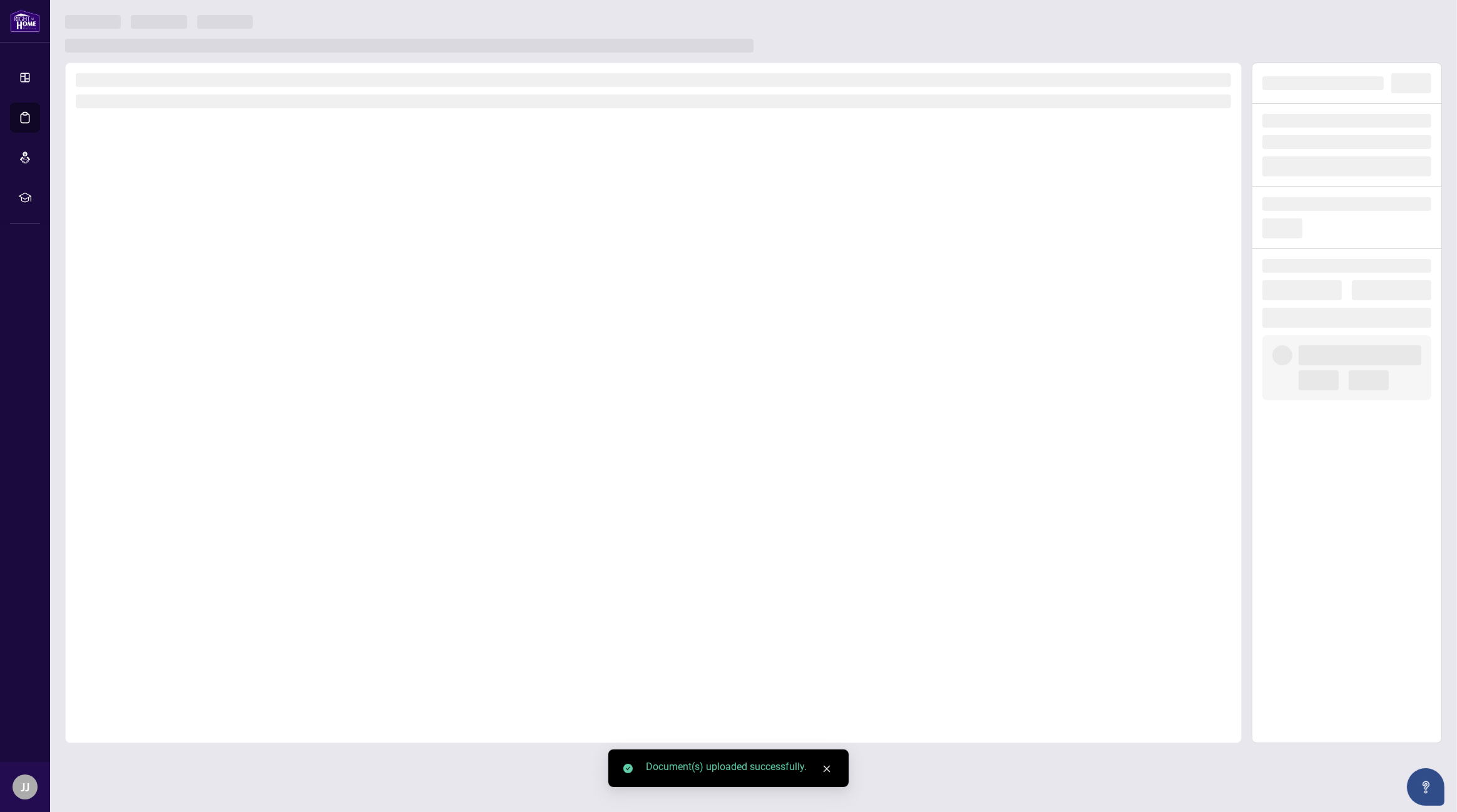
click at [306, 225] on div at bounding box center [653, 403] width 1177 height 681
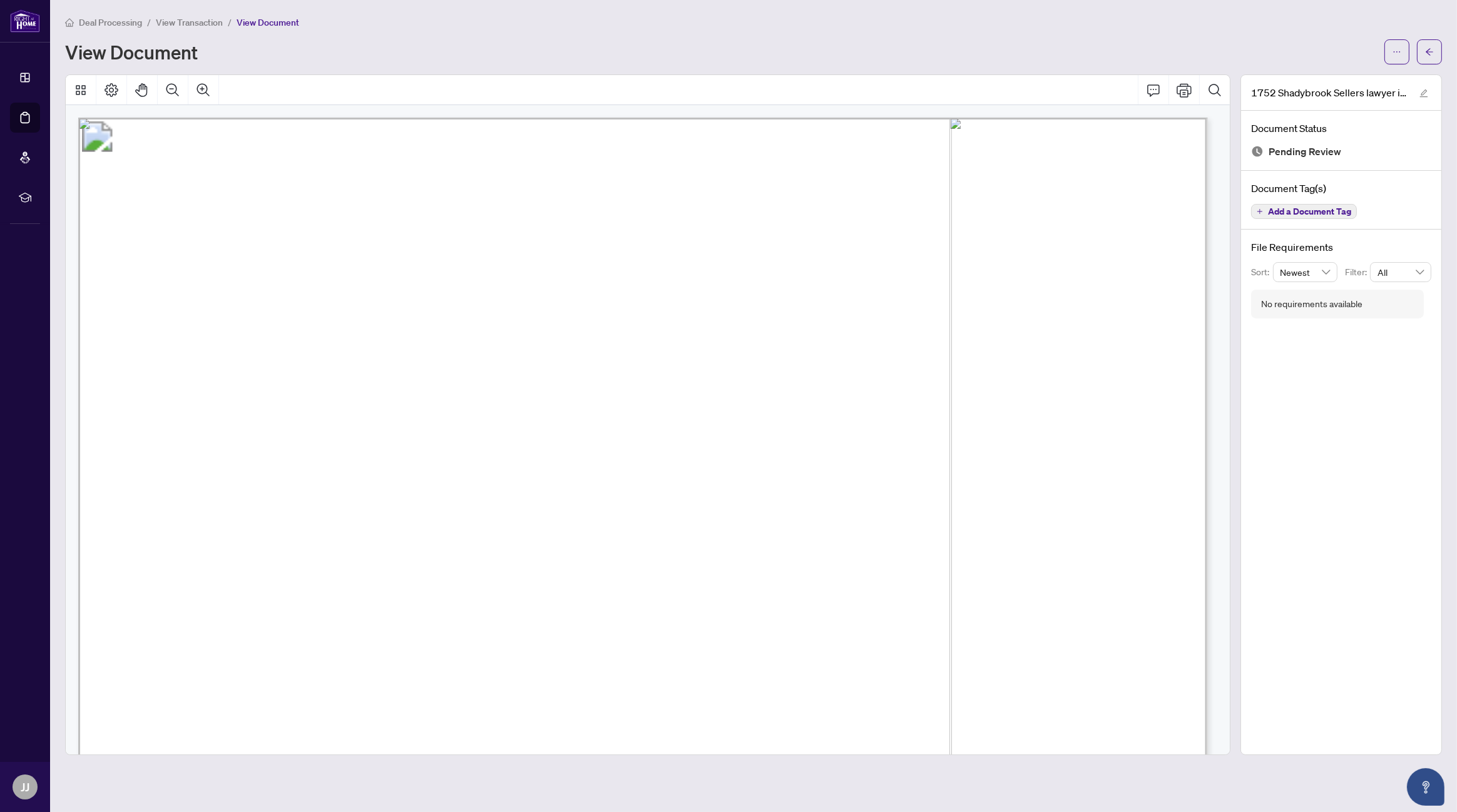
click at [352, 55] on div "View Document" at bounding box center [721, 52] width 1312 height 20
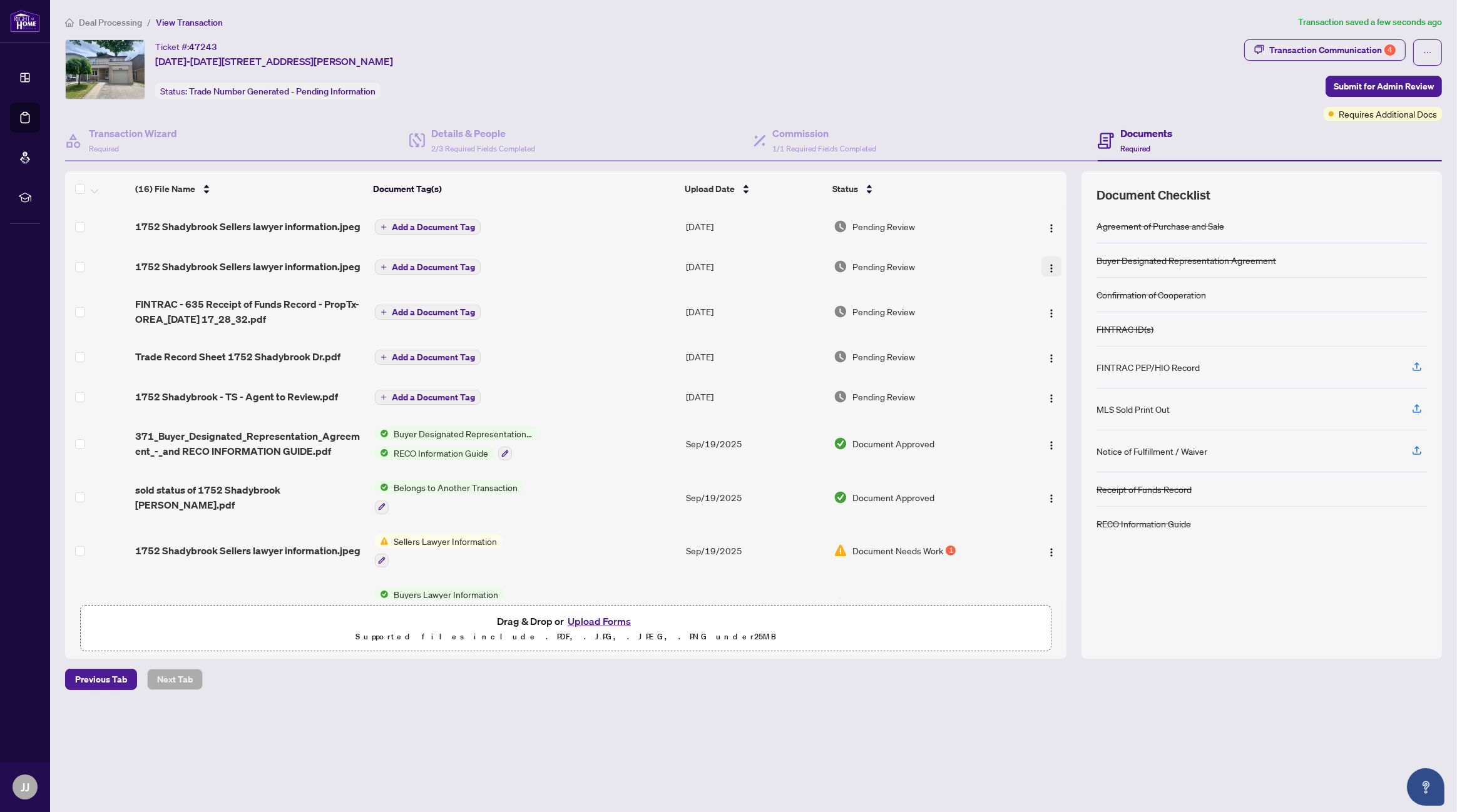
click at [1049, 264] on img "button" at bounding box center [1051, 268] width 10 height 10
click at [1066, 409] on span "Archive" at bounding box center [1108, 410] width 120 height 14
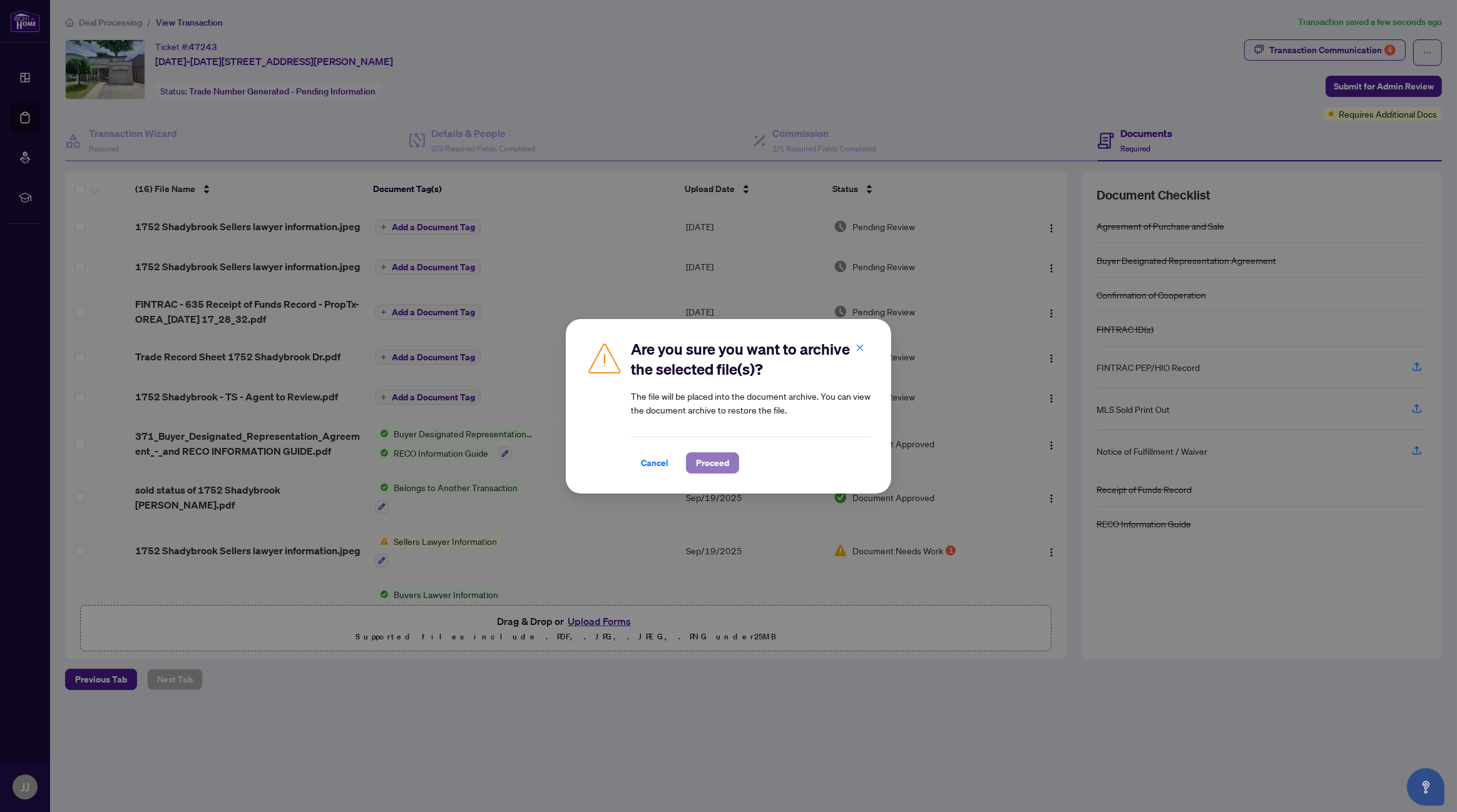
click at [713, 461] on span "Proceed" at bounding box center [713, 463] width 33 height 20
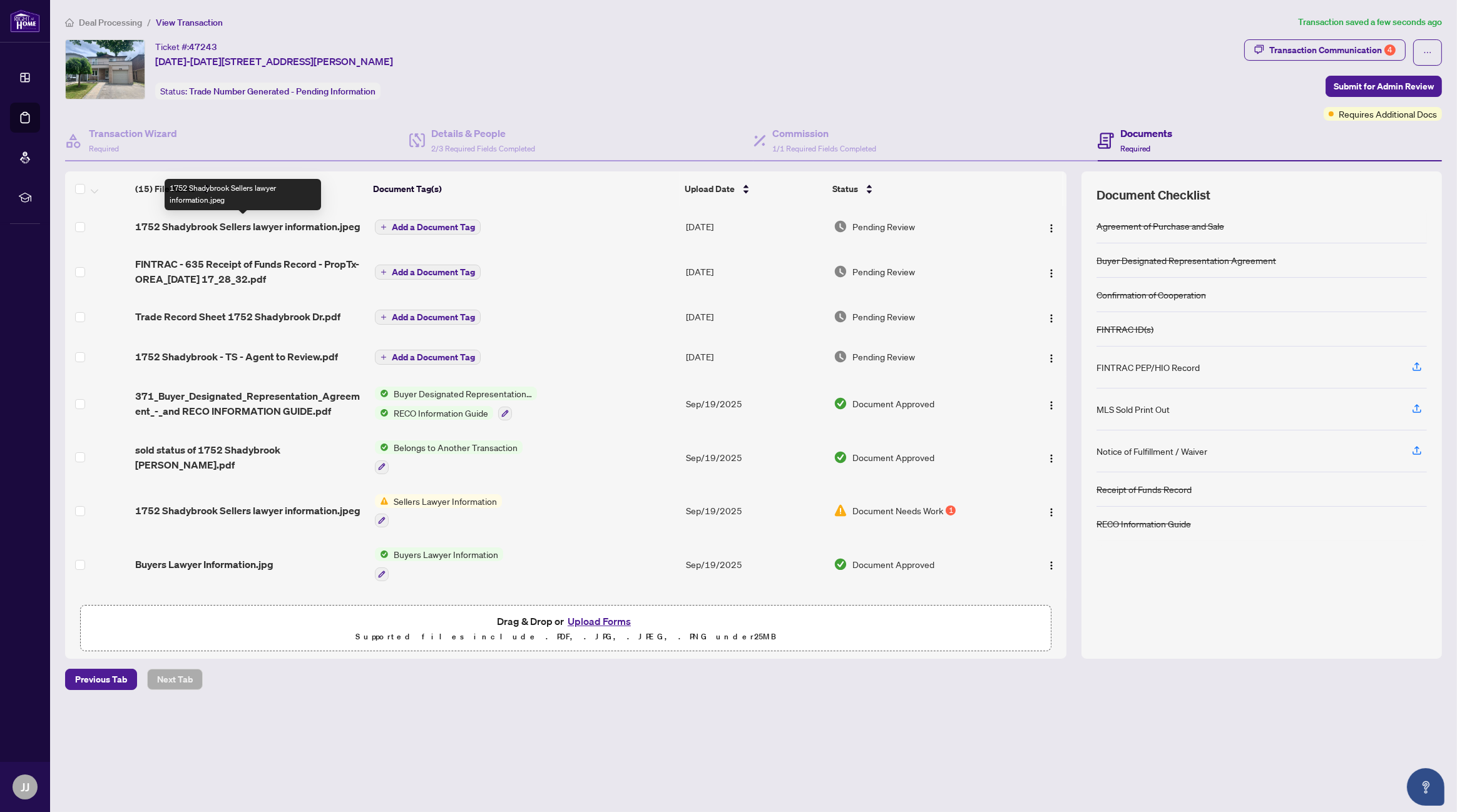
click at [266, 224] on span "1752 Shadybrook Sellers lawyer information.jpeg" at bounding box center [248, 227] width 225 height 15
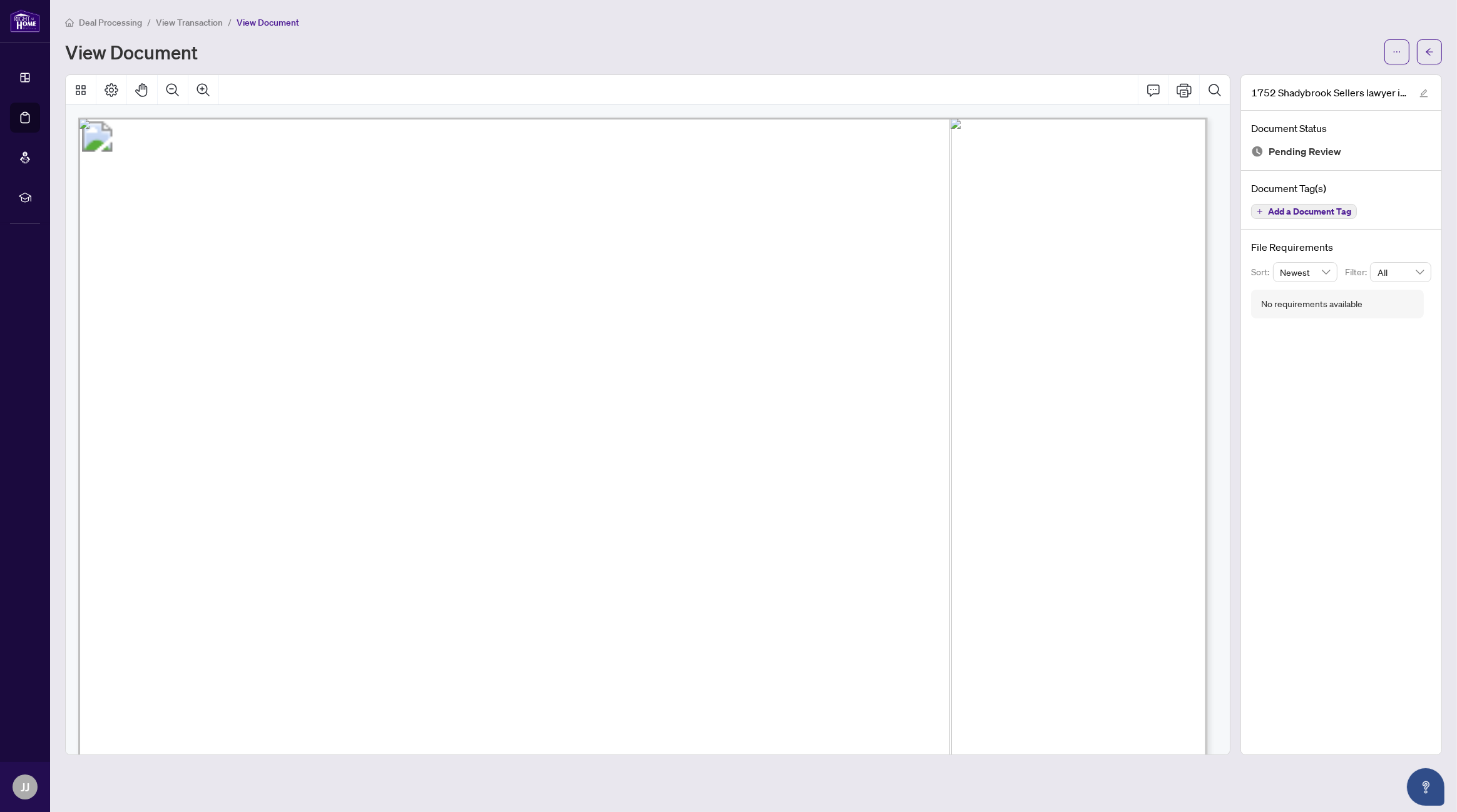
click at [832, 48] on div "View Document" at bounding box center [721, 52] width 1312 height 20
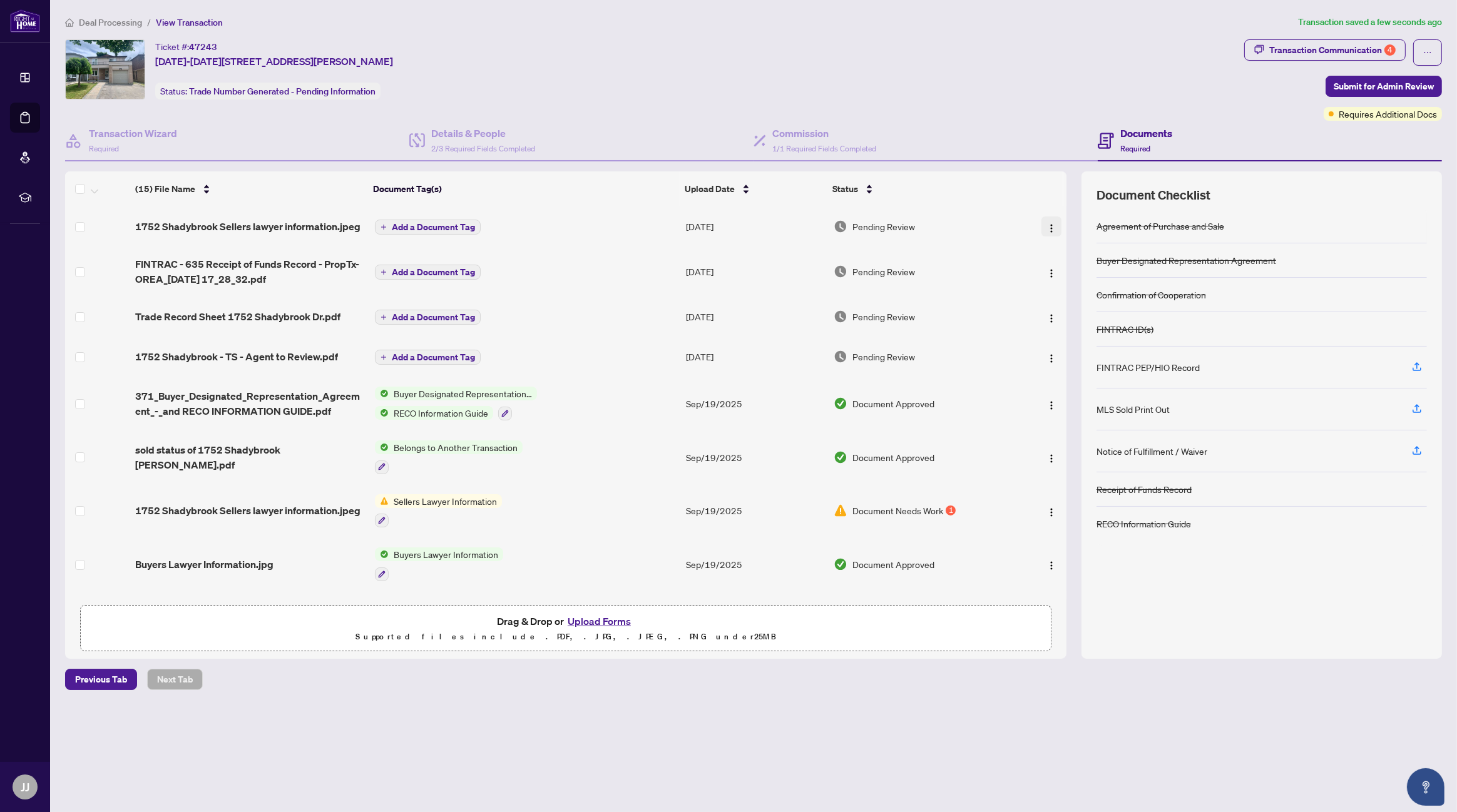
click at [1048, 224] on img "button" at bounding box center [1051, 228] width 10 height 10
click at [1062, 375] on span "Archive" at bounding box center [1108, 371] width 120 height 14
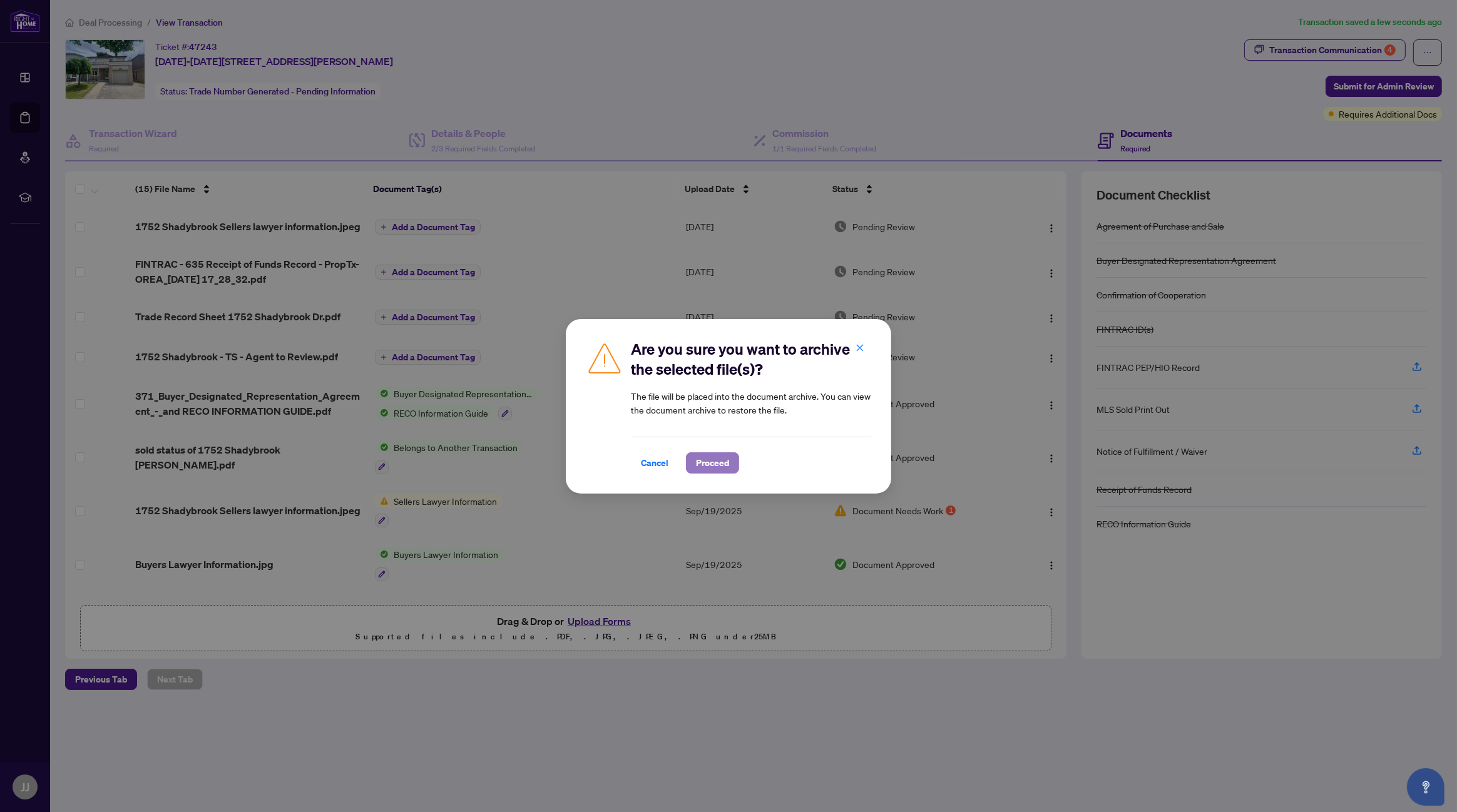
click at [701, 461] on span "Proceed" at bounding box center [713, 463] width 33 height 20
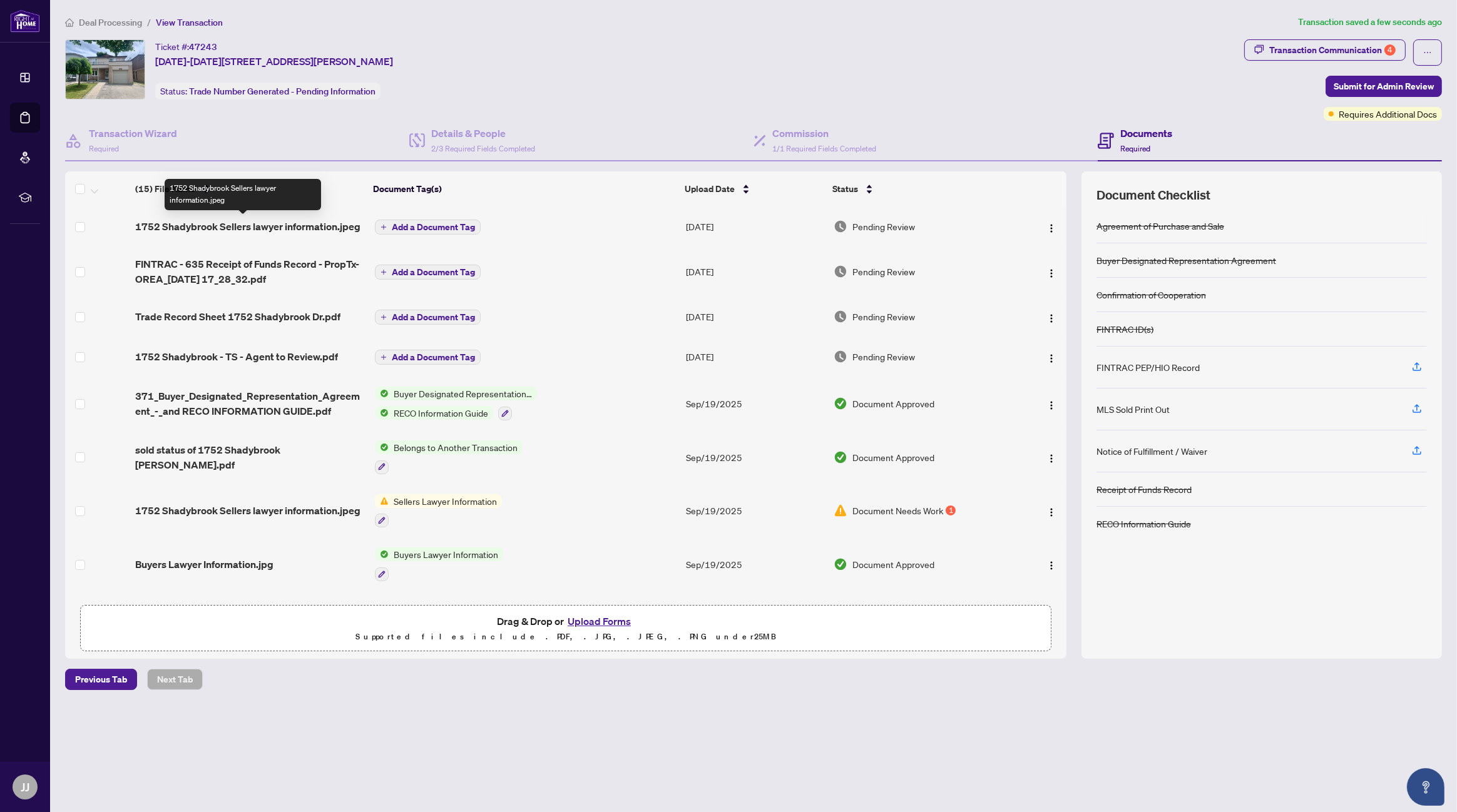
click at [322, 224] on span "1752 Shadybrook Sellers lawyer information.jpeg" at bounding box center [248, 227] width 225 height 15
click at [1049, 224] on img "button" at bounding box center [1051, 228] width 10 height 10
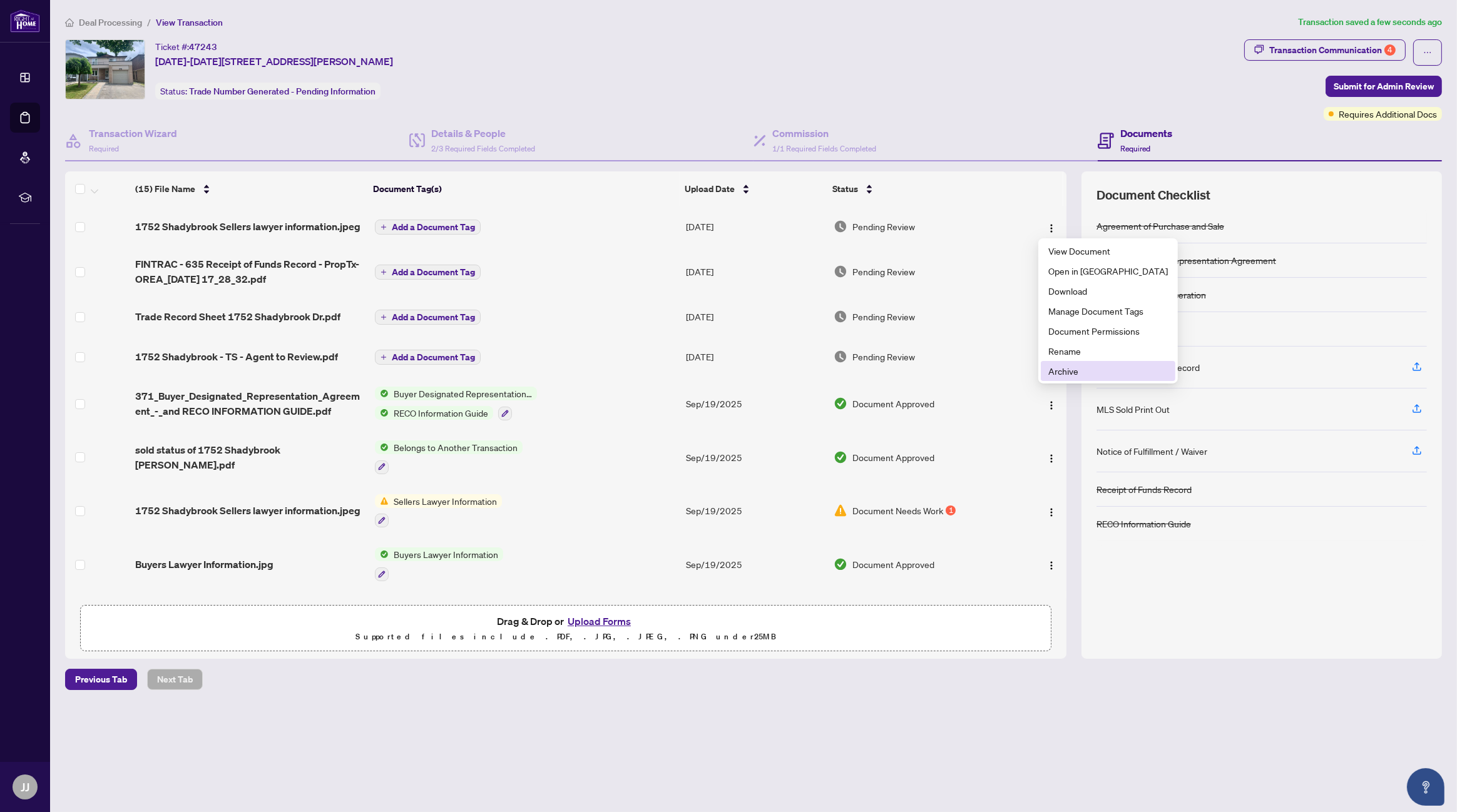
click at [1069, 374] on span "Archive" at bounding box center [1108, 371] width 120 height 14
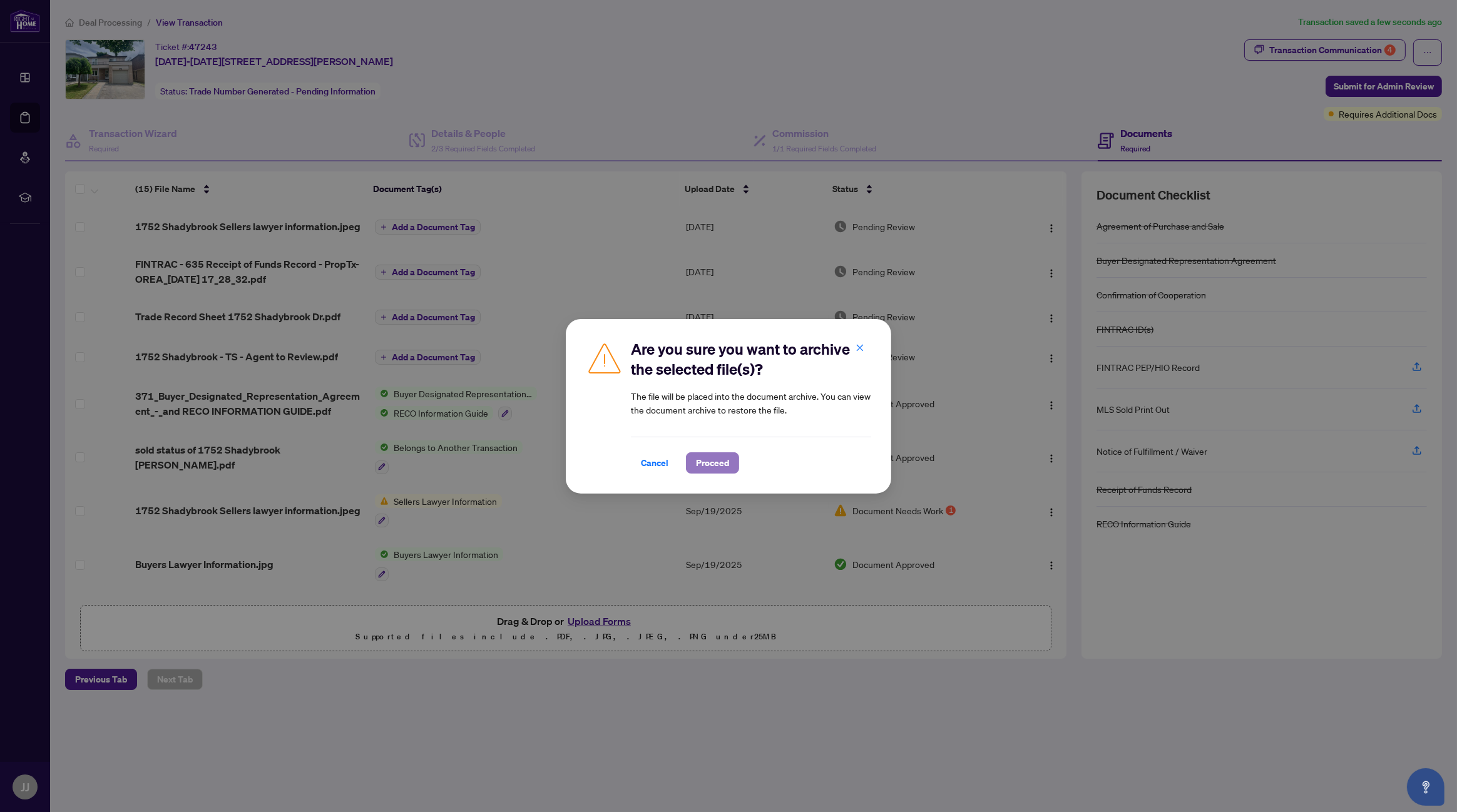
click at [713, 462] on span "Proceed" at bounding box center [713, 463] width 33 height 20
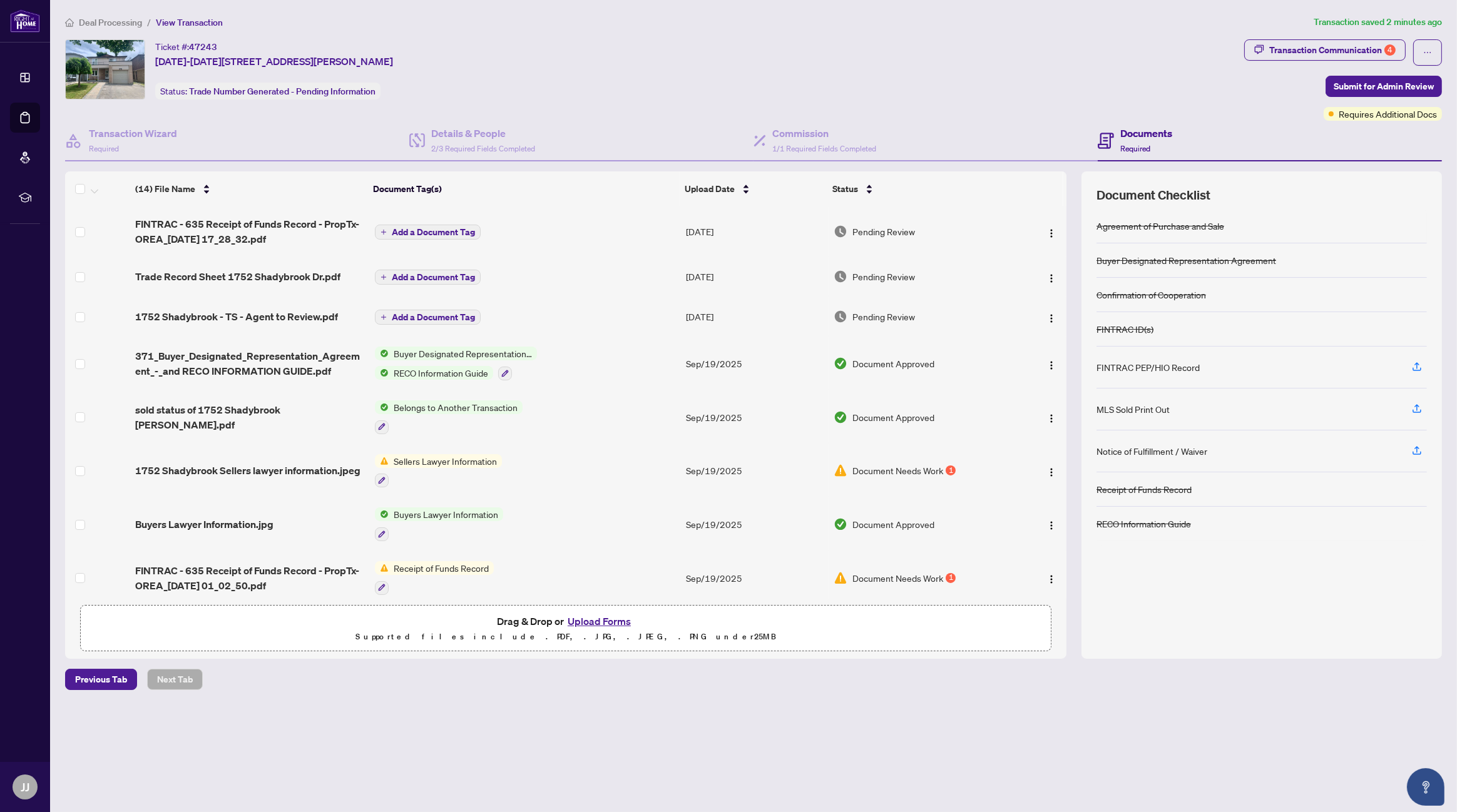
click at [603, 619] on button "Upload Forms" at bounding box center [599, 621] width 70 height 17
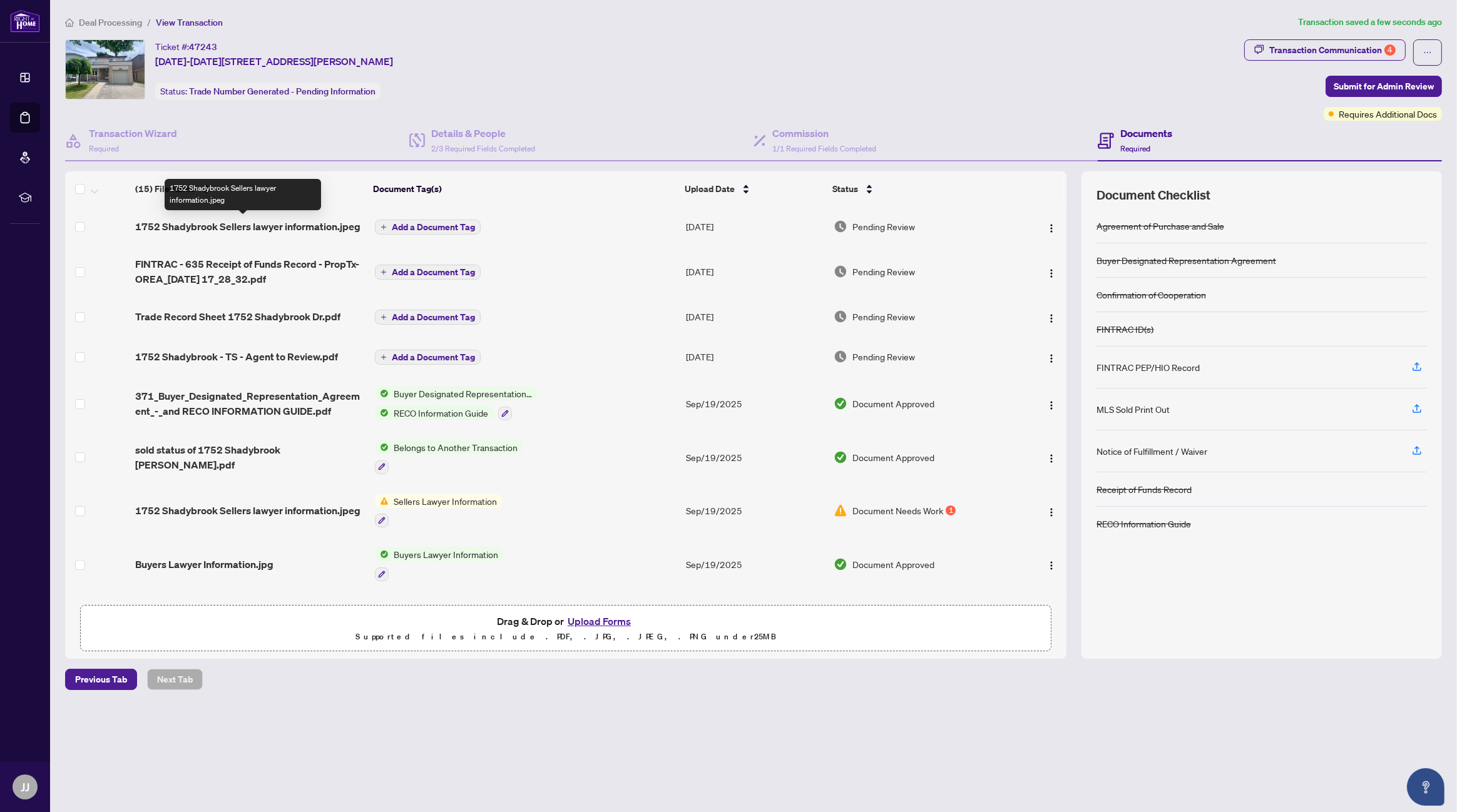
click at [319, 225] on span "1752 Shadybrook Sellers lawyer information.jpeg" at bounding box center [248, 227] width 225 height 15
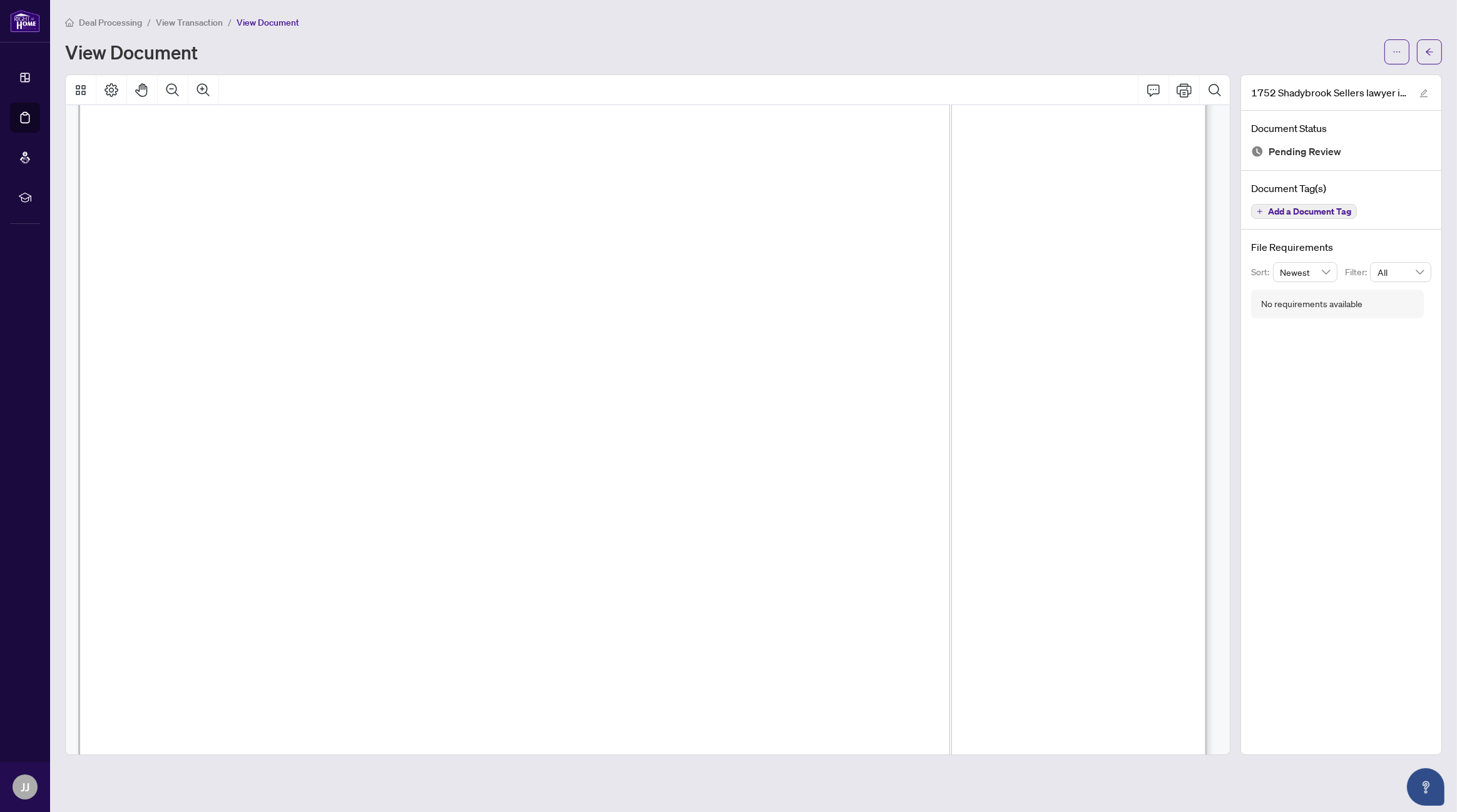
scroll to position [63, 0]
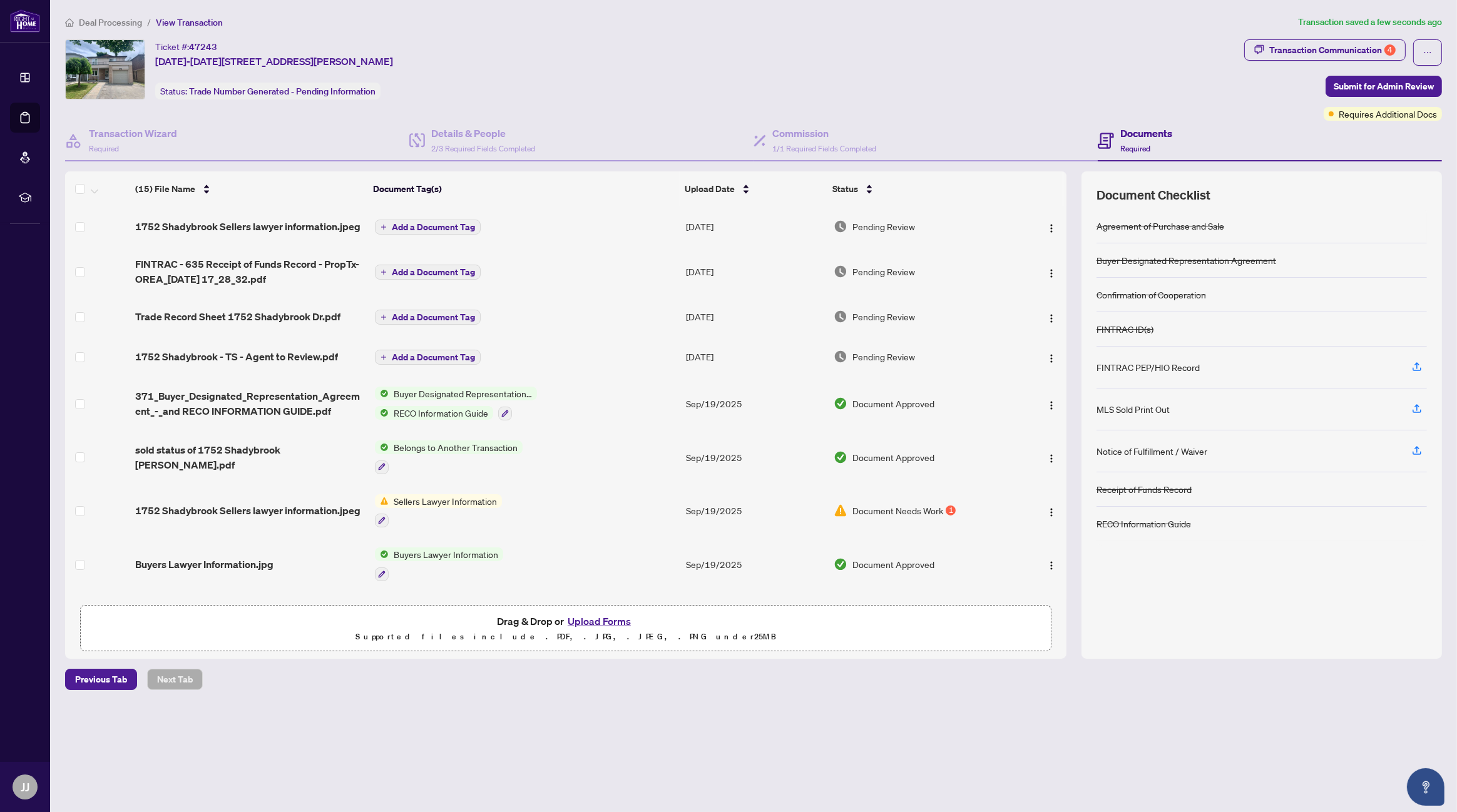
click at [599, 621] on button "Upload Forms" at bounding box center [599, 621] width 70 height 17
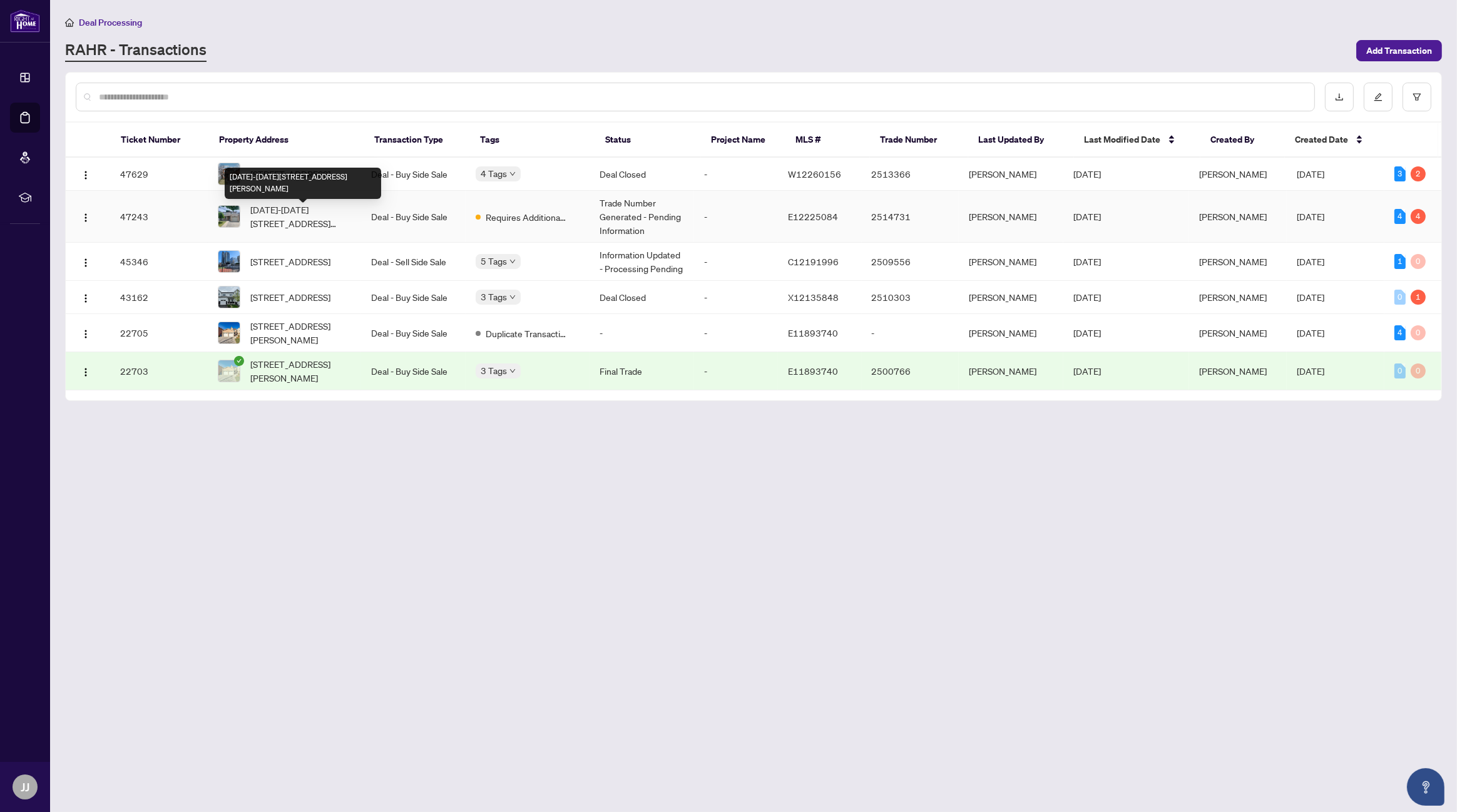
click at [290, 211] on span "[DATE]-[DATE][STREET_ADDRESS][PERSON_NAME]" at bounding box center [301, 216] width 101 height 28
